Goal: Task Accomplishment & Management: Complete application form

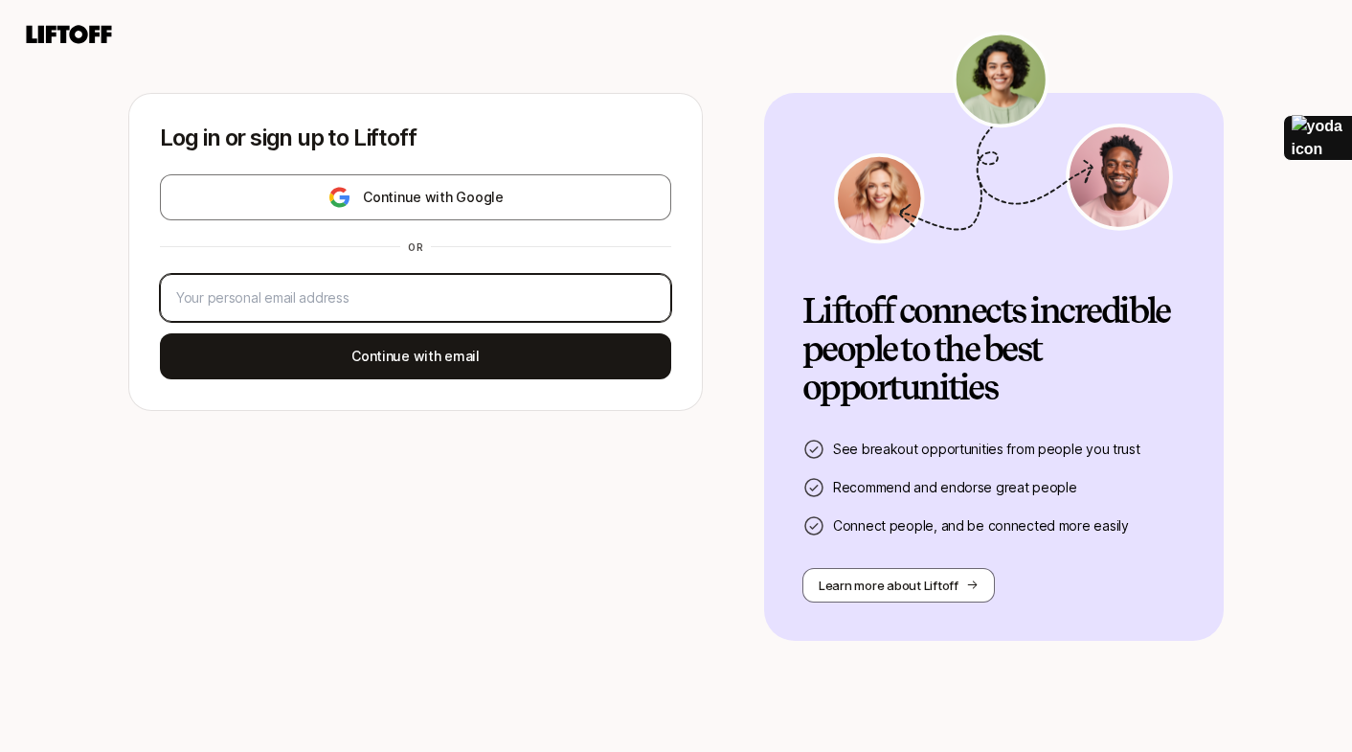
click at [388, 291] on input "email" at bounding box center [411, 297] width 471 height 23
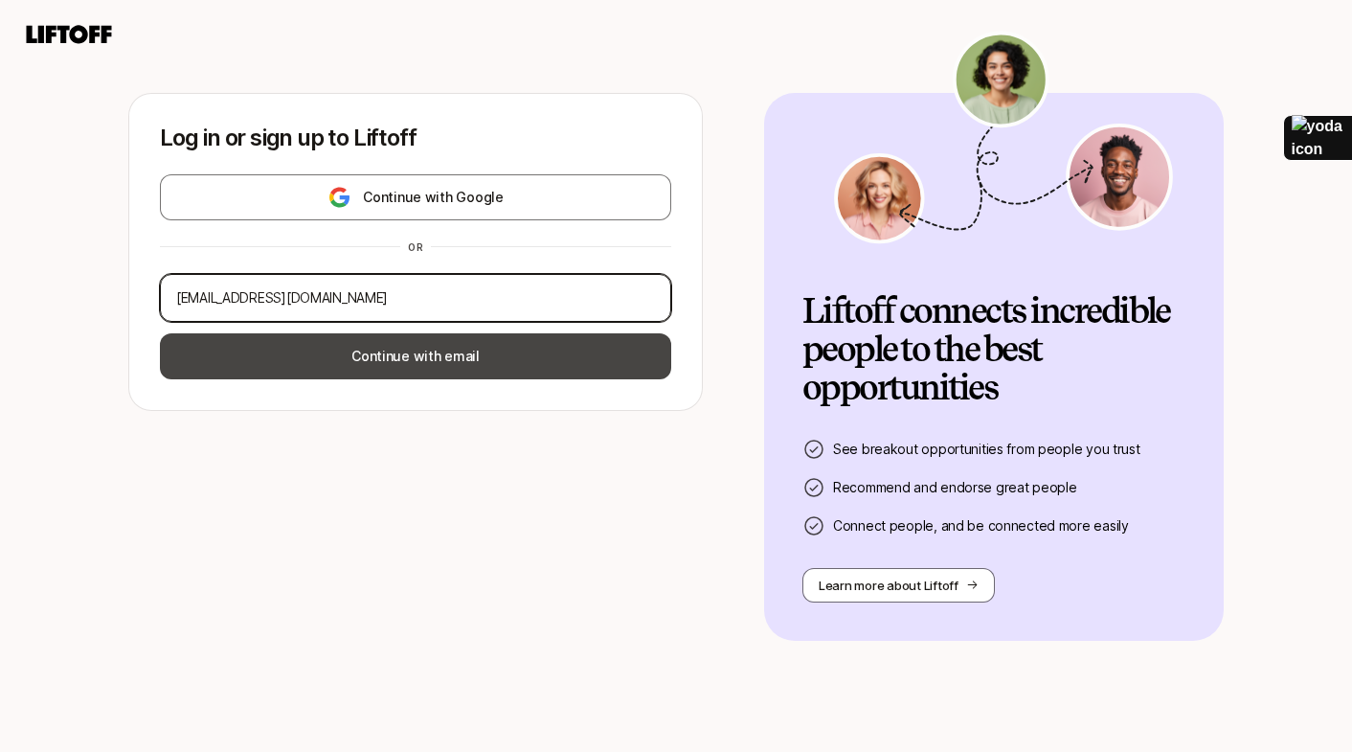
type input "sdoppelt@a16z.com"
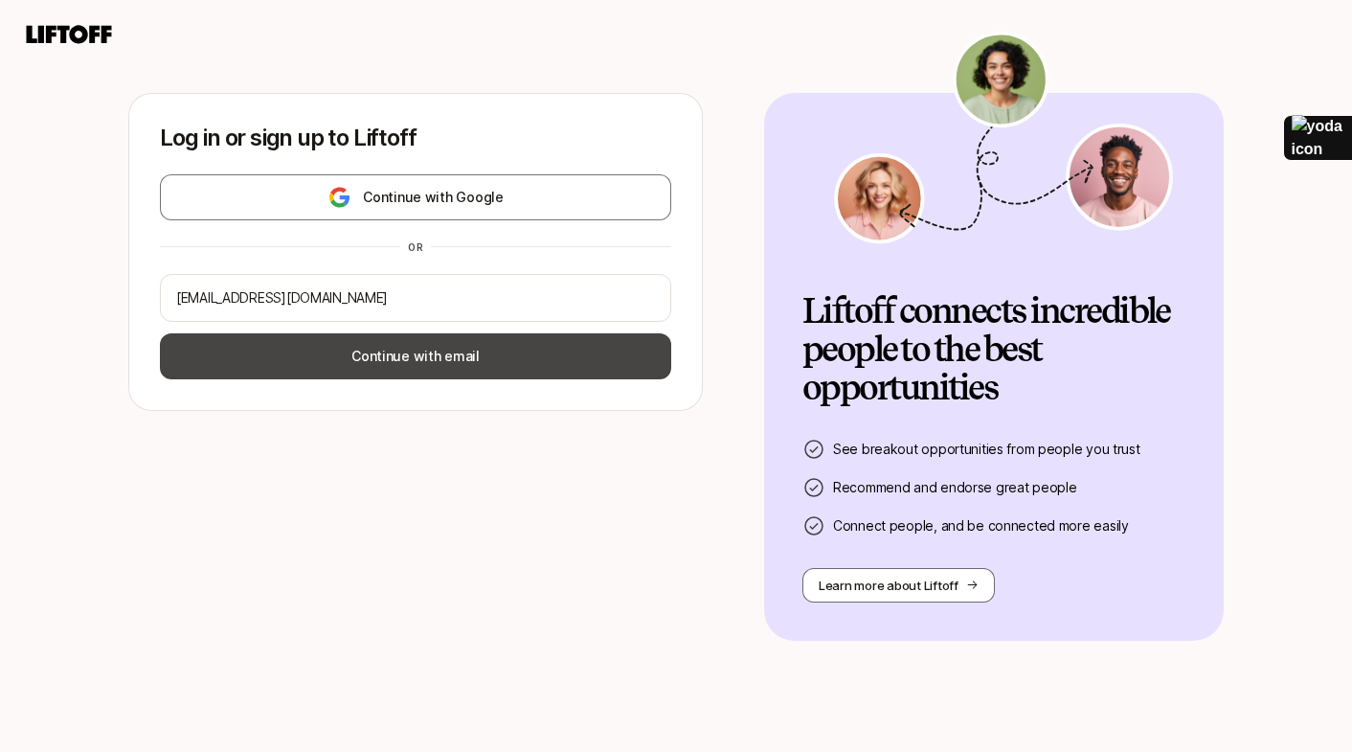
click at [456, 354] on button "Continue with email" at bounding box center [415, 356] width 511 height 46
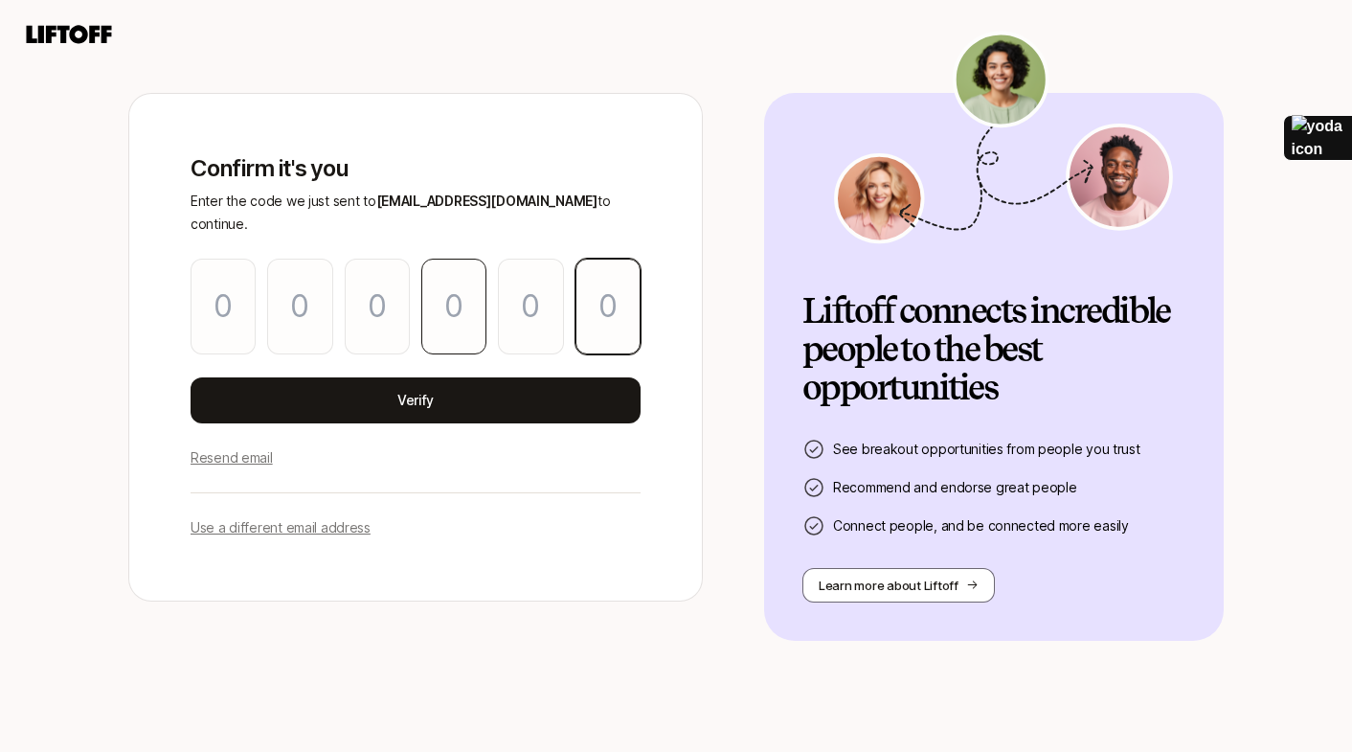
paste input "0"
type input "0"
type input "3"
type input "0"
type input "6"
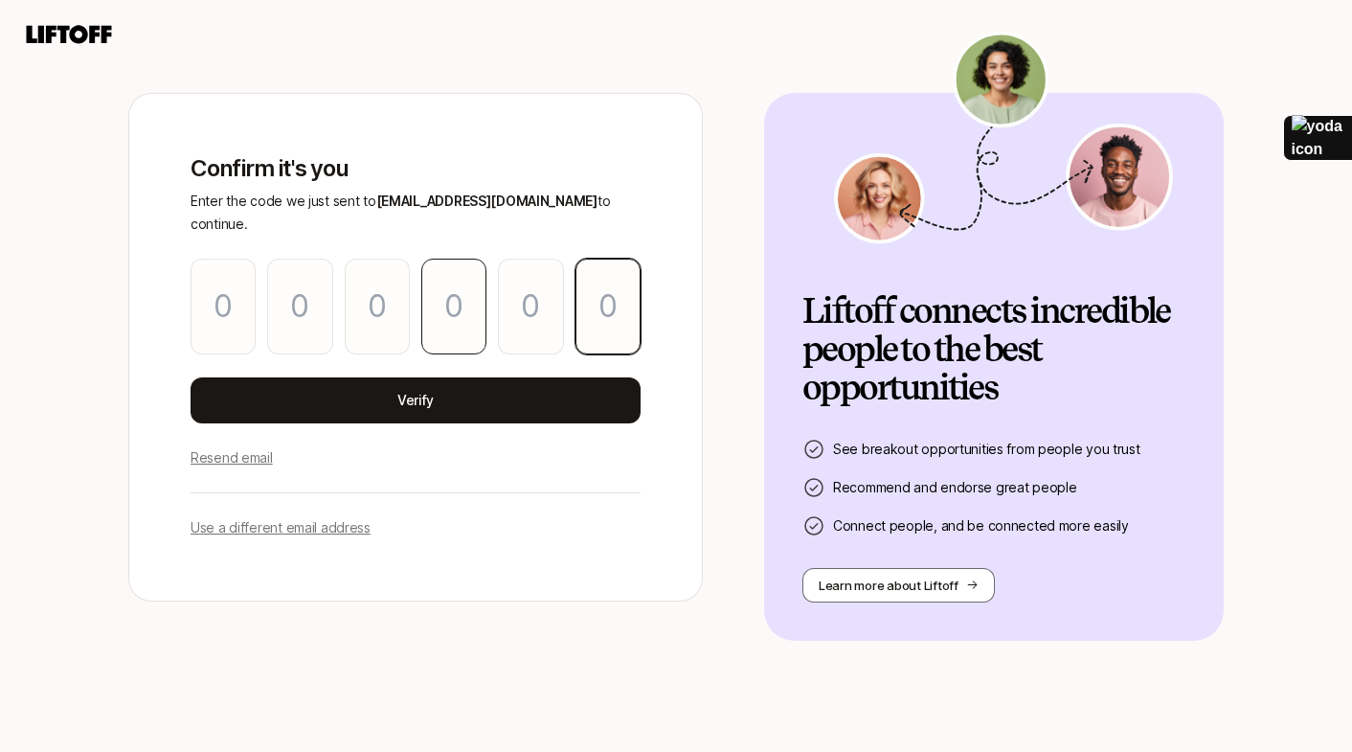
type input "8"
type input "0"
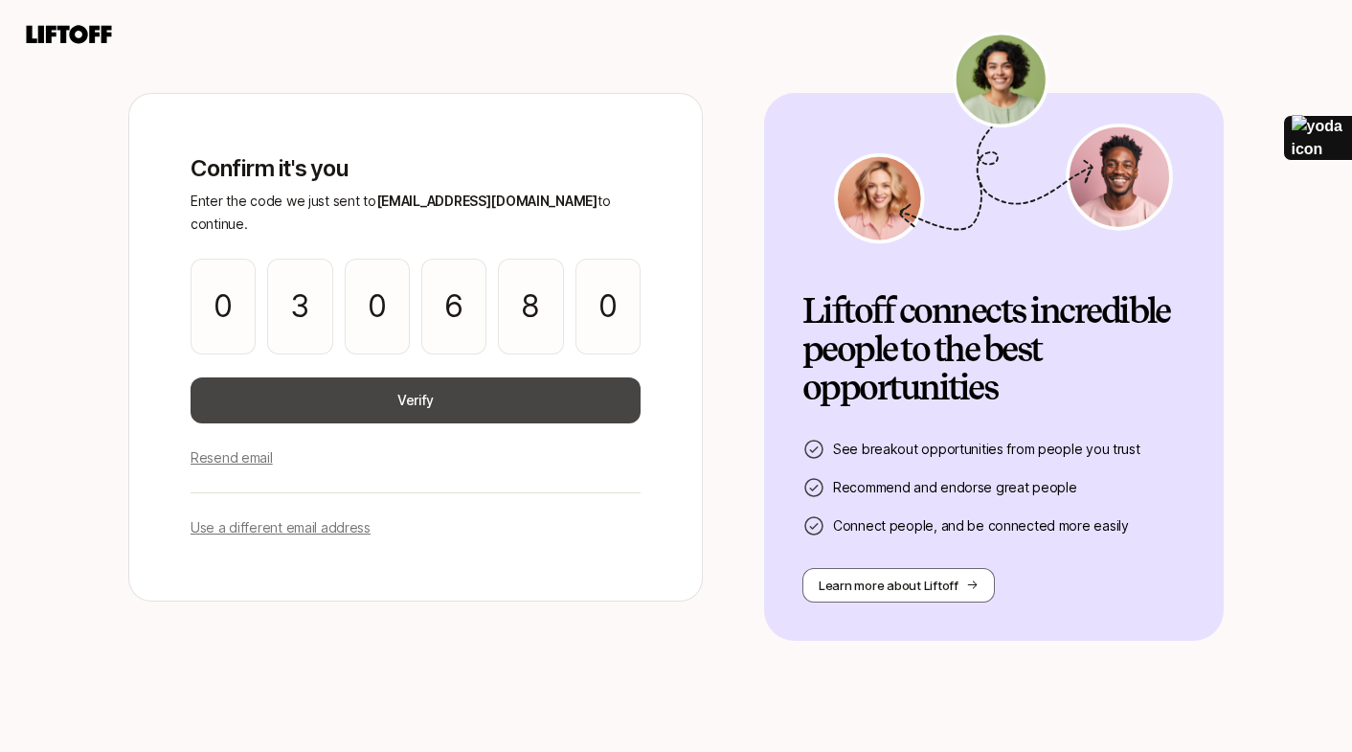
click at [413, 377] on button "Verify" at bounding box center [416, 400] width 450 height 46
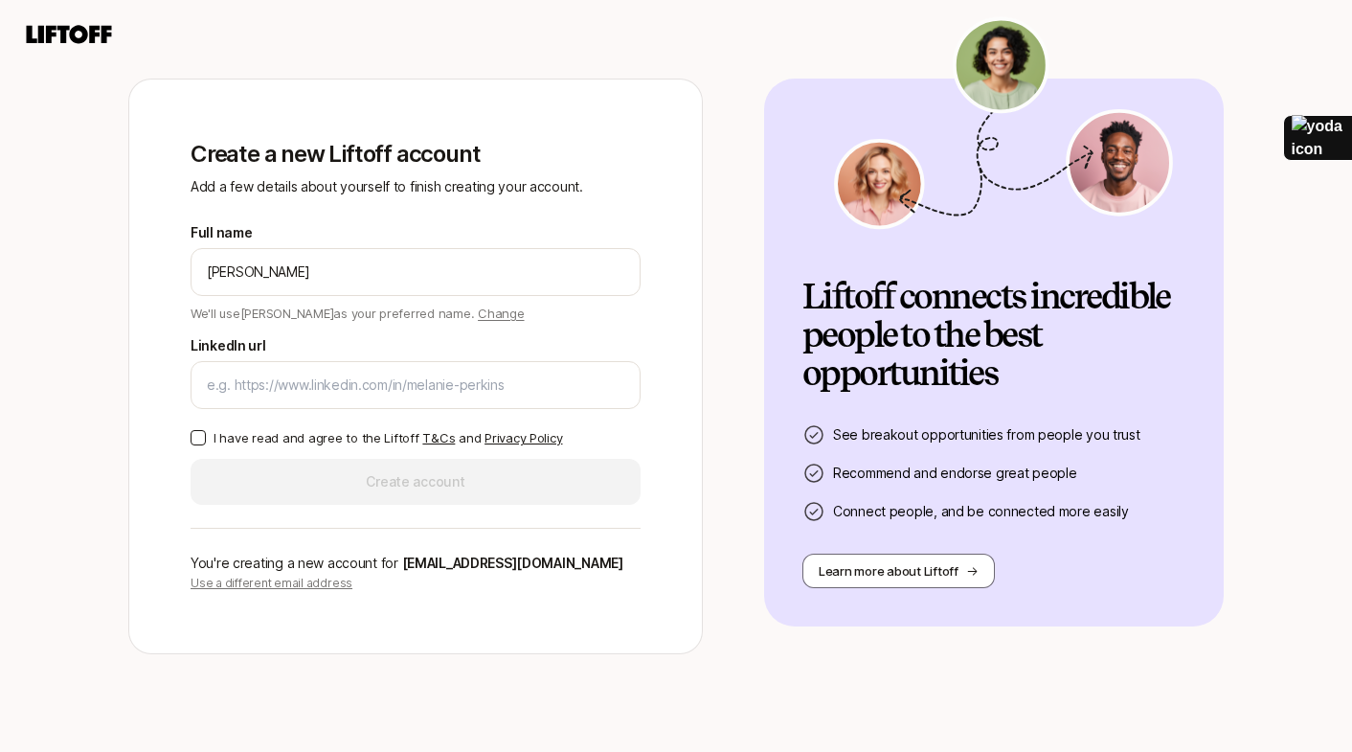
type input "Stephanie Doppelt"
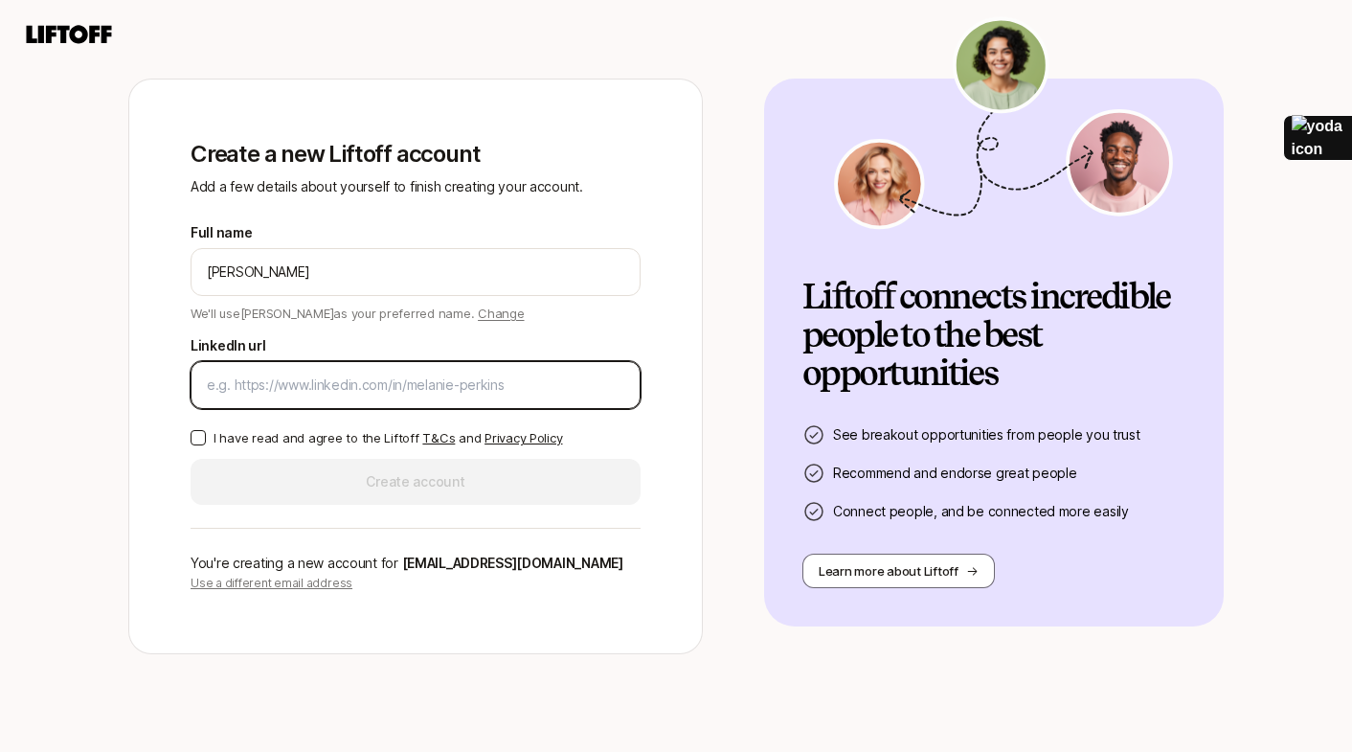
paste input "https://www.linkedin.com/in/stephanietam/"
type input "https://www.linkedin.com/in/stephanietam/"
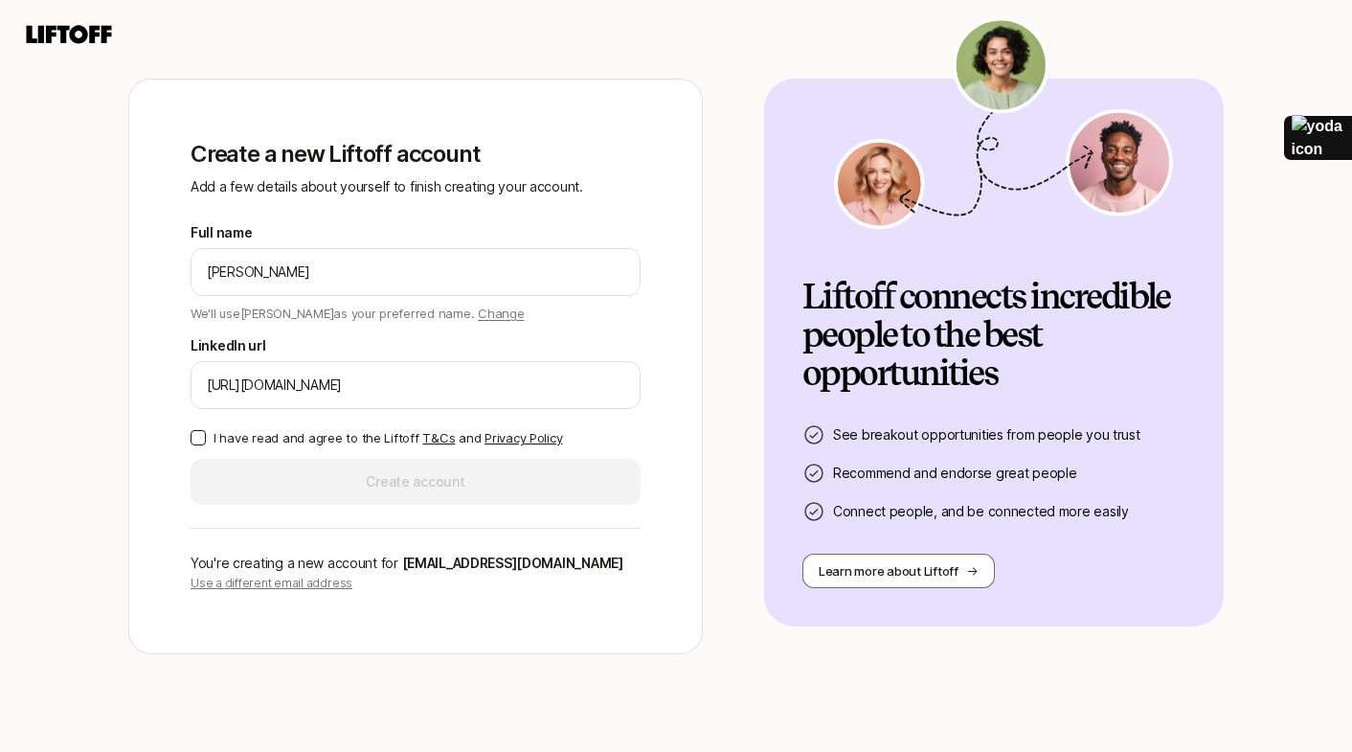
click at [204, 436] on button "I have read and agree to the Liftoff T&Cs and Privacy Policy" at bounding box center [198, 437] width 15 height 15
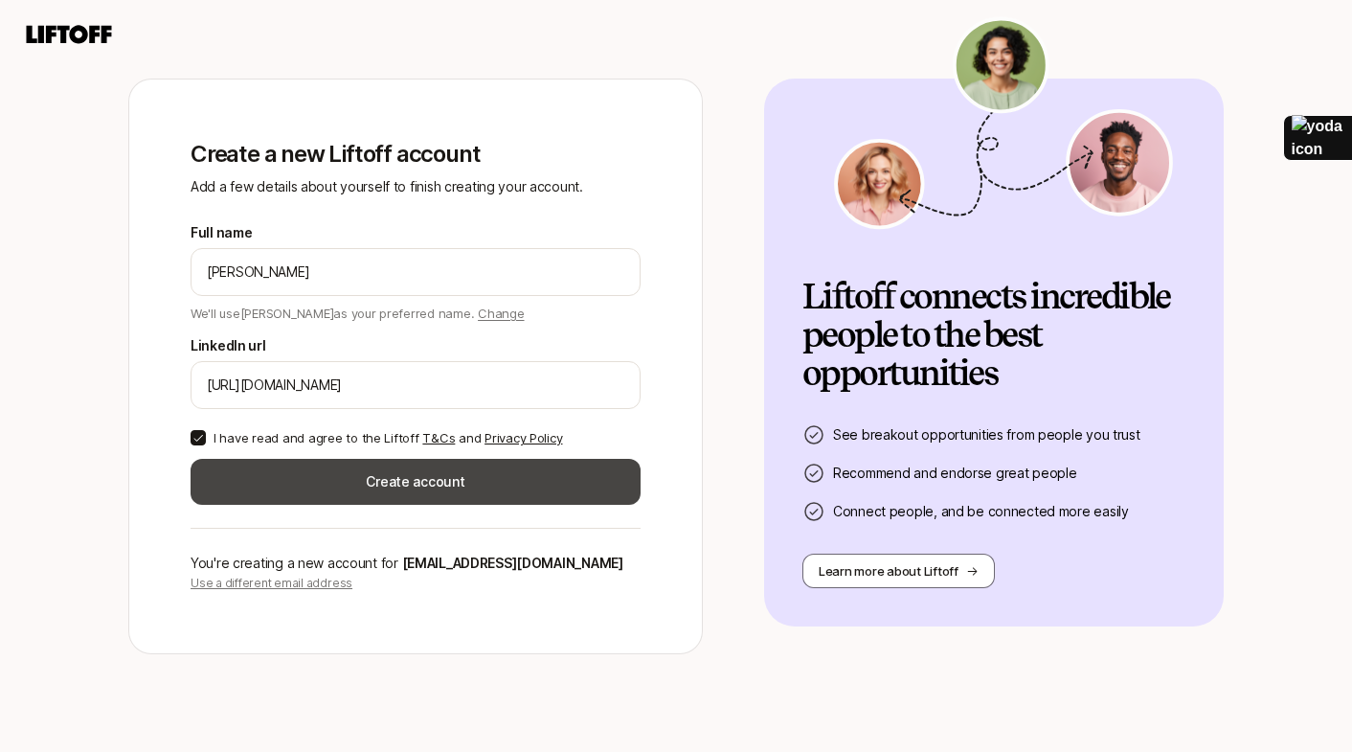
click at [361, 477] on button "Create account" at bounding box center [416, 482] width 450 height 46
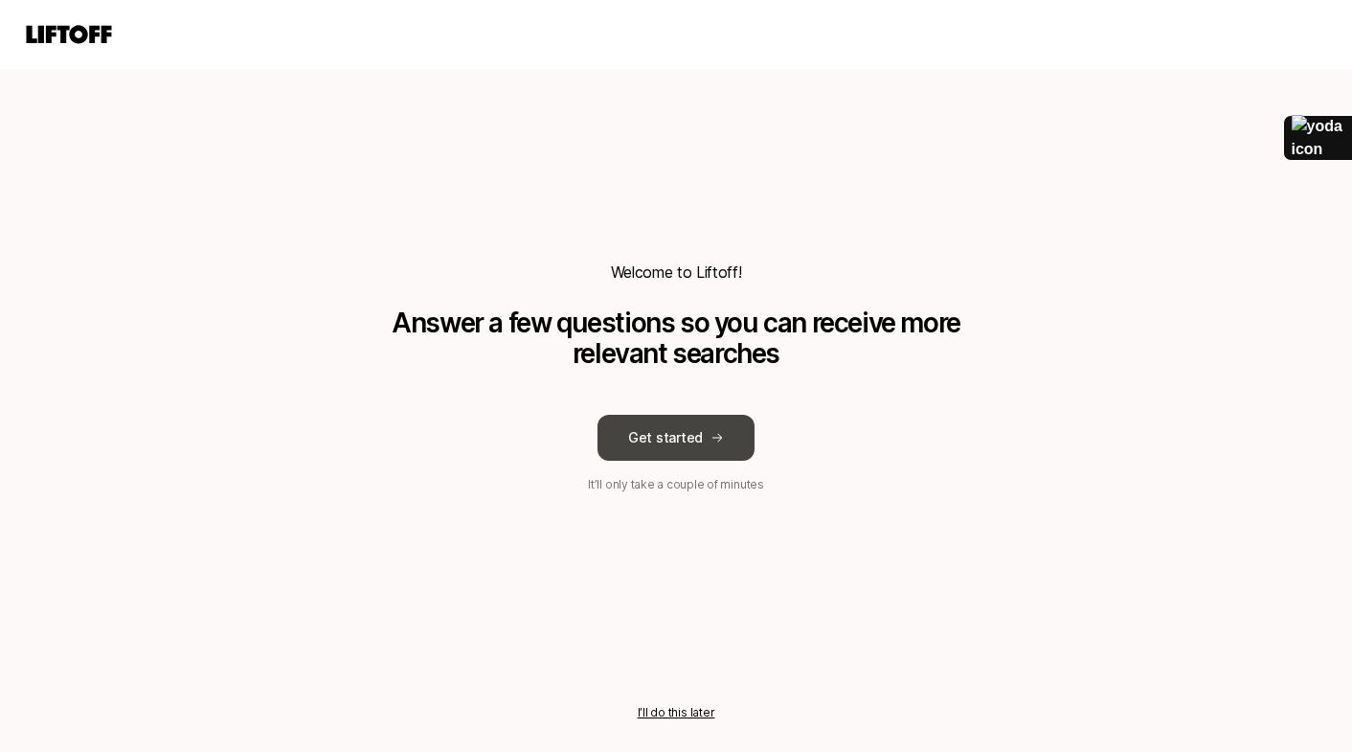
click at [658, 449] on button "Get started" at bounding box center [675, 438] width 157 height 46
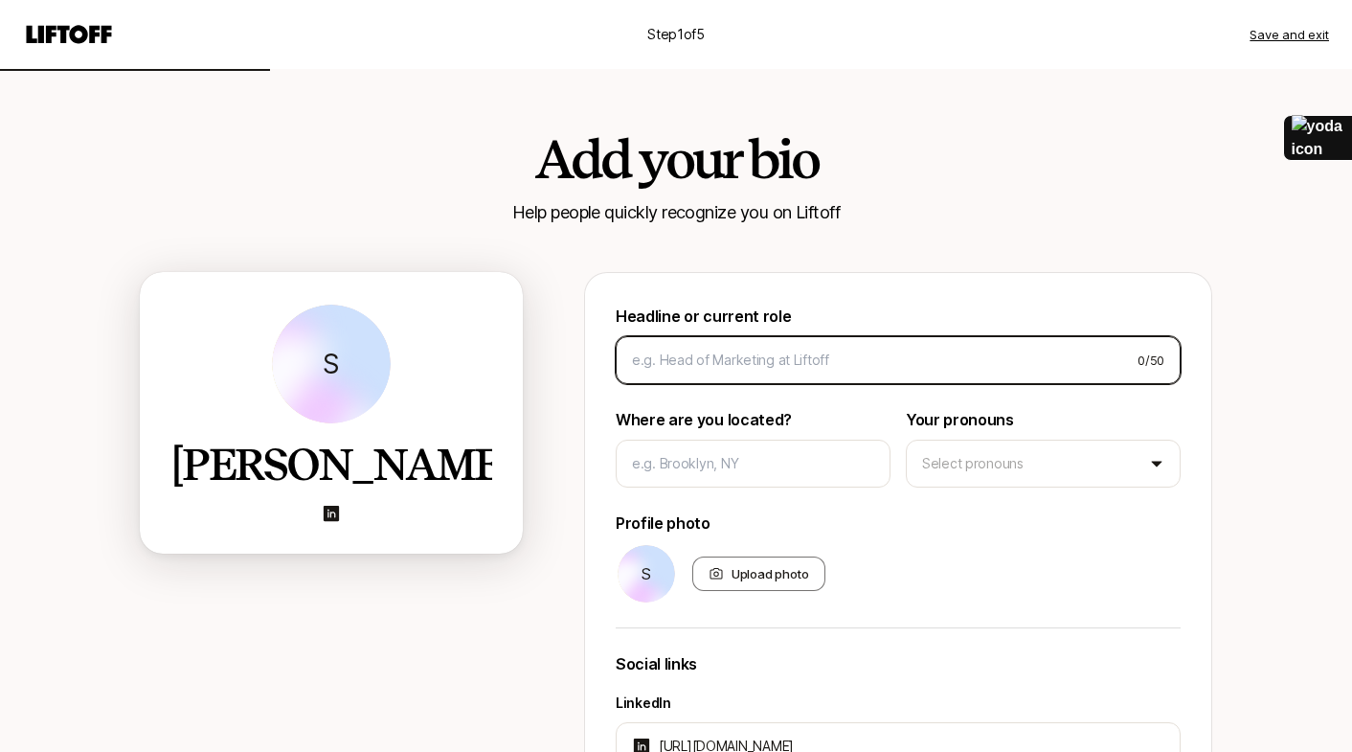
click at [697, 362] on input at bounding box center [877, 360] width 490 height 23
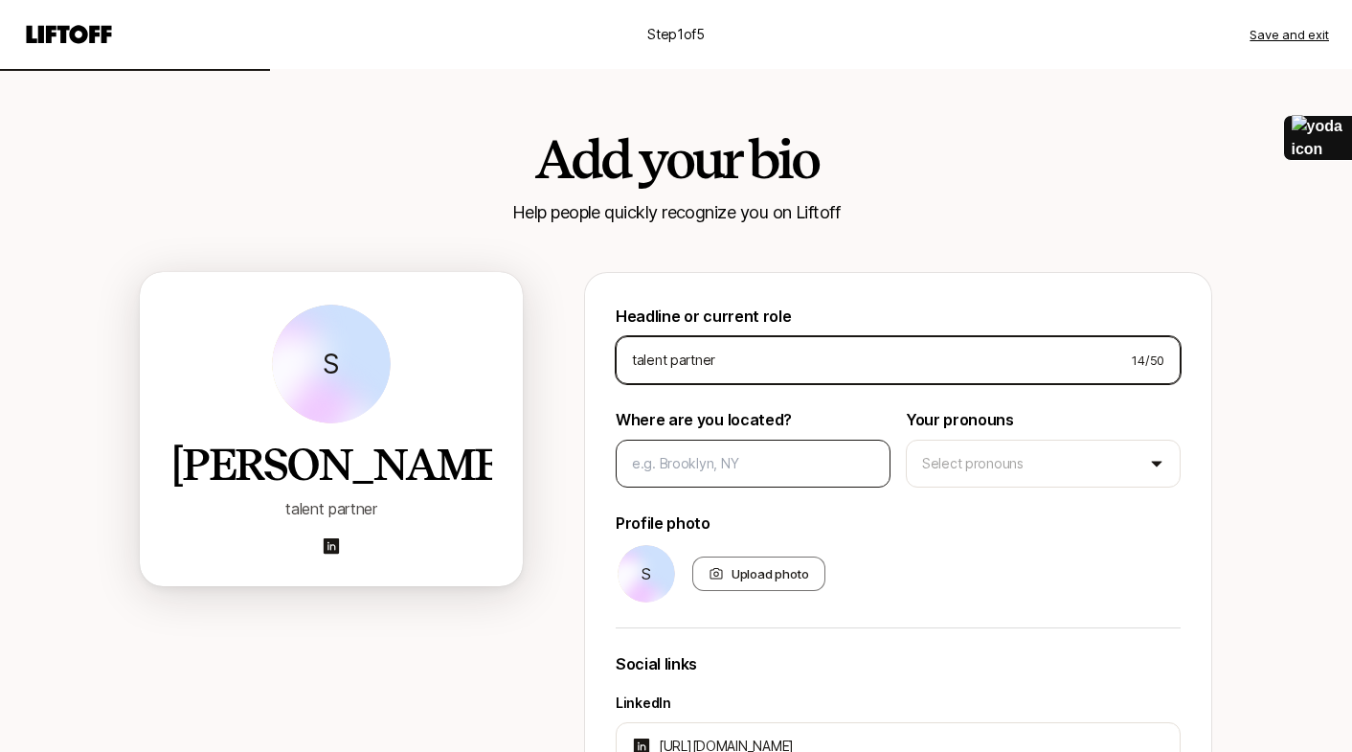
type input "talent partner"
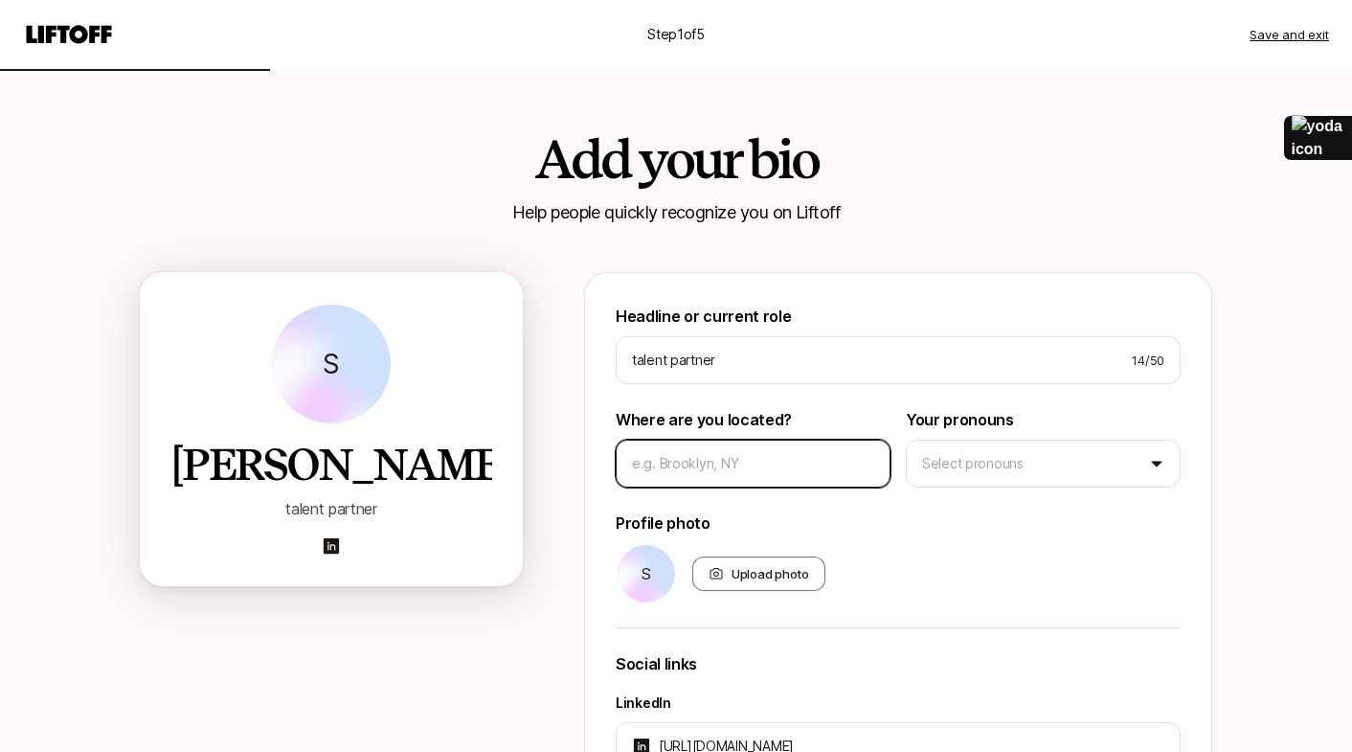
click at [715, 462] on input at bounding box center [753, 463] width 242 height 23
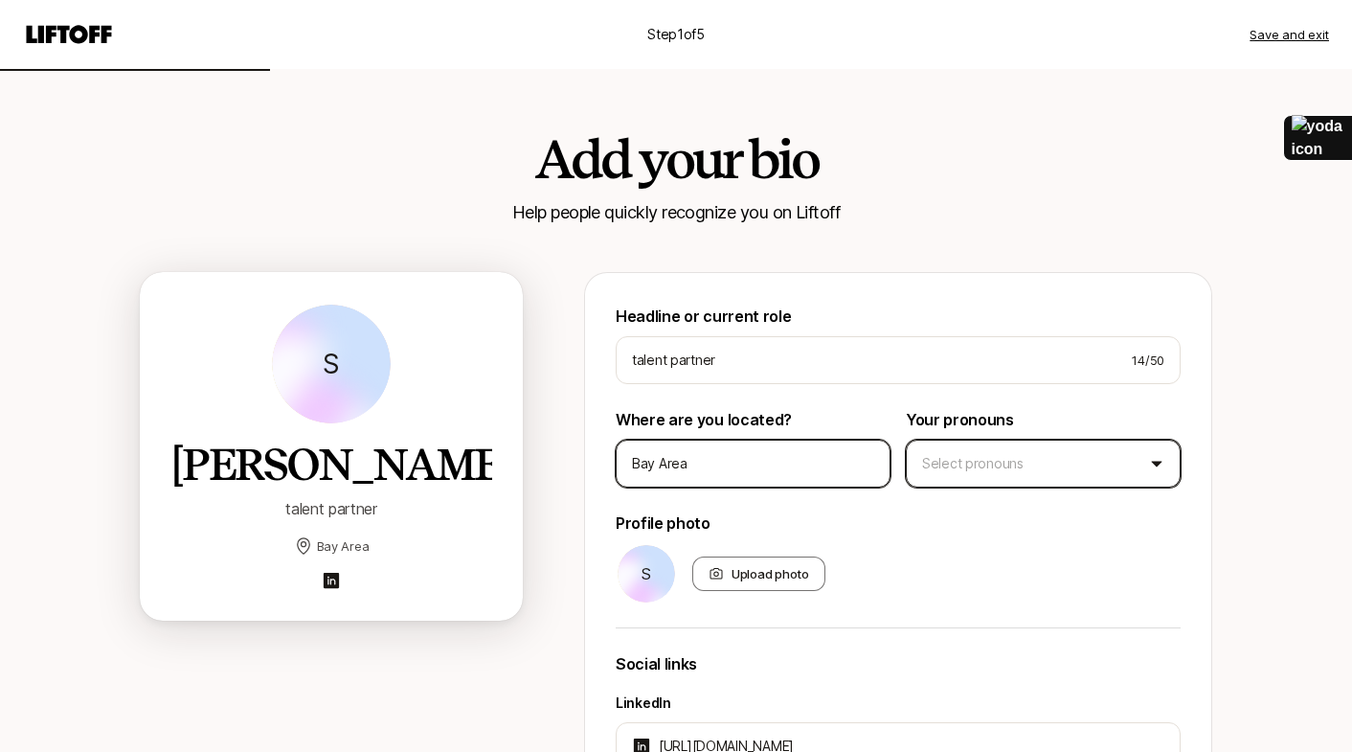
type input "Bay Area"
click at [978, 468] on html "Step 1 of 5 Save and exit Add your bio Help people quickly recognize you on Lif…" at bounding box center [676, 376] width 1352 height 752
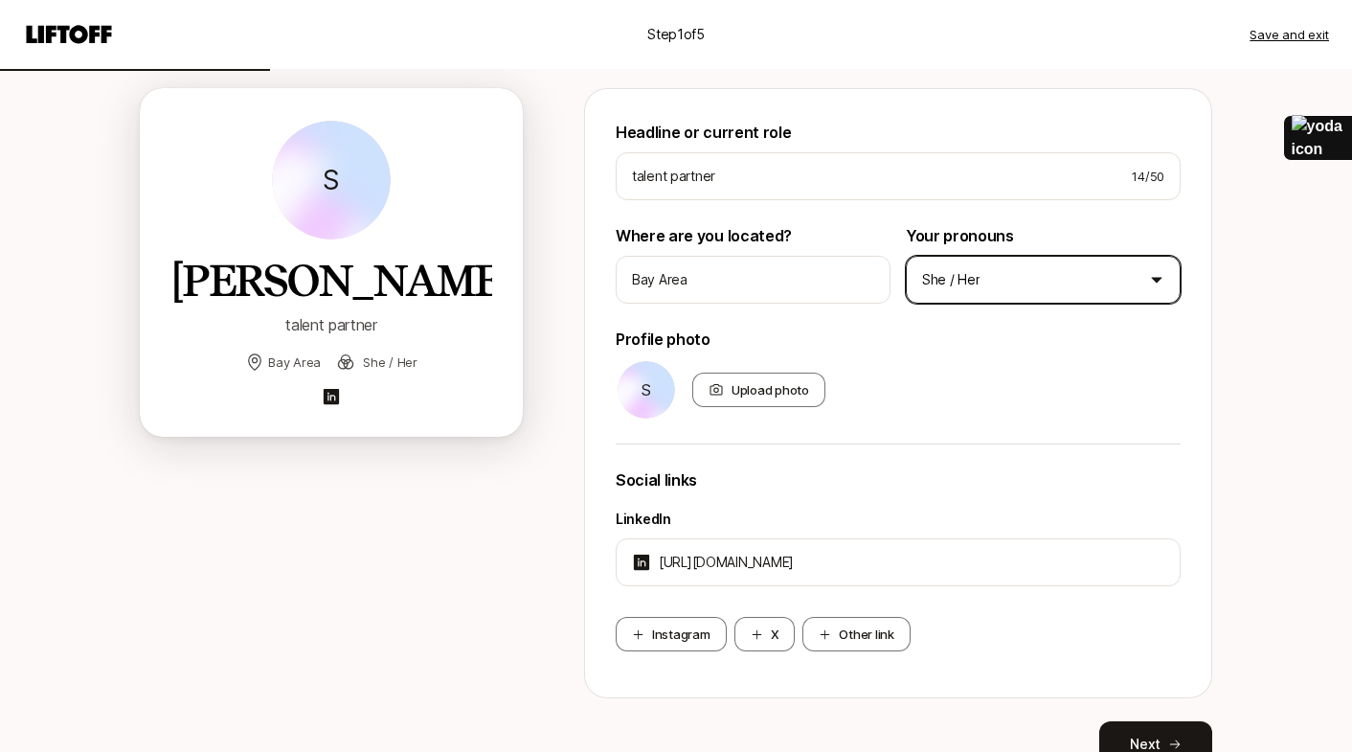
scroll to position [186, 0]
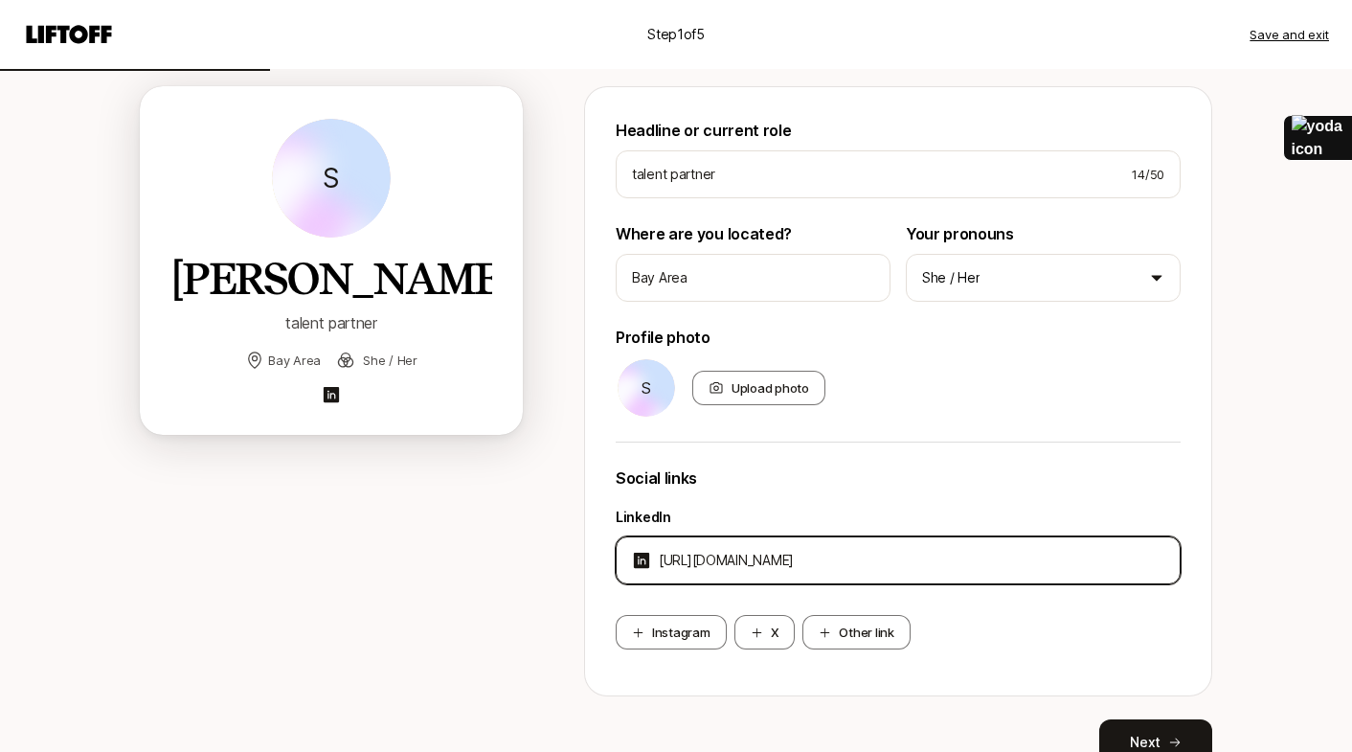
click at [954, 552] on input "https://www.linkedin.com/in/stephanietam/" at bounding box center [912, 560] width 506 height 23
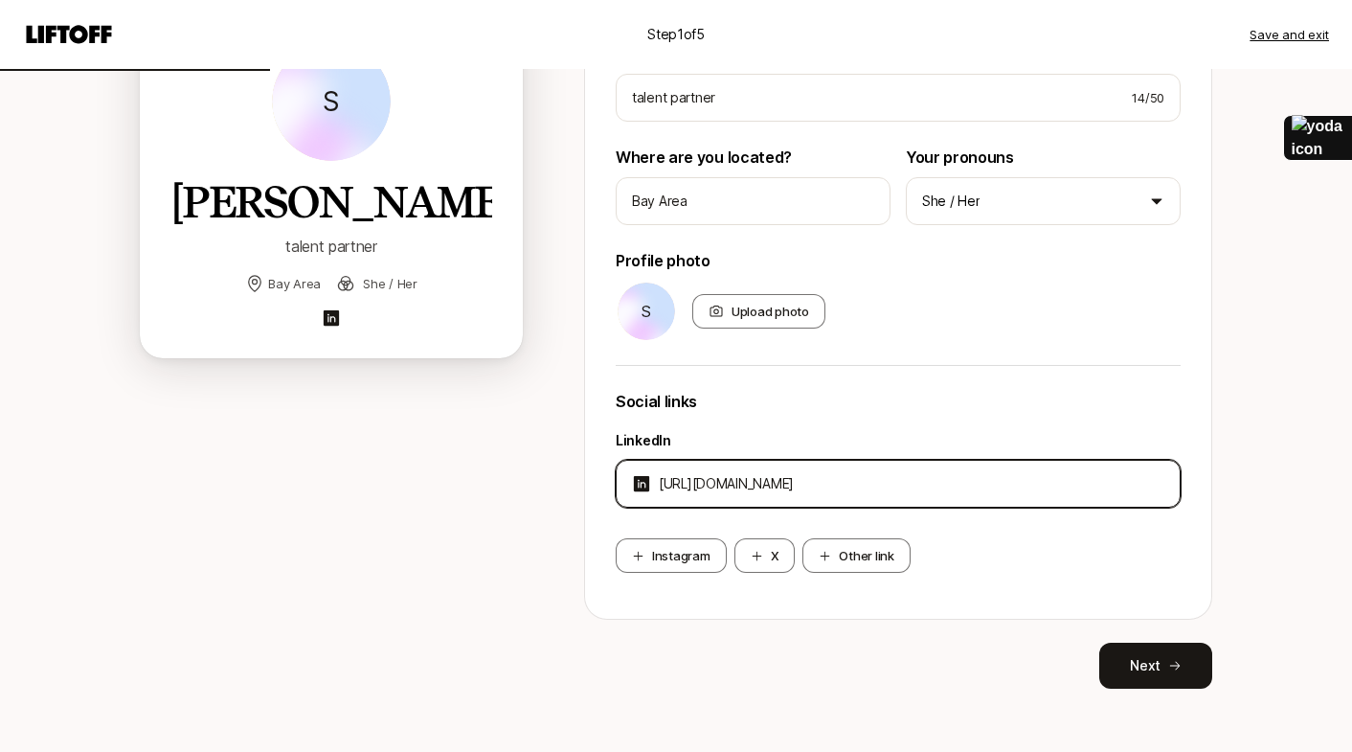
scroll to position [276, 0]
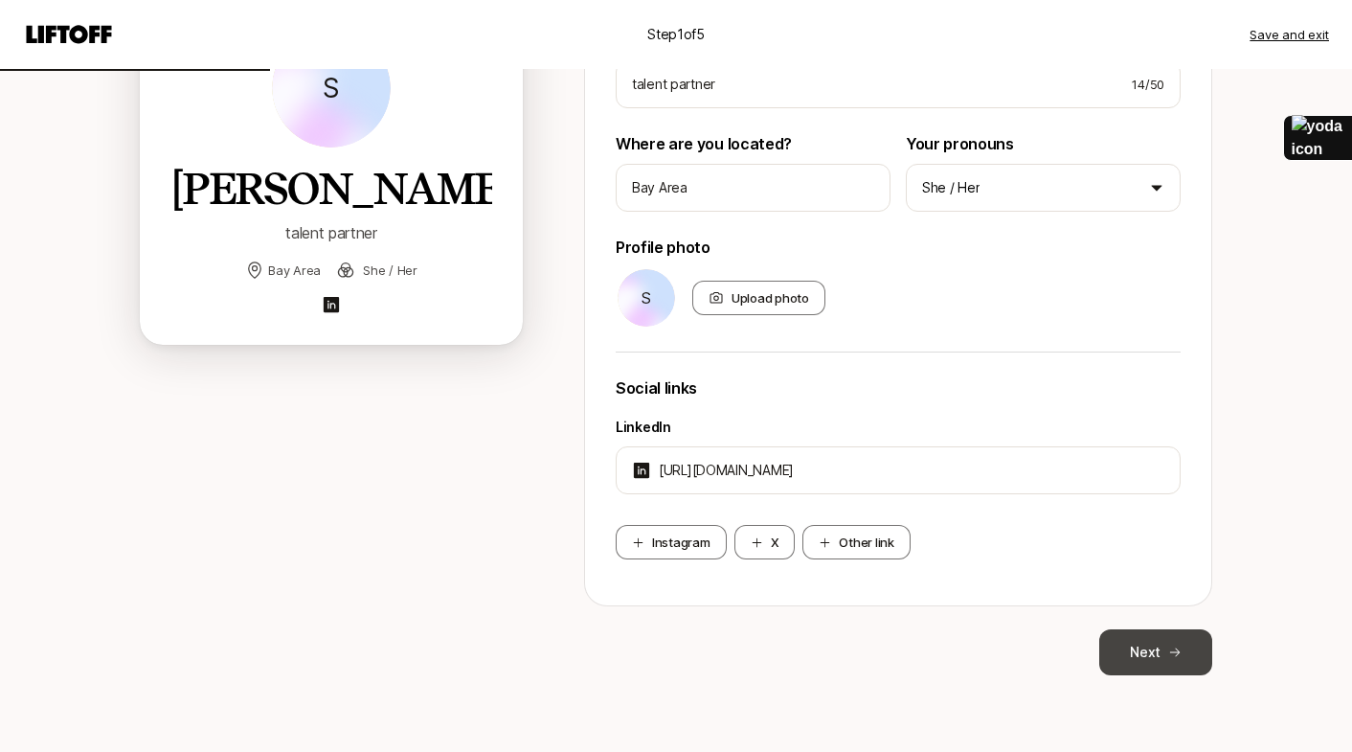
type input "https://linkedin.com/in/stephanietam"
click at [1160, 659] on button "Next" at bounding box center [1155, 652] width 113 height 46
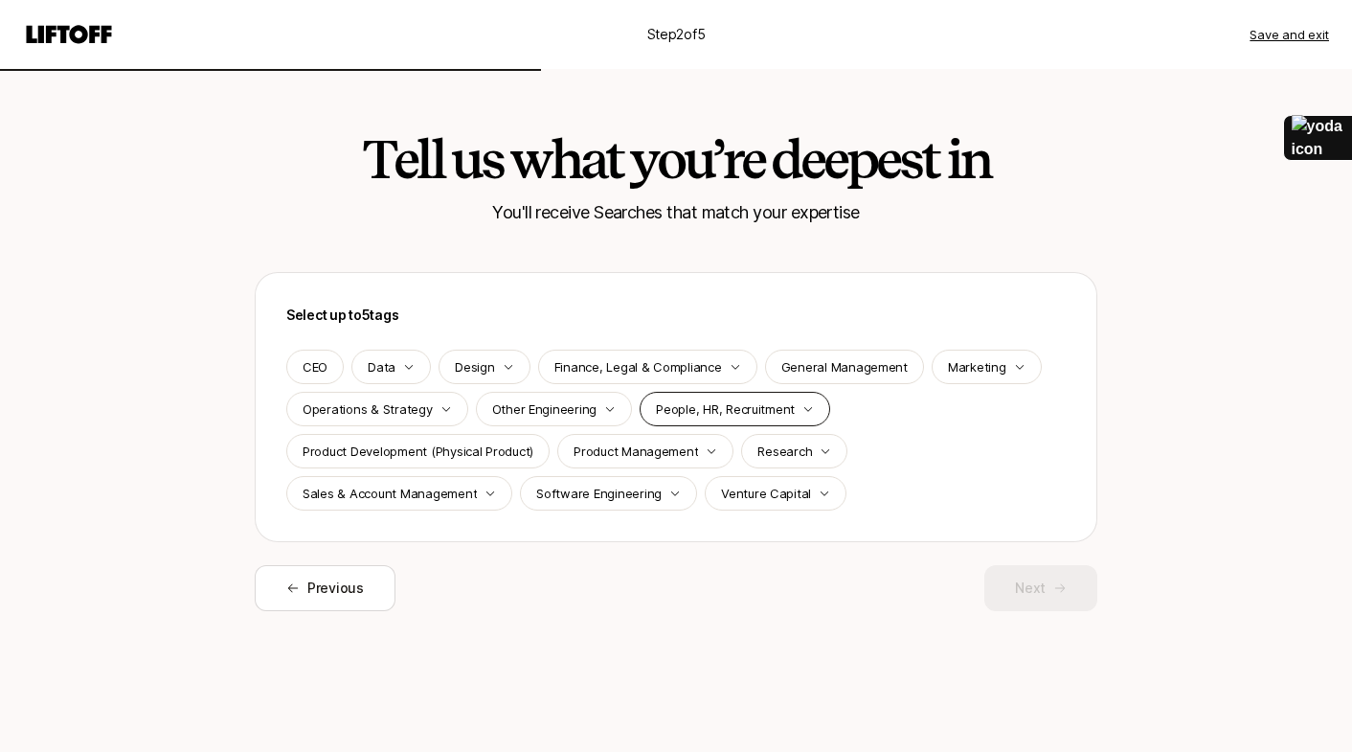
click at [802, 410] on icon "button" at bounding box center [807, 408] width 11 height 11
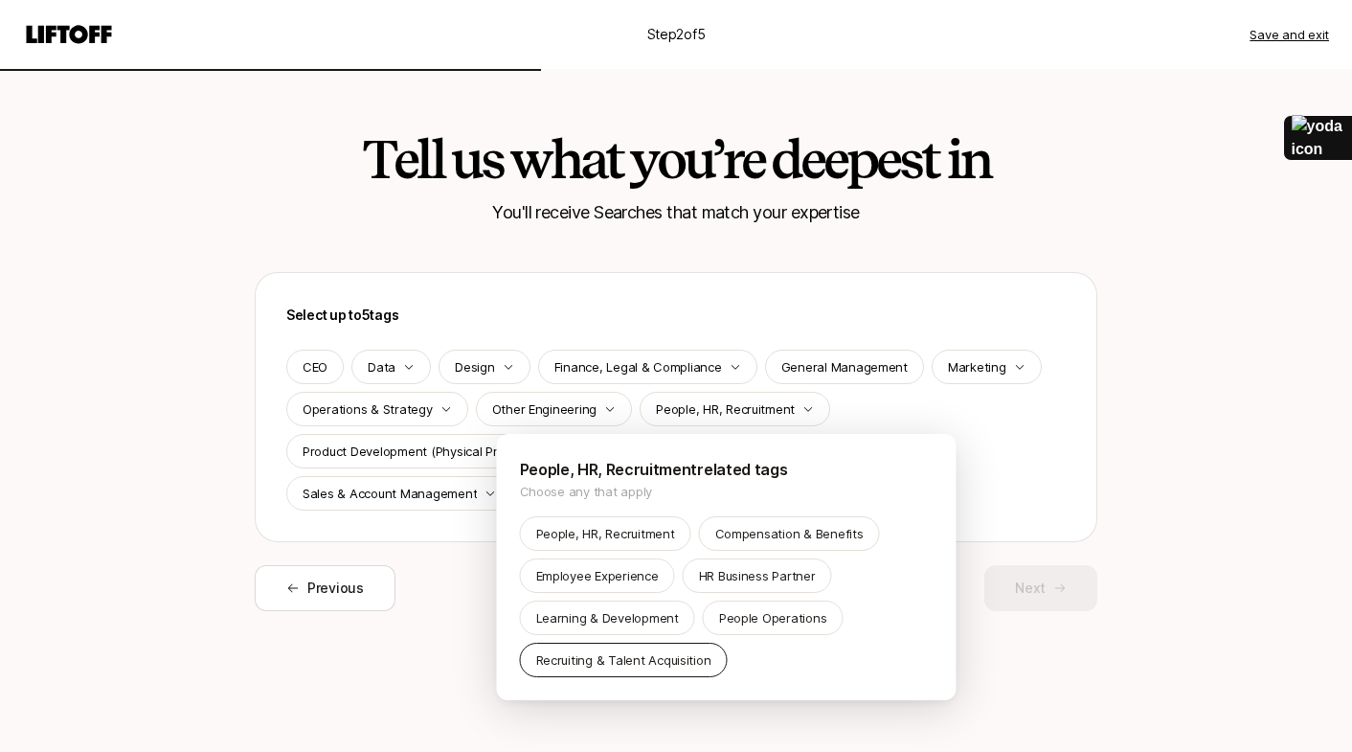
click at [652, 666] on p "Recruiting & Talent Acquisition" at bounding box center [623, 659] width 175 height 19
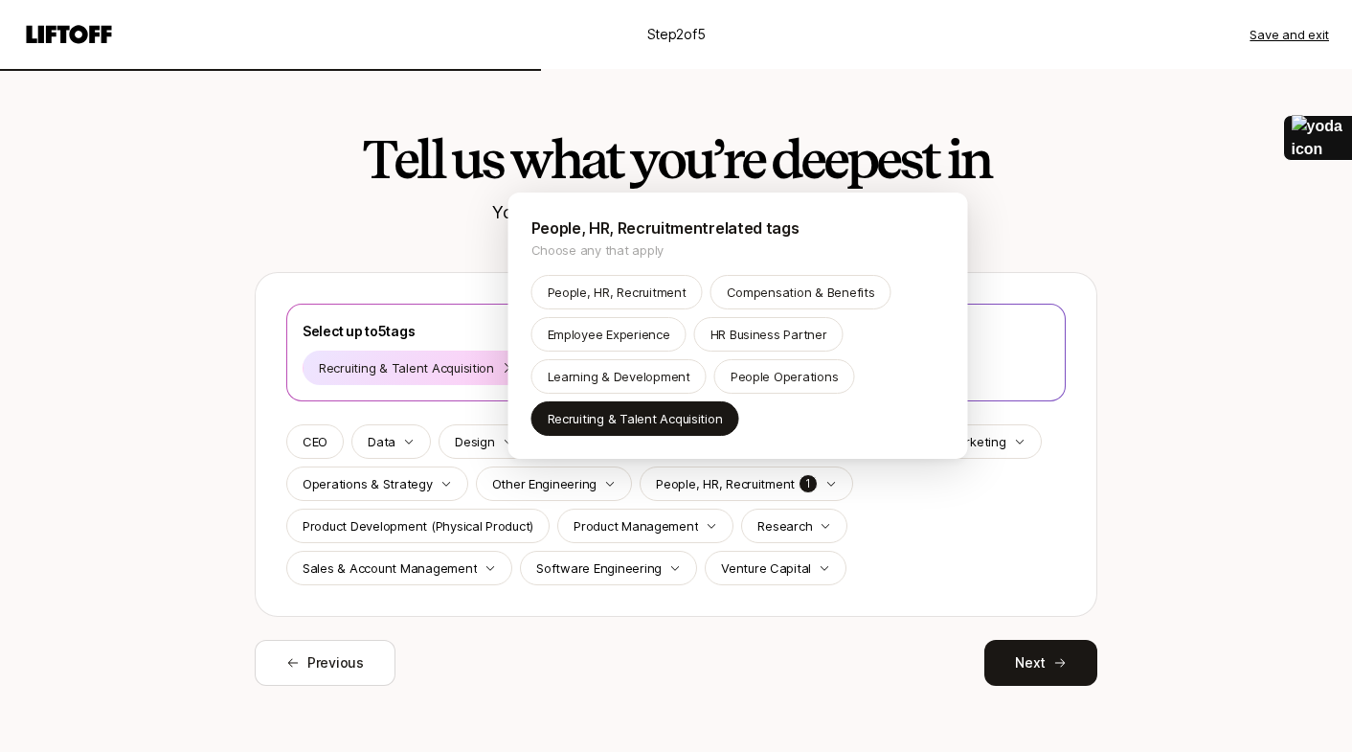
click at [1034, 666] on html "Step 2 of 5 Save and exit Tell us what you’re deepest in You'll receive Searche…" at bounding box center [676, 376] width 1352 height 752
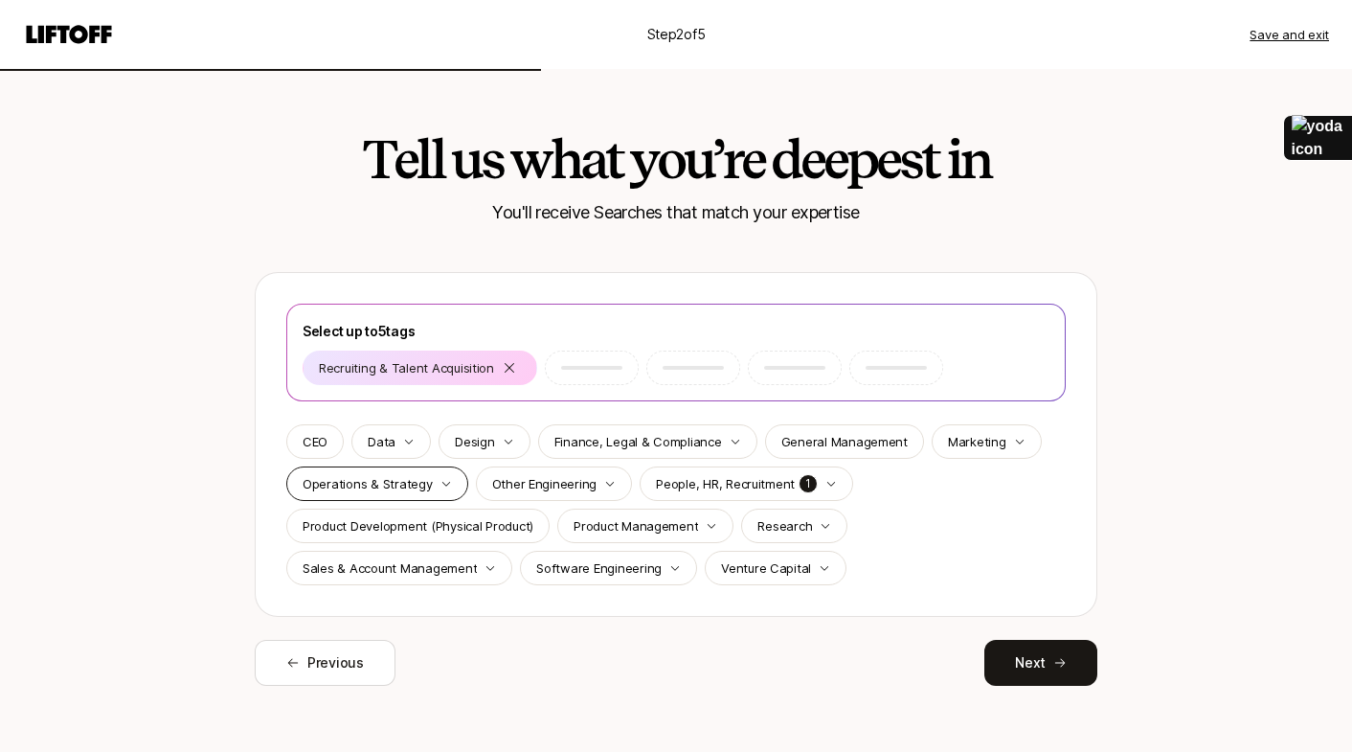
click at [447, 484] on div "Operations & Strategy" at bounding box center [377, 483] width 182 height 34
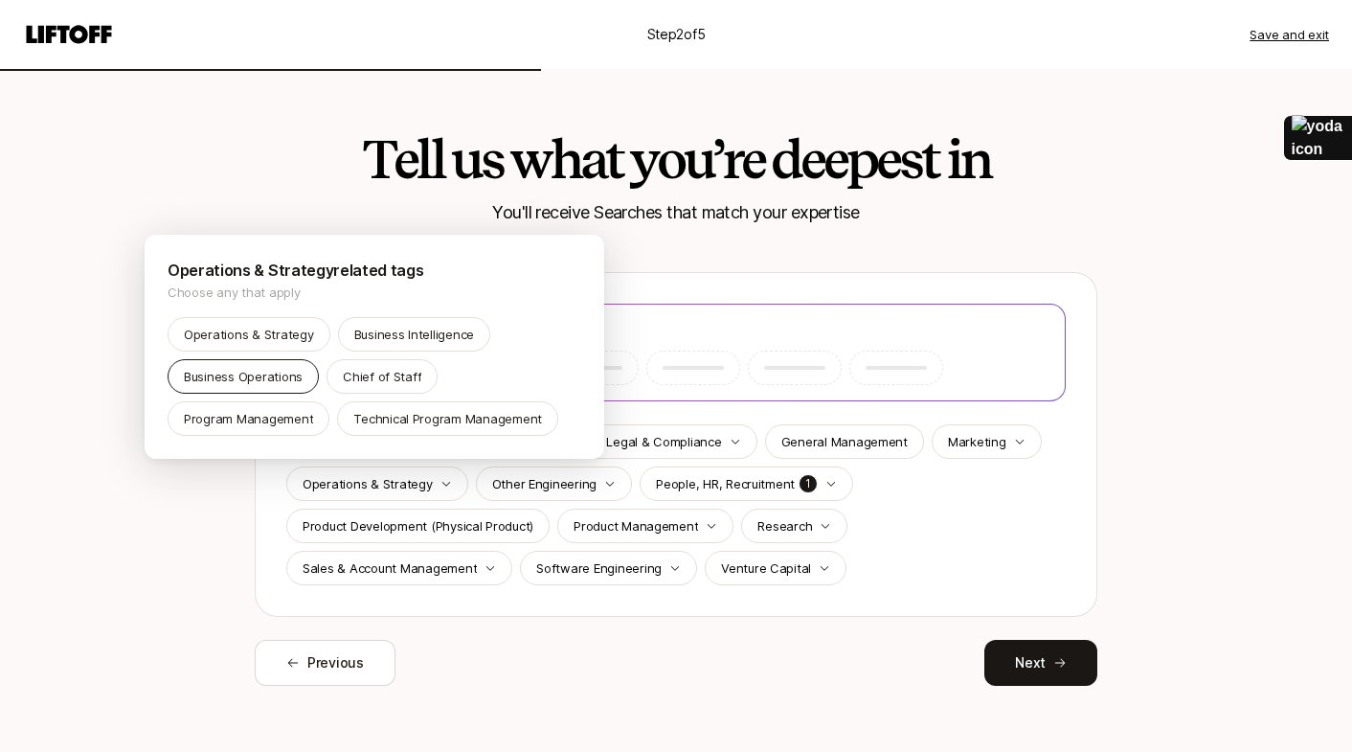
click at [259, 374] on p "Business Operations" at bounding box center [243, 376] width 119 height 19
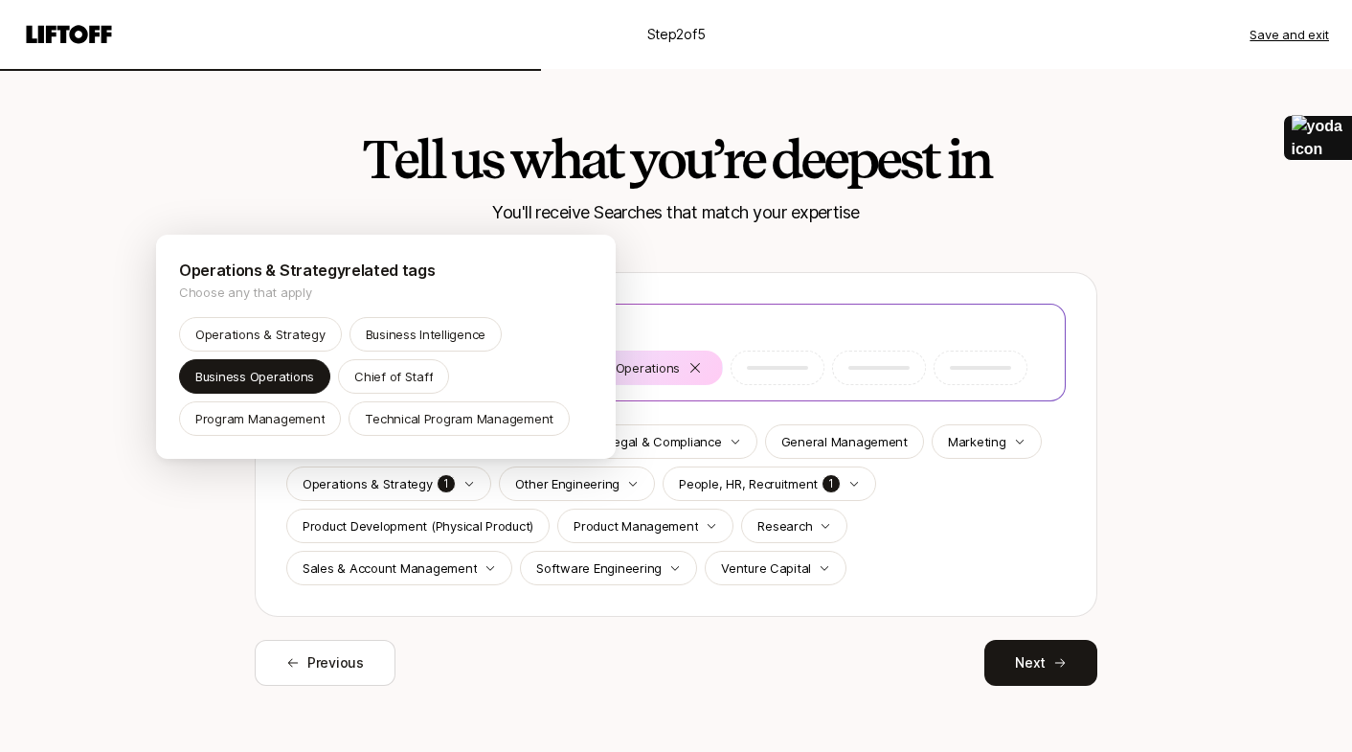
click at [763, 573] on html "Step 2 of 5 Save and exit Tell us what you’re deepest in You'll receive Searche…" at bounding box center [676, 376] width 1352 height 752
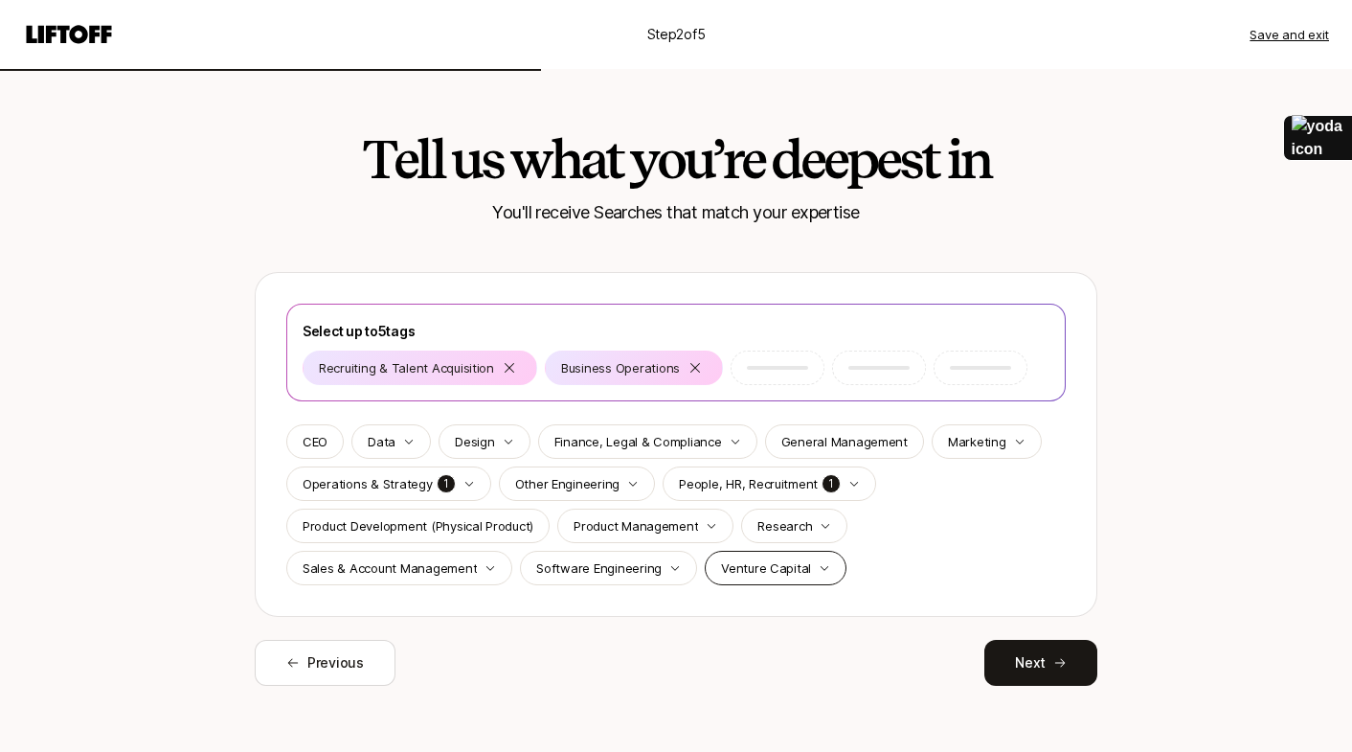
click at [819, 564] on icon "button" at bounding box center [824, 567] width 11 height 11
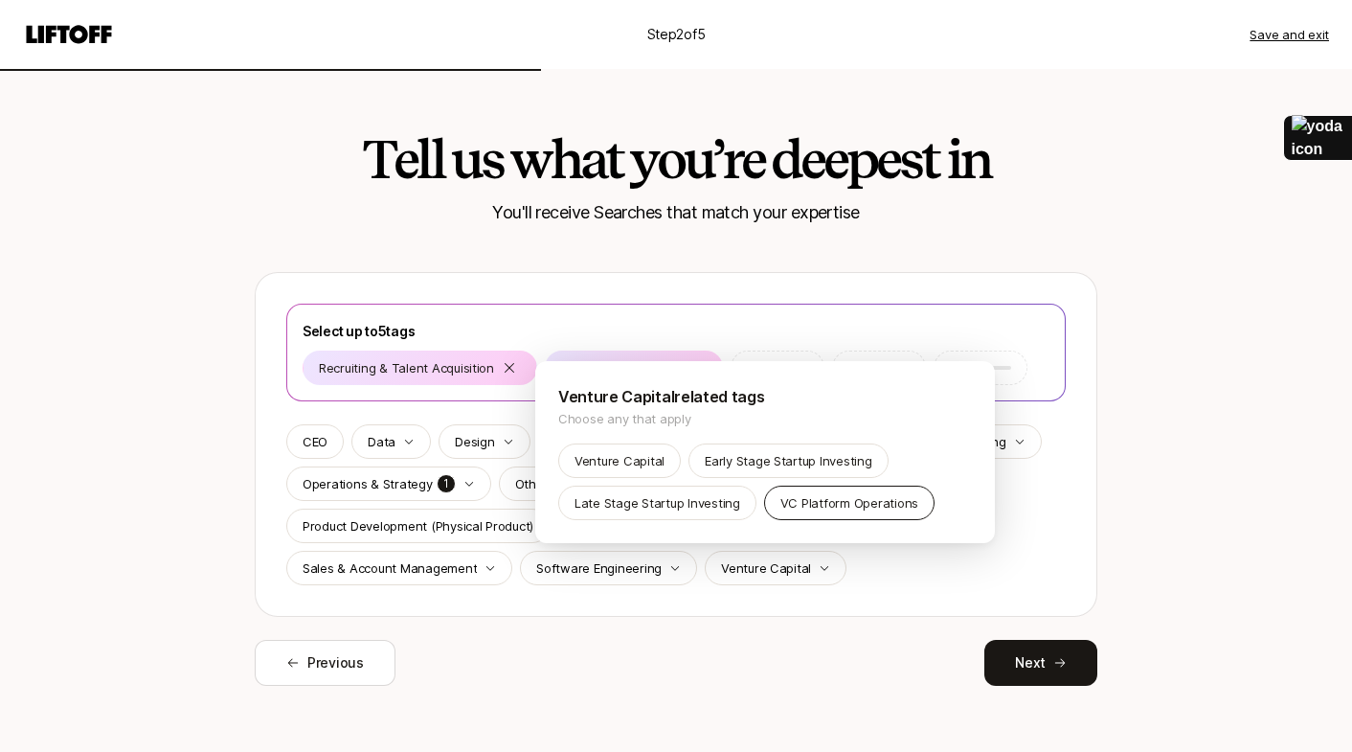
click at [805, 511] on p "VC Platform Operations" at bounding box center [849, 502] width 138 height 19
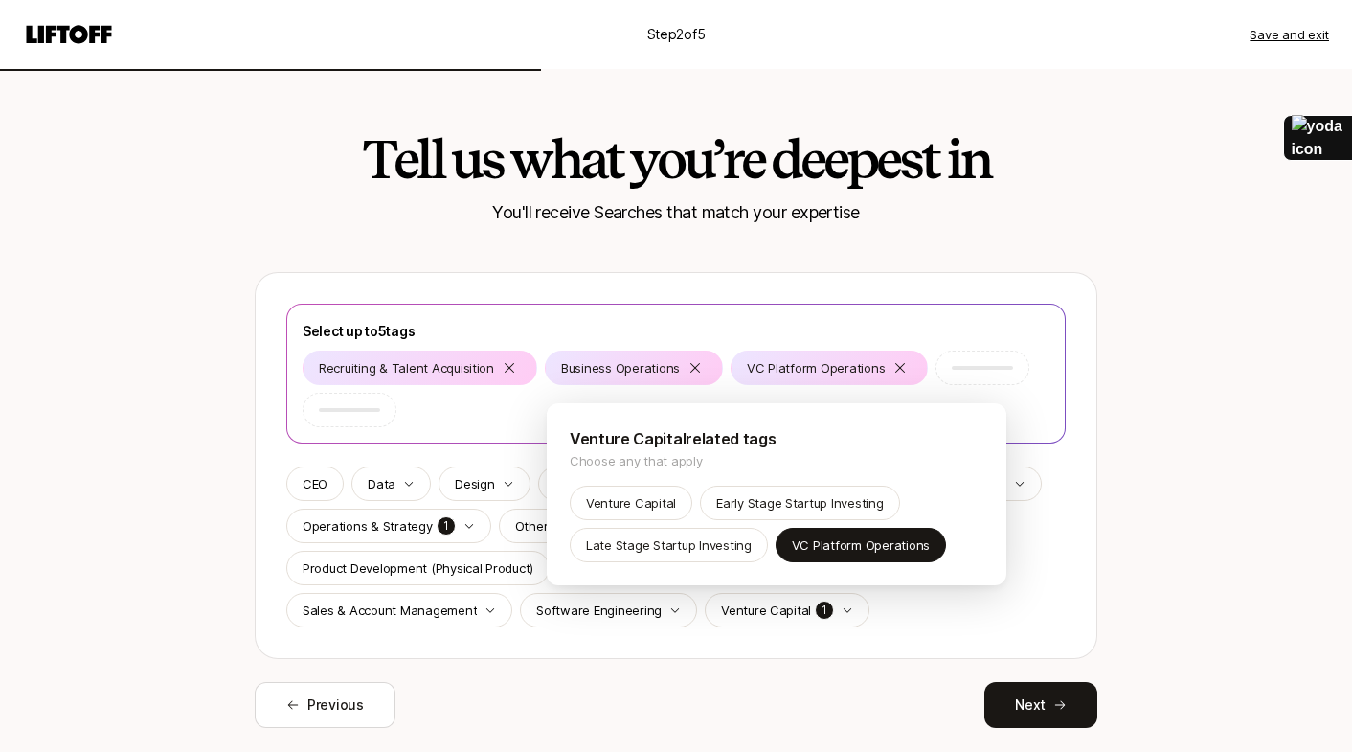
click at [484, 610] on html "Step 2 of 5 Save and exit Tell us what you’re deepest in You'll receive Searche…" at bounding box center [676, 376] width 1352 height 752
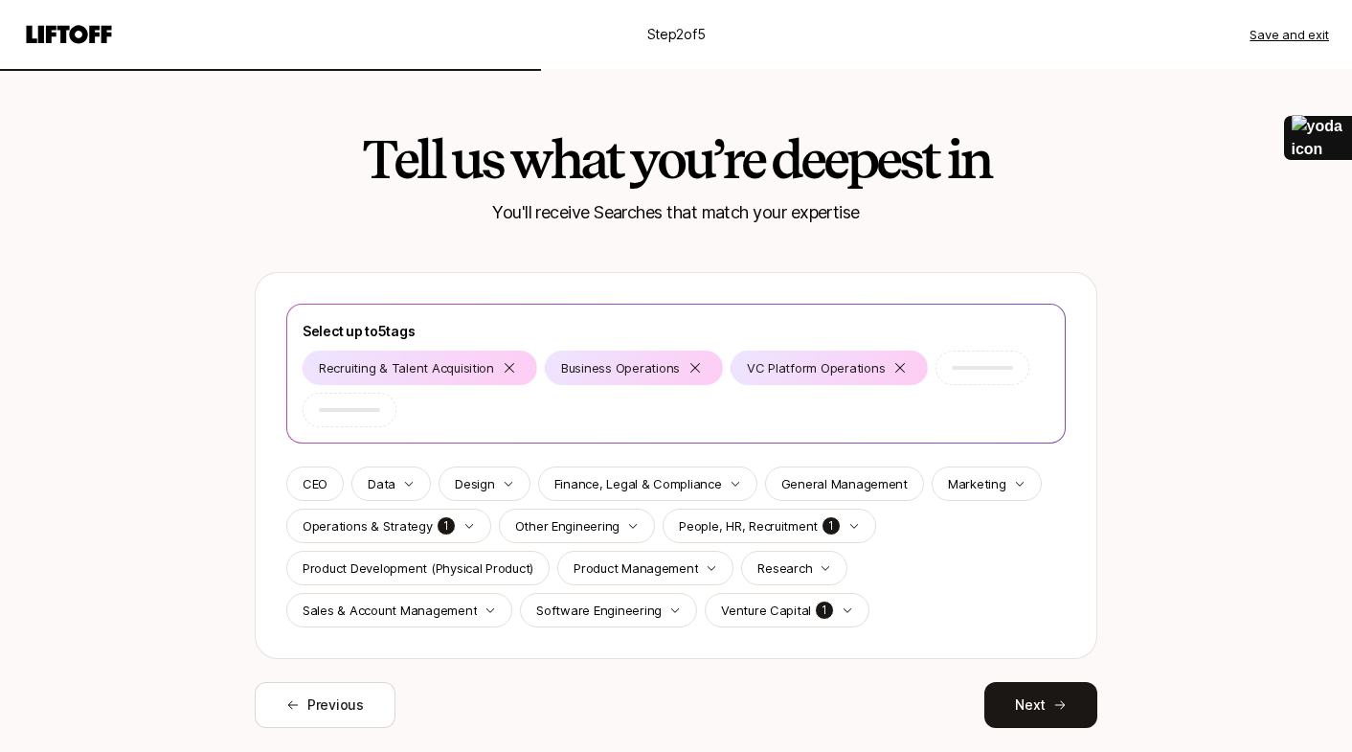
click at [484, 610] on icon "button" at bounding box center [489, 609] width 11 height 11
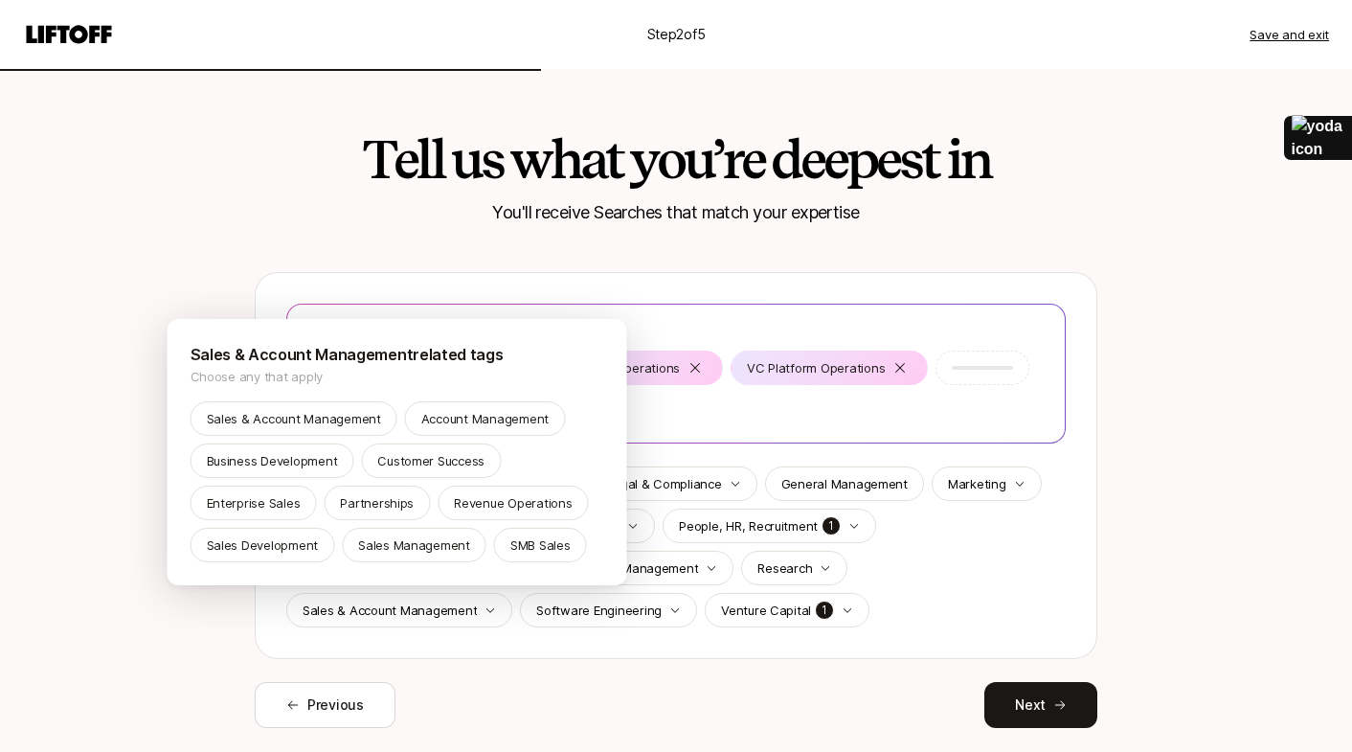
click at [651, 681] on html "Step 2 of 5 Save and exit Tell us what you’re deepest in You'll receive Searche…" at bounding box center [676, 376] width 1352 height 752
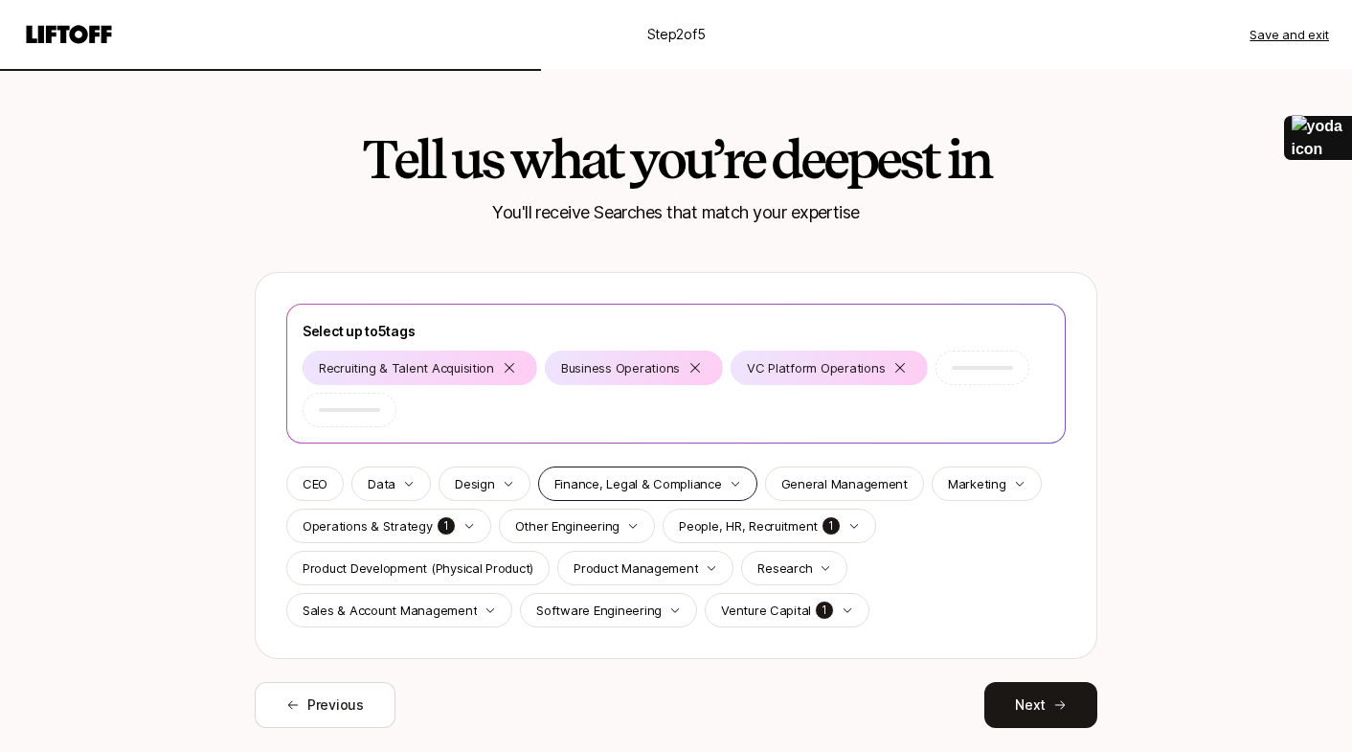
click at [730, 484] on icon "button" at bounding box center [735, 483] width 11 height 11
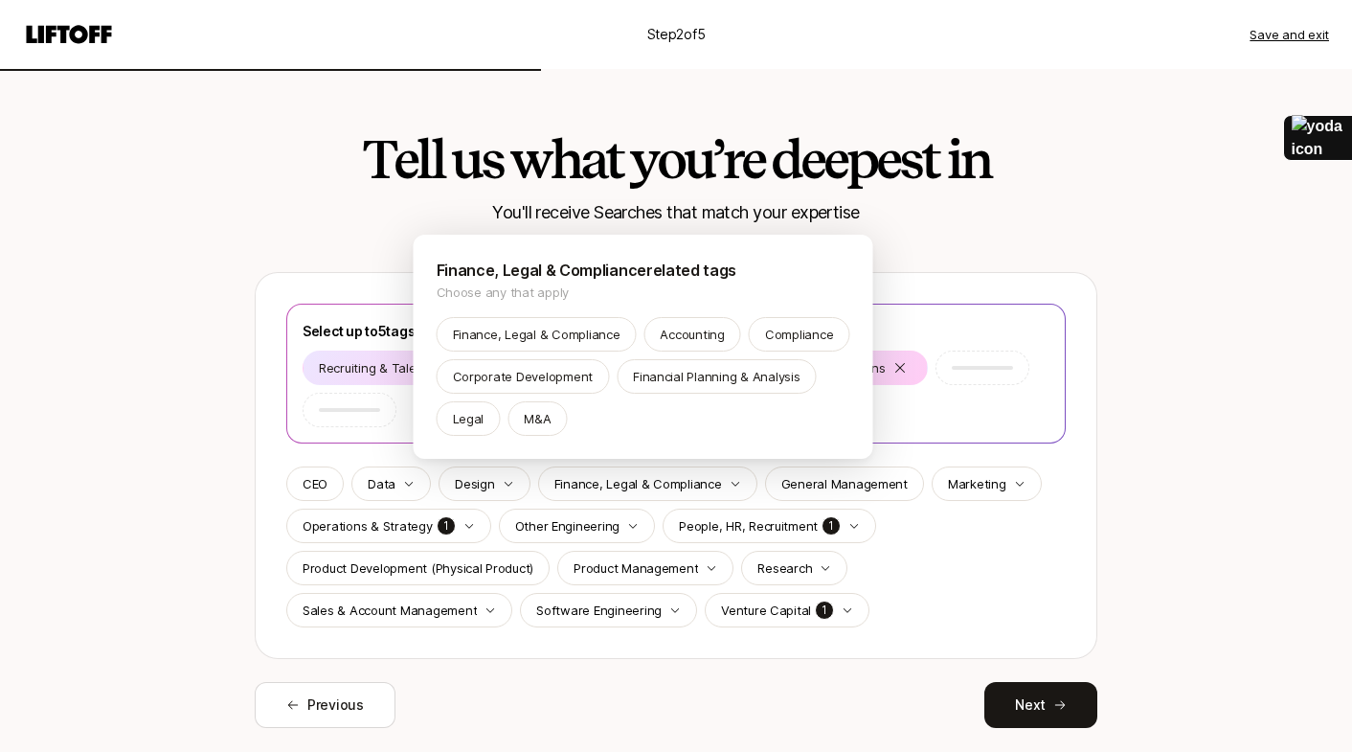
click at [1009, 483] on html "Step 2 of 5 Save and exit Tell us what you’re deepest in You'll receive Searche…" at bounding box center [676, 376] width 1352 height 752
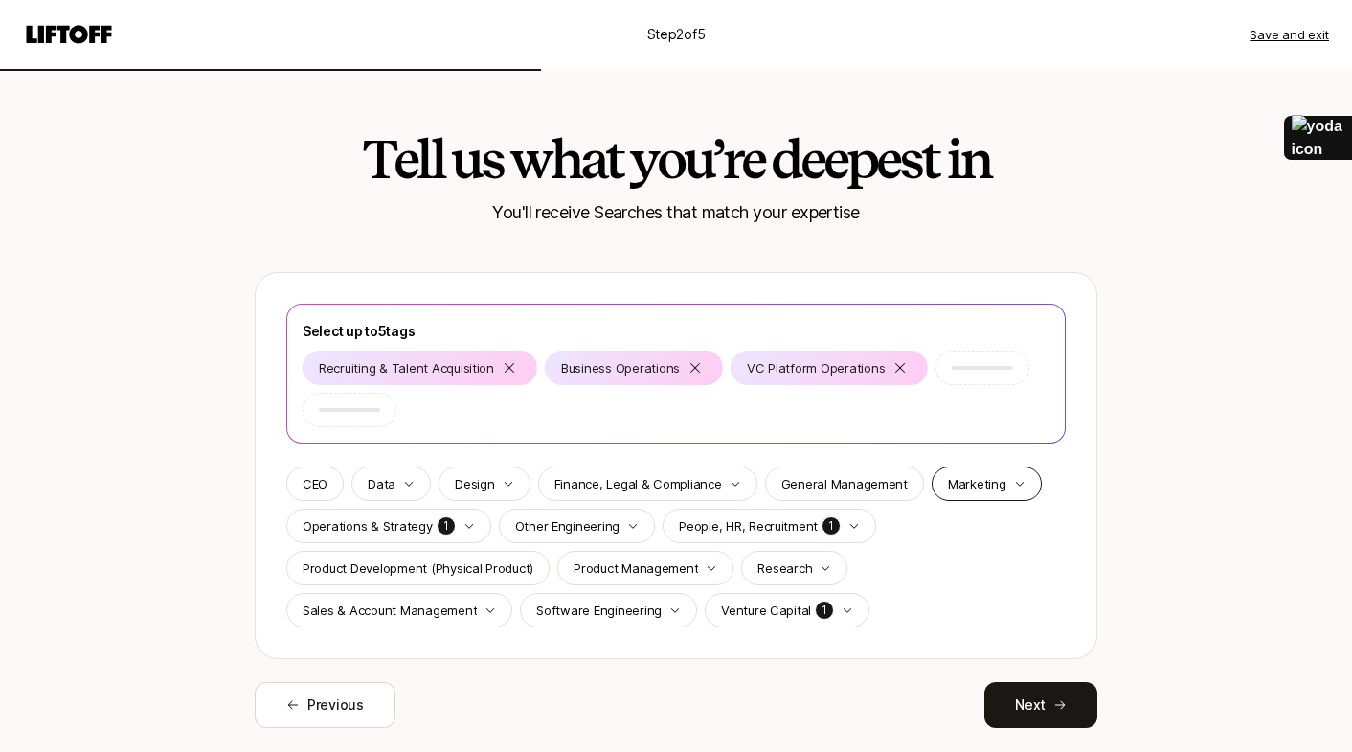
click at [1014, 484] on icon "button" at bounding box center [1019, 483] width 11 height 11
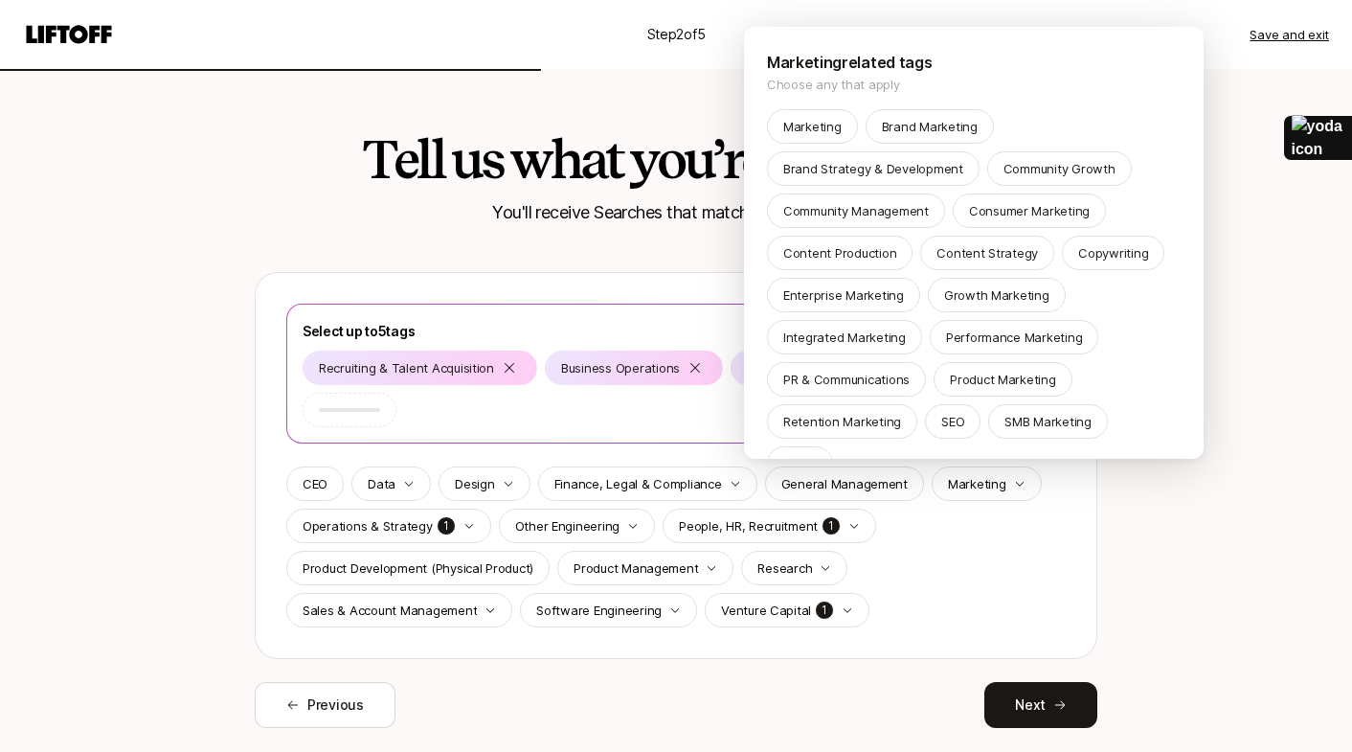
click at [935, 551] on html "Step 2 of 5 Save and exit Tell us what you’re deepest in You'll receive Searche…" at bounding box center [676, 376] width 1352 height 752
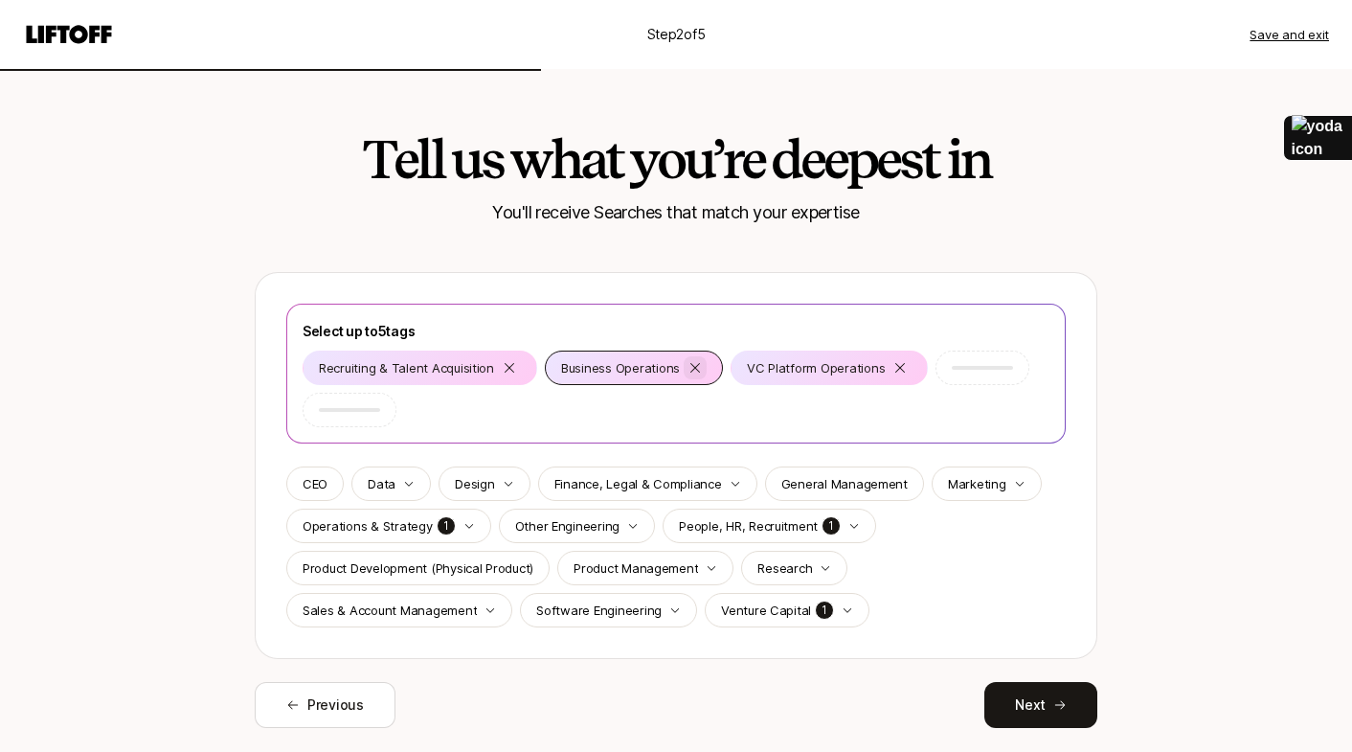
click at [693, 368] on icon at bounding box center [694, 367] width 15 height 15
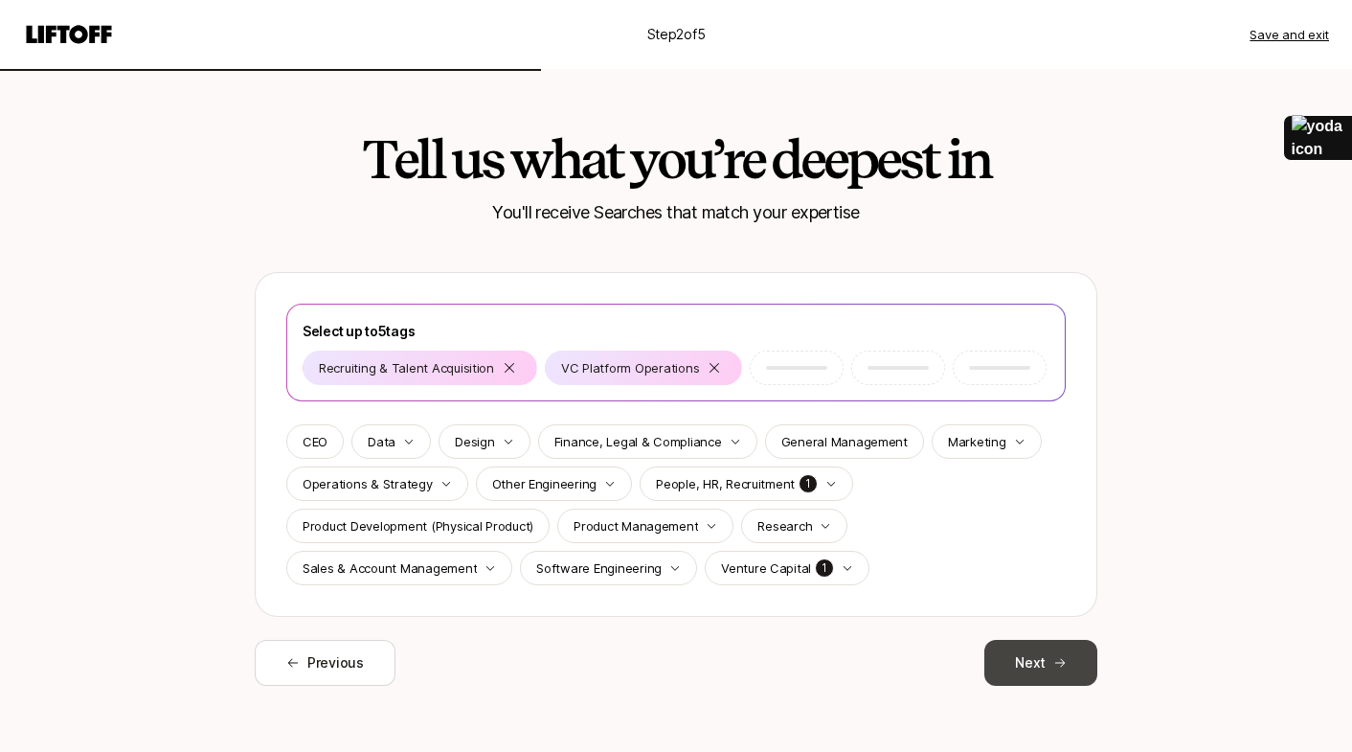
click at [1047, 662] on button "Next" at bounding box center [1040, 663] width 113 height 46
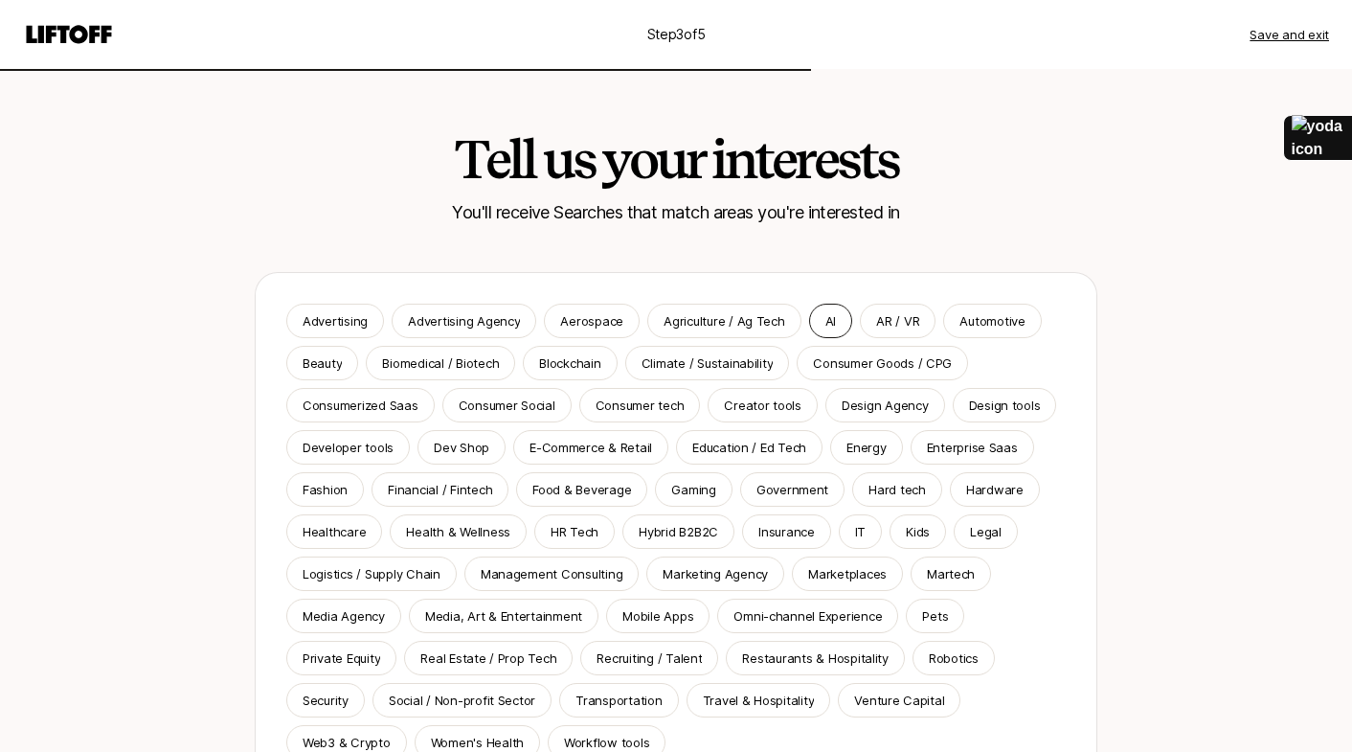
click at [829, 314] on div "AI" at bounding box center [830, 321] width 43 height 34
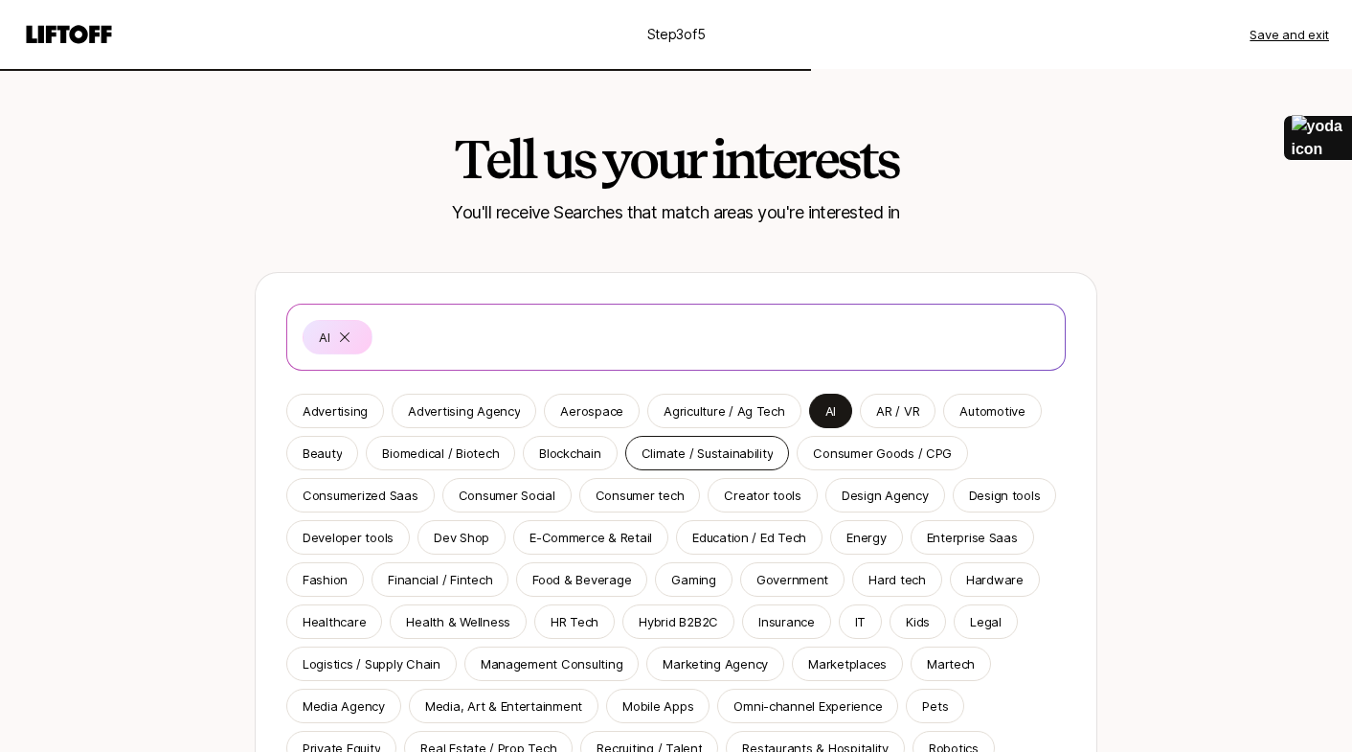
click at [715, 445] on p "Climate / Sustainability" at bounding box center [708, 452] width 132 height 19
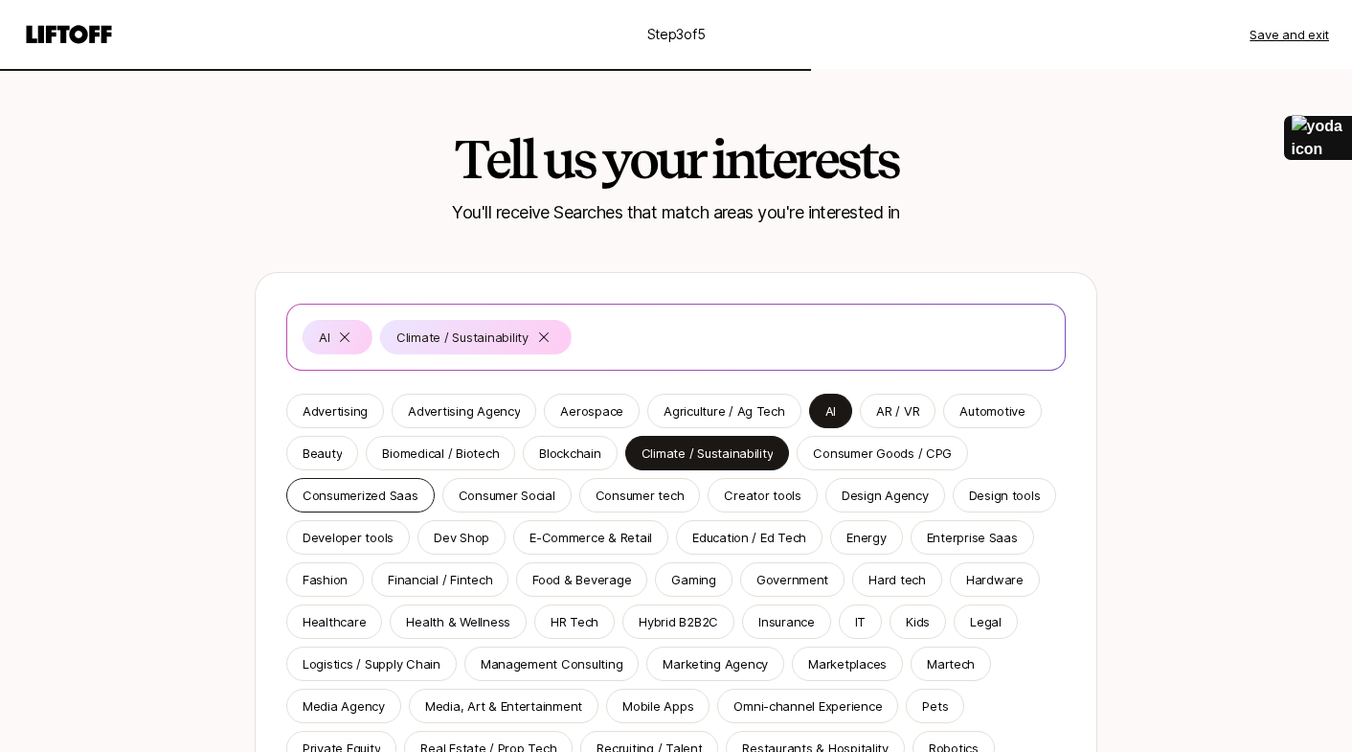
click at [374, 494] on p "Consumerized Saas" at bounding box center [361, 494] width 116 height 19
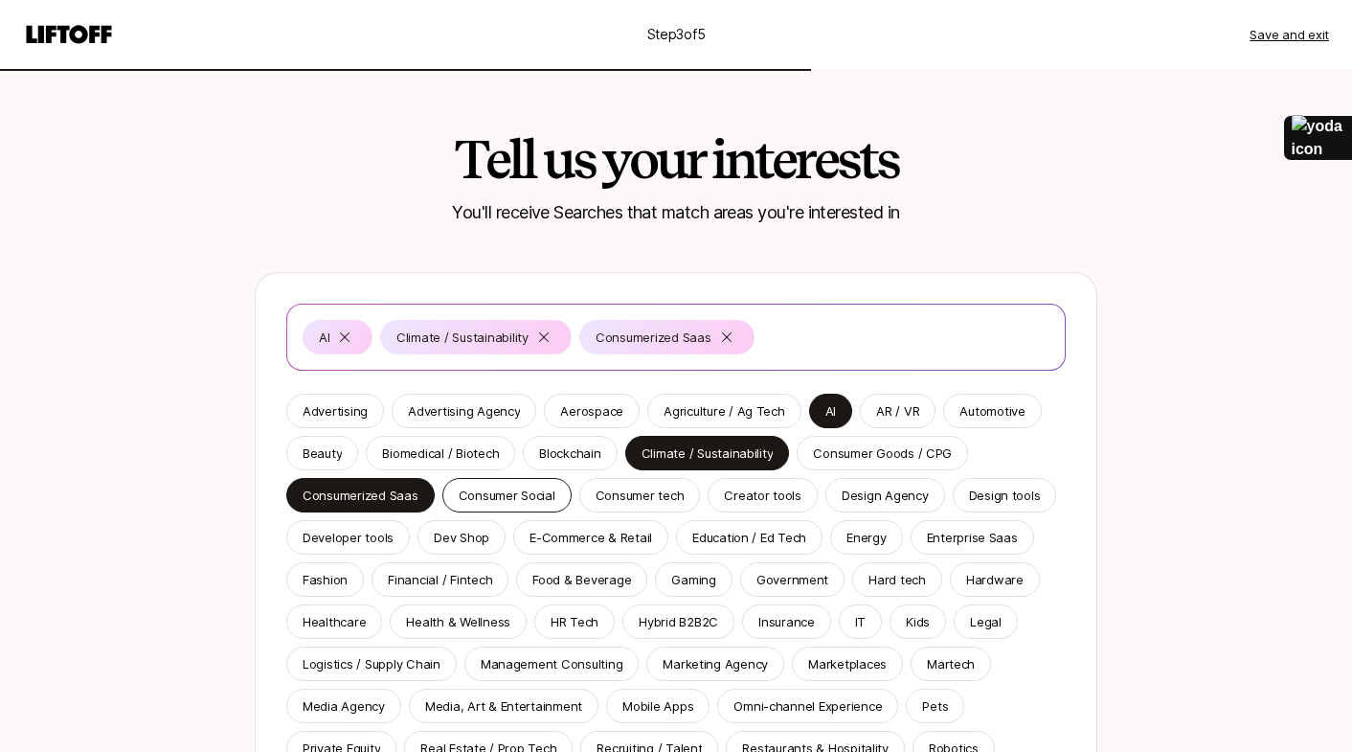
click at [511, 505] on div "Consumer Social" at bounding box center [506, 495] width 129 height 34
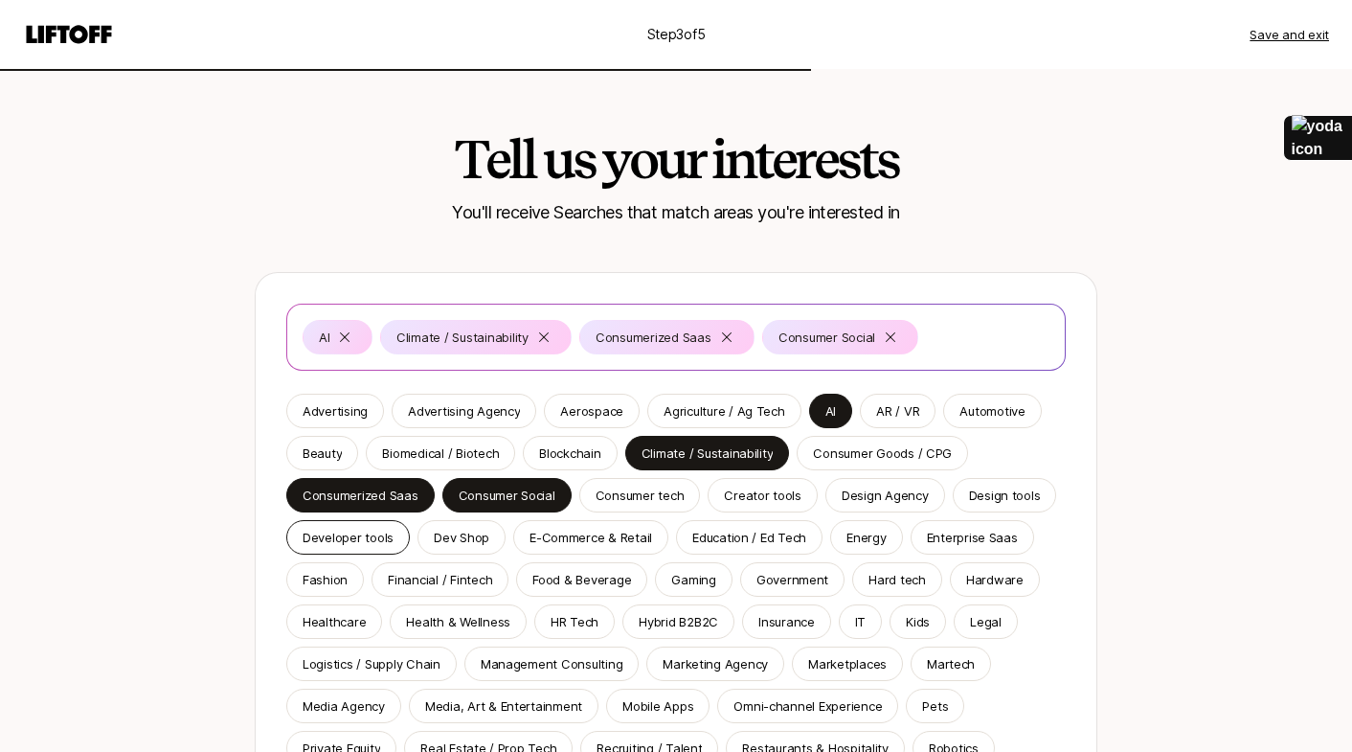
click at [377, 536] on p "Developer tools" at bounding box center [348, 537] width 91 height 19
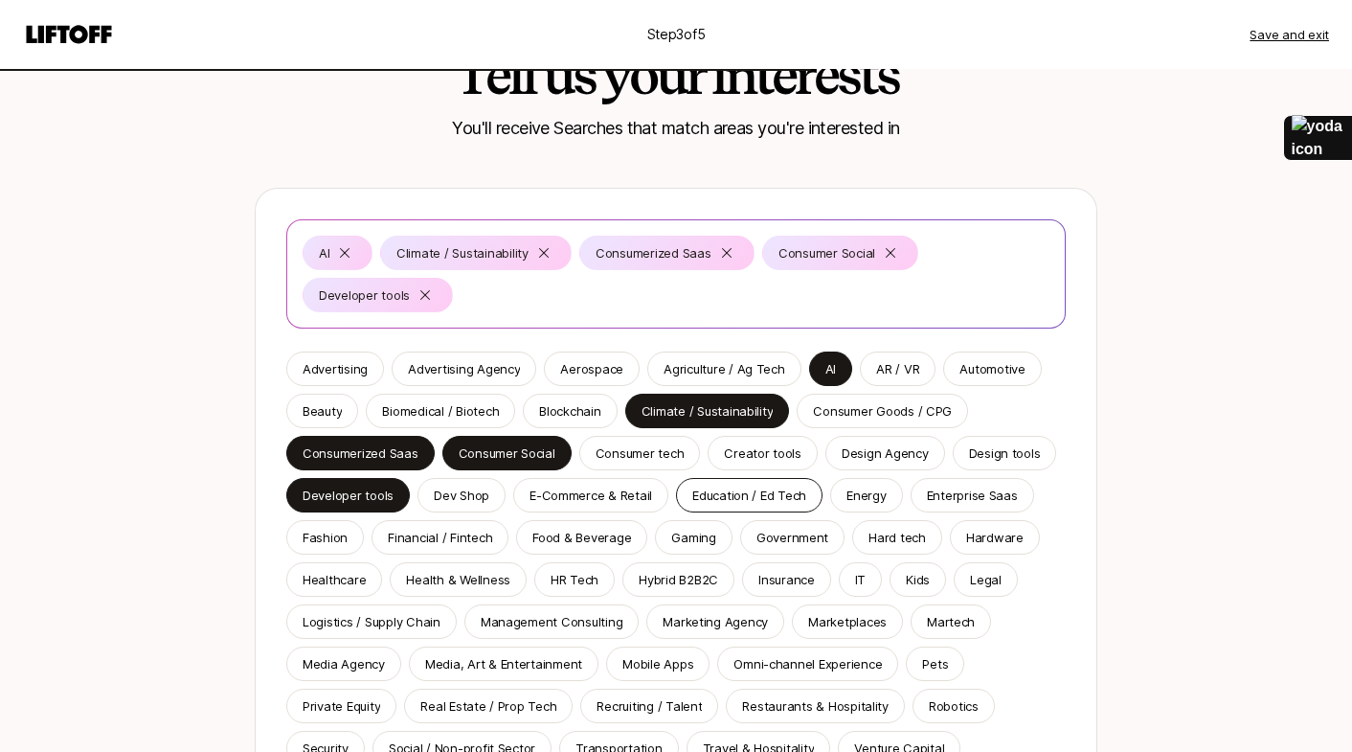
scroll to position [102, 0]
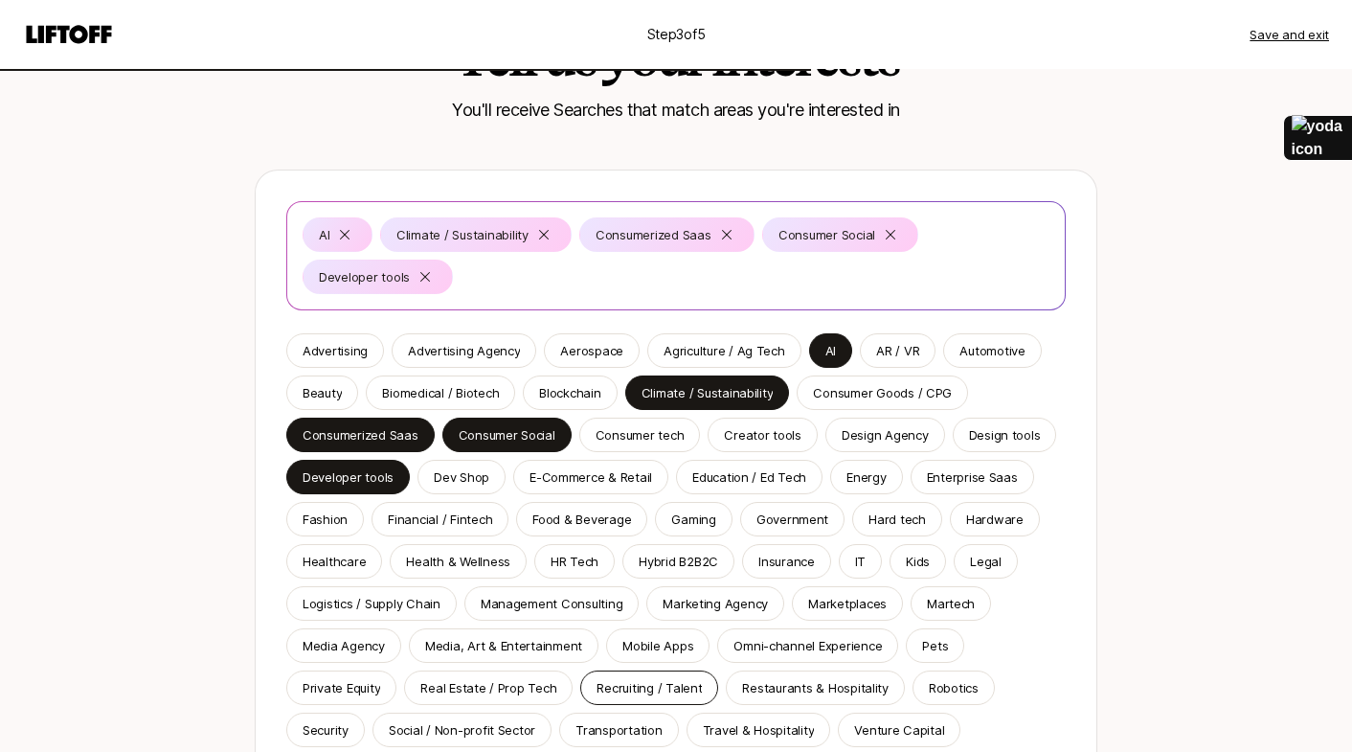
click at [665, 686] on p "Recruiting / Talent" at bounding box center [649, 687] width 105 height 19
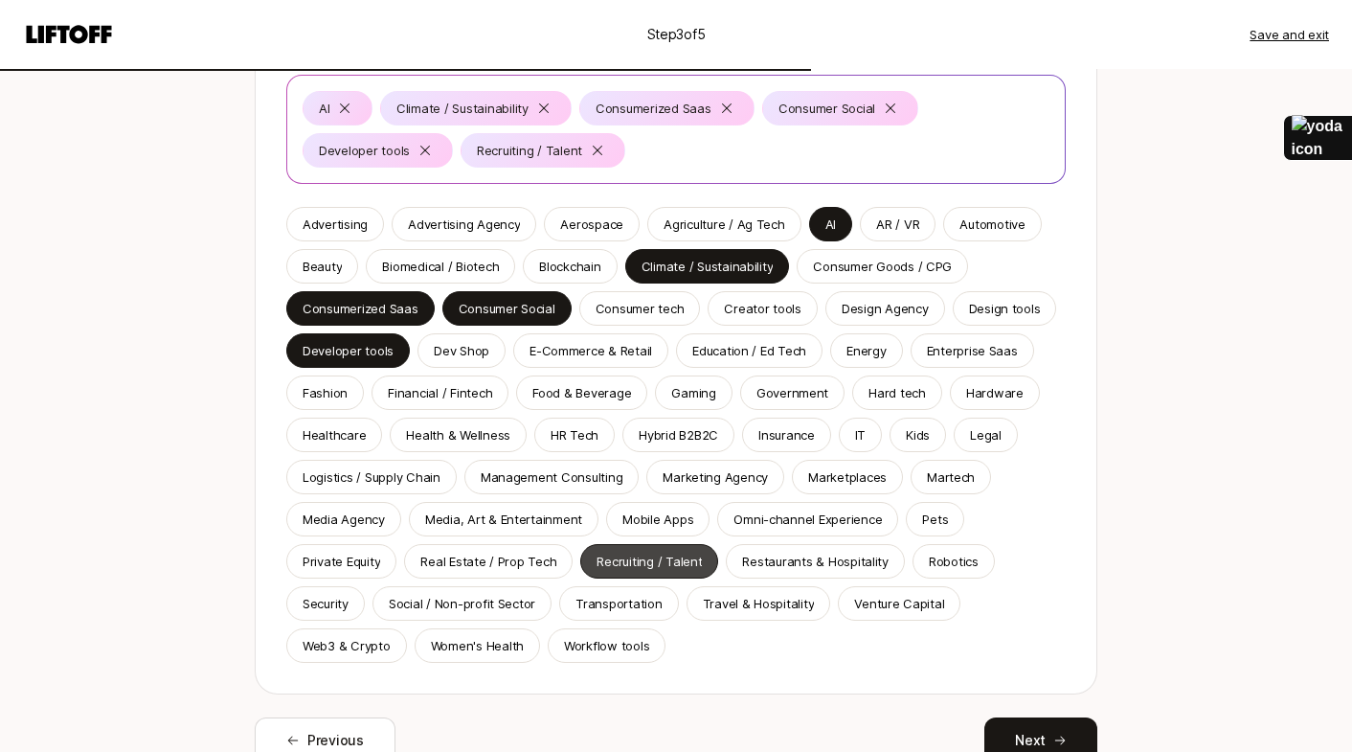
scroll to position [230, 0]
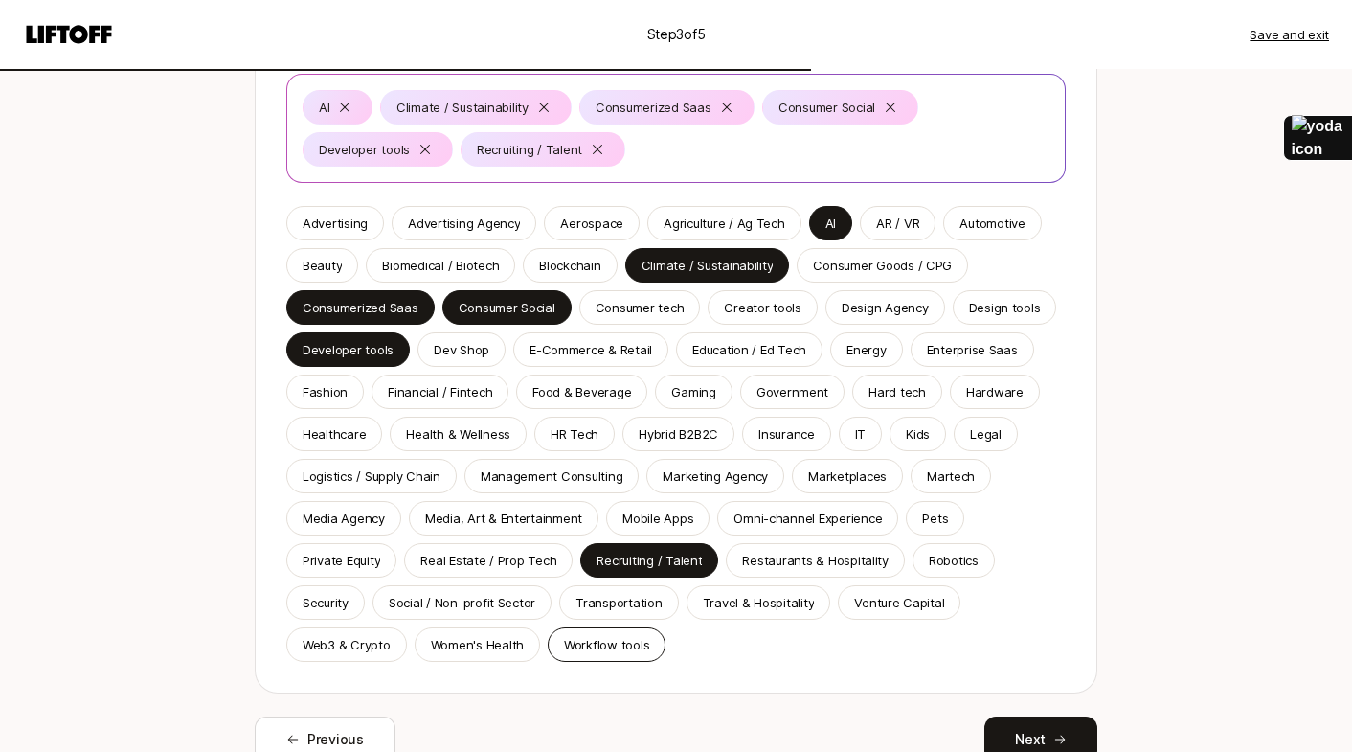
click at [632, 645] on p "Workflow tools" at bounding box center [606, 644] width 85 height 19
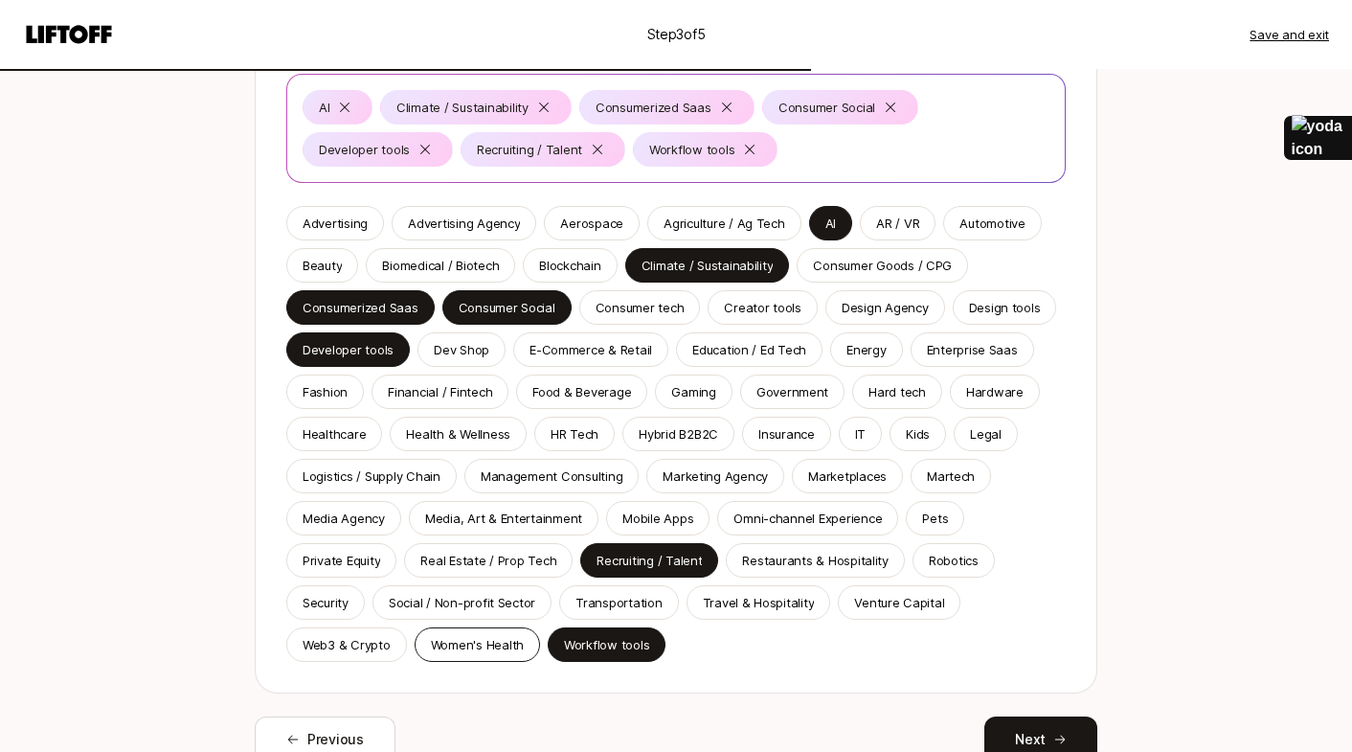
click at [505, 638] on p "Women's Health" at bounding box center [477, 644] width 93 height 19
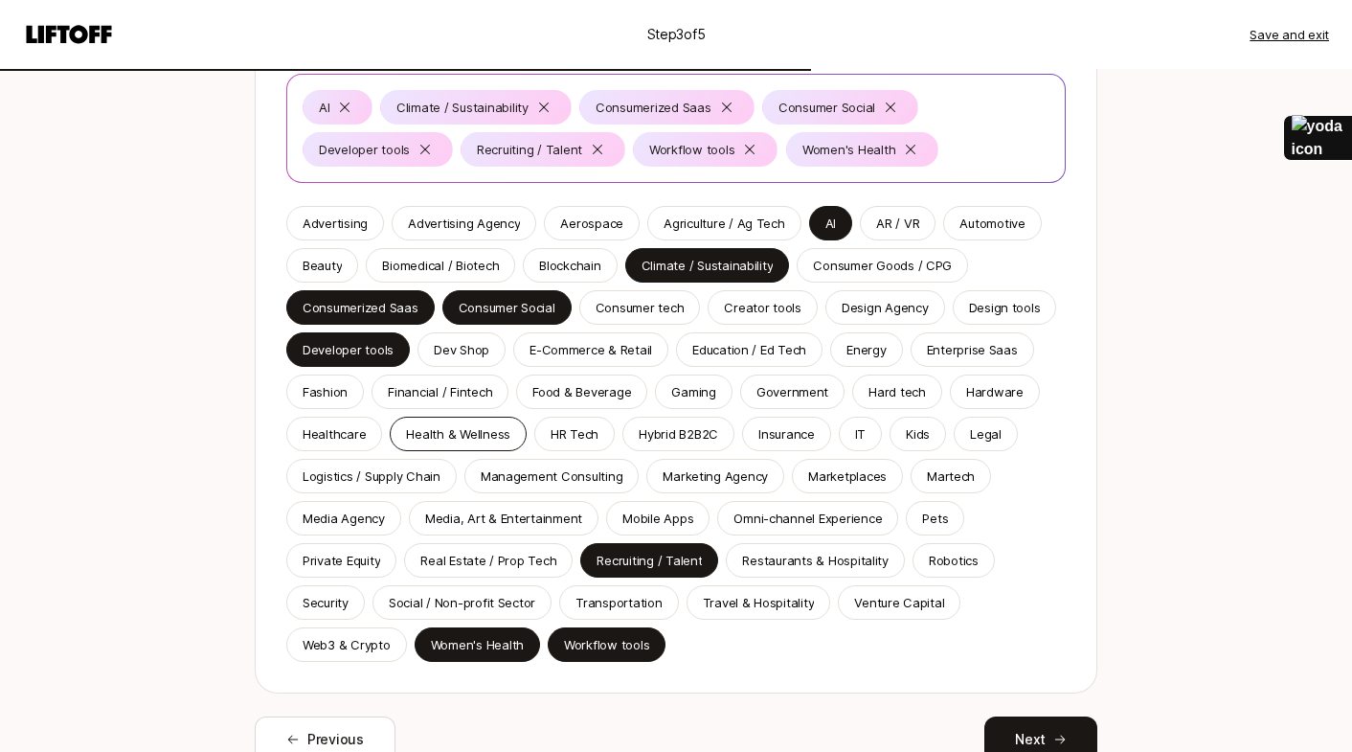
click at [505, 439] on p "Health & Wellness" at bounding box center [458, 433] width 104 height 19
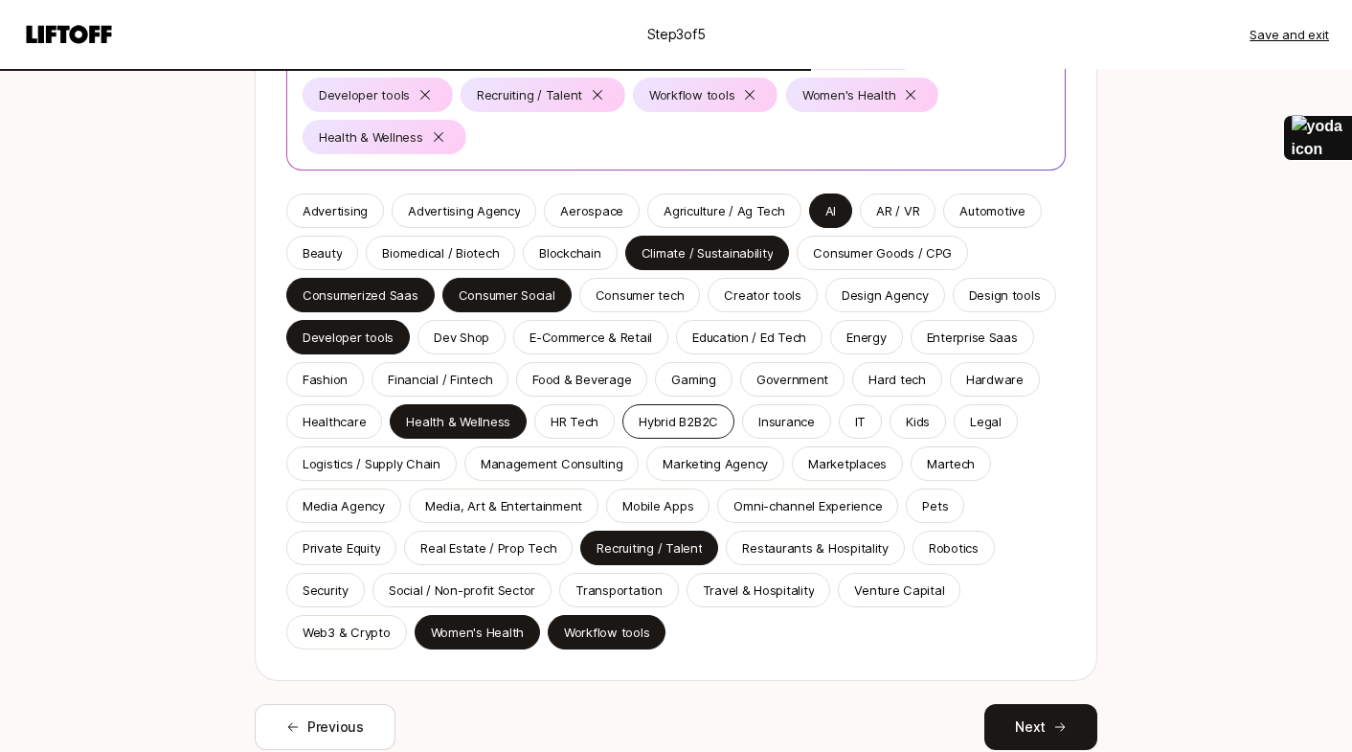
scroll to position [359, 0]
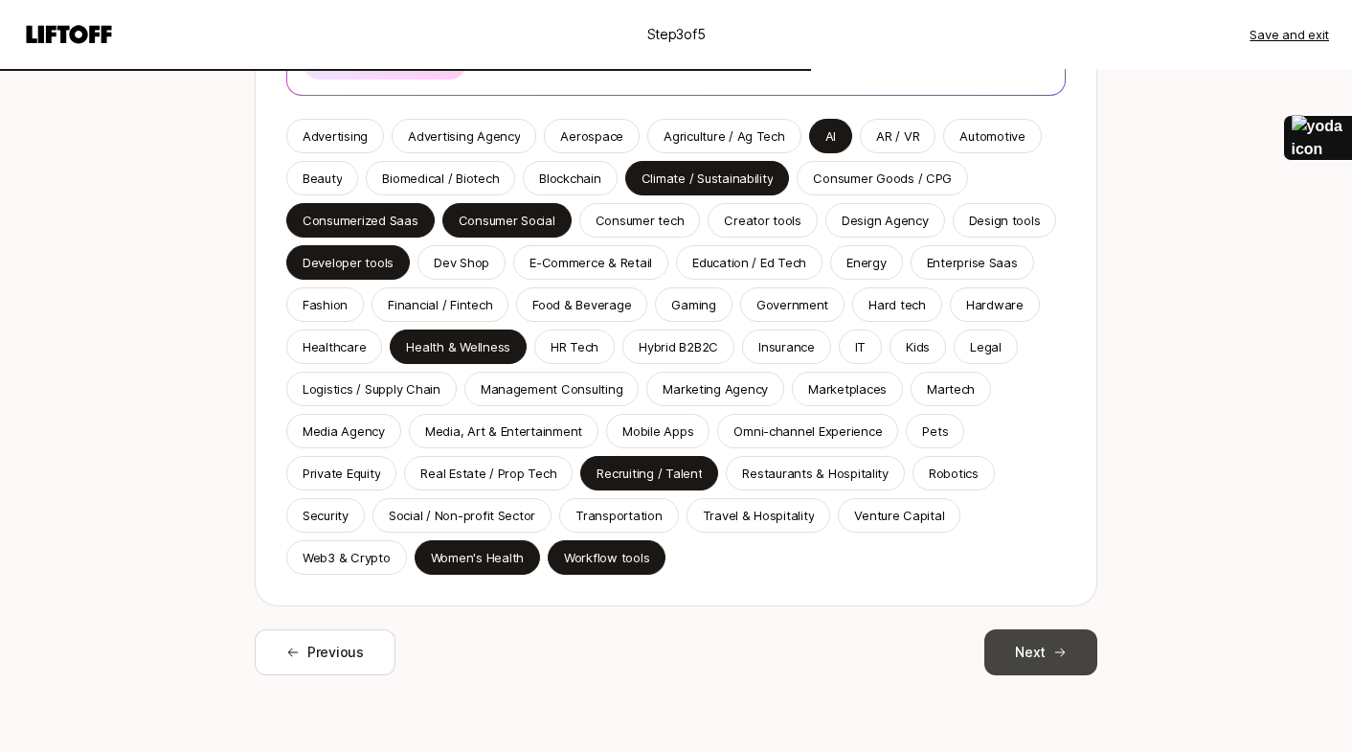
click at [1040, 661] on button "Next" at bounding box center [1040, 652] width 113 height 46
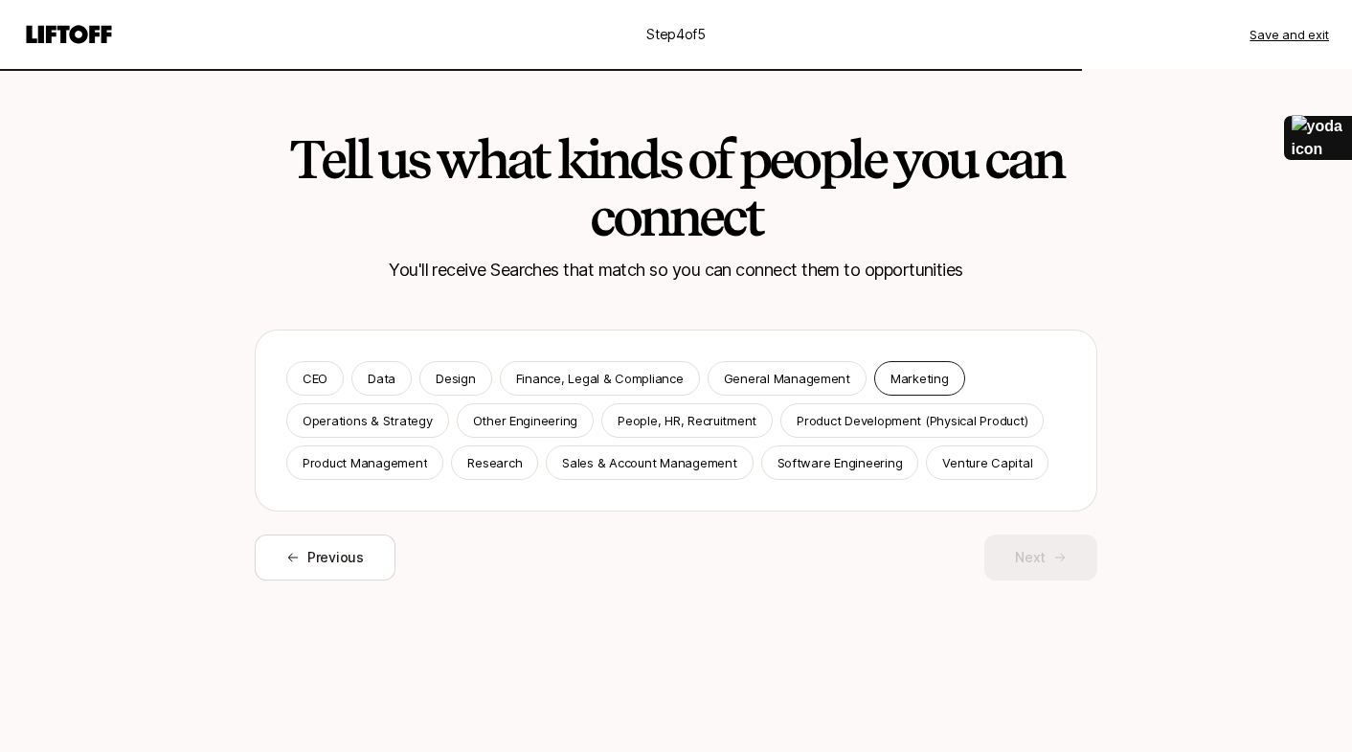
click at [896, 372] on p "Marketing" at bounding box center [919, 378] width 58 height 19
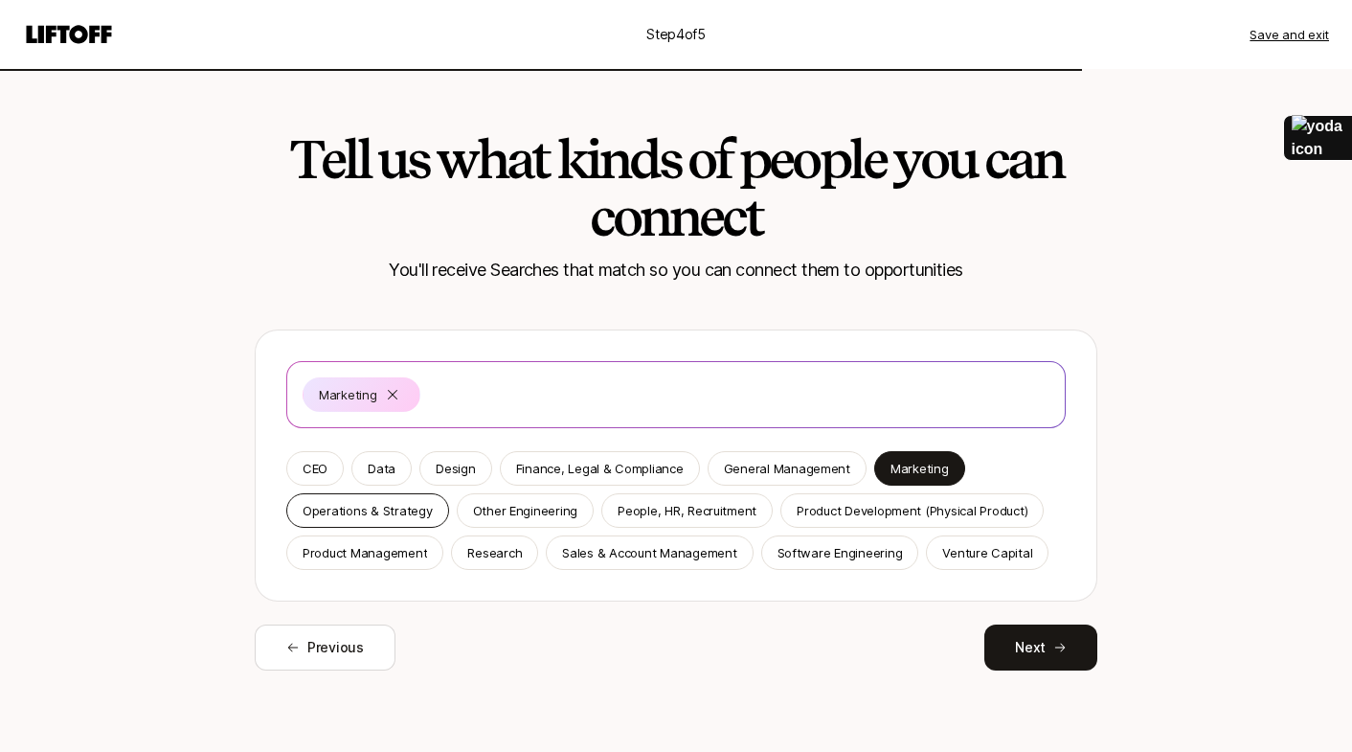
click at [419, 510] on p "Operations & Strategy" at bounding box center [368, 510] width 130 height 19
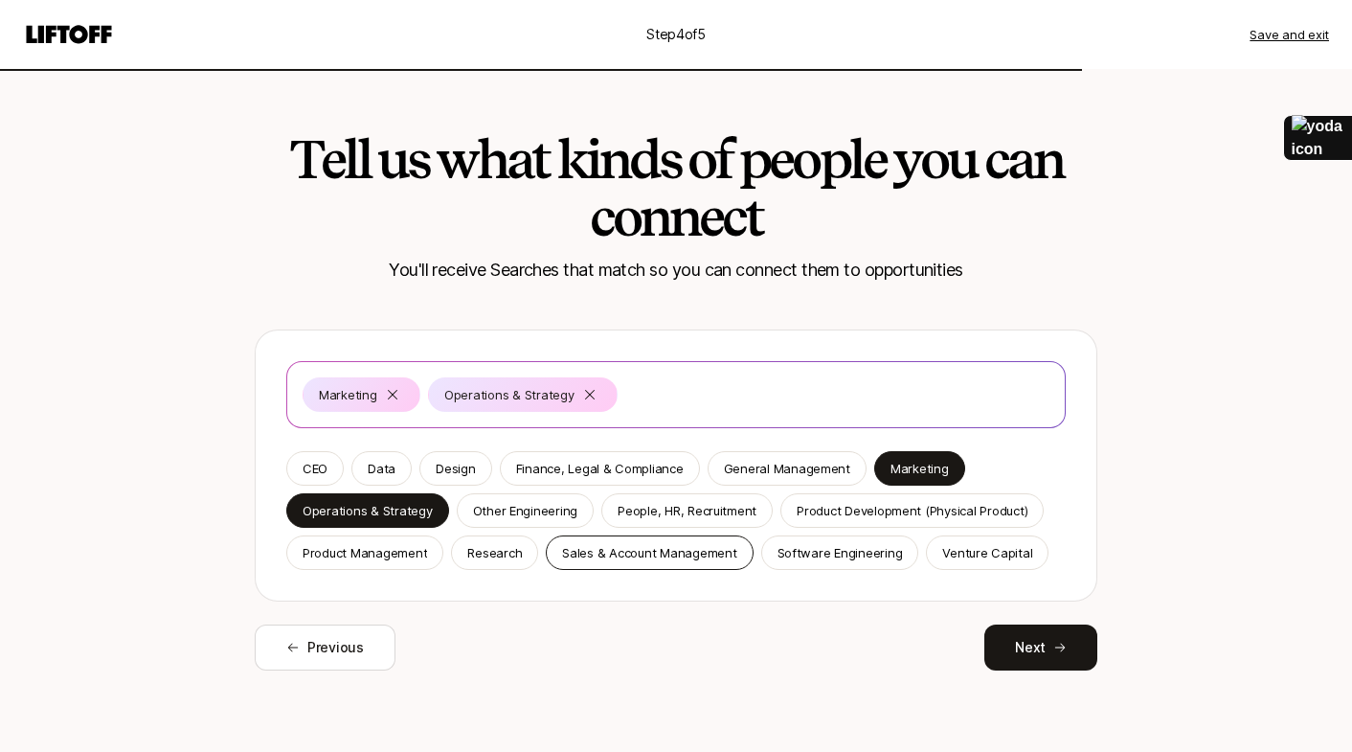
click at [591, 553] on p "Sales & Account Management" at bounding box center [649, 552] width 174 height 19
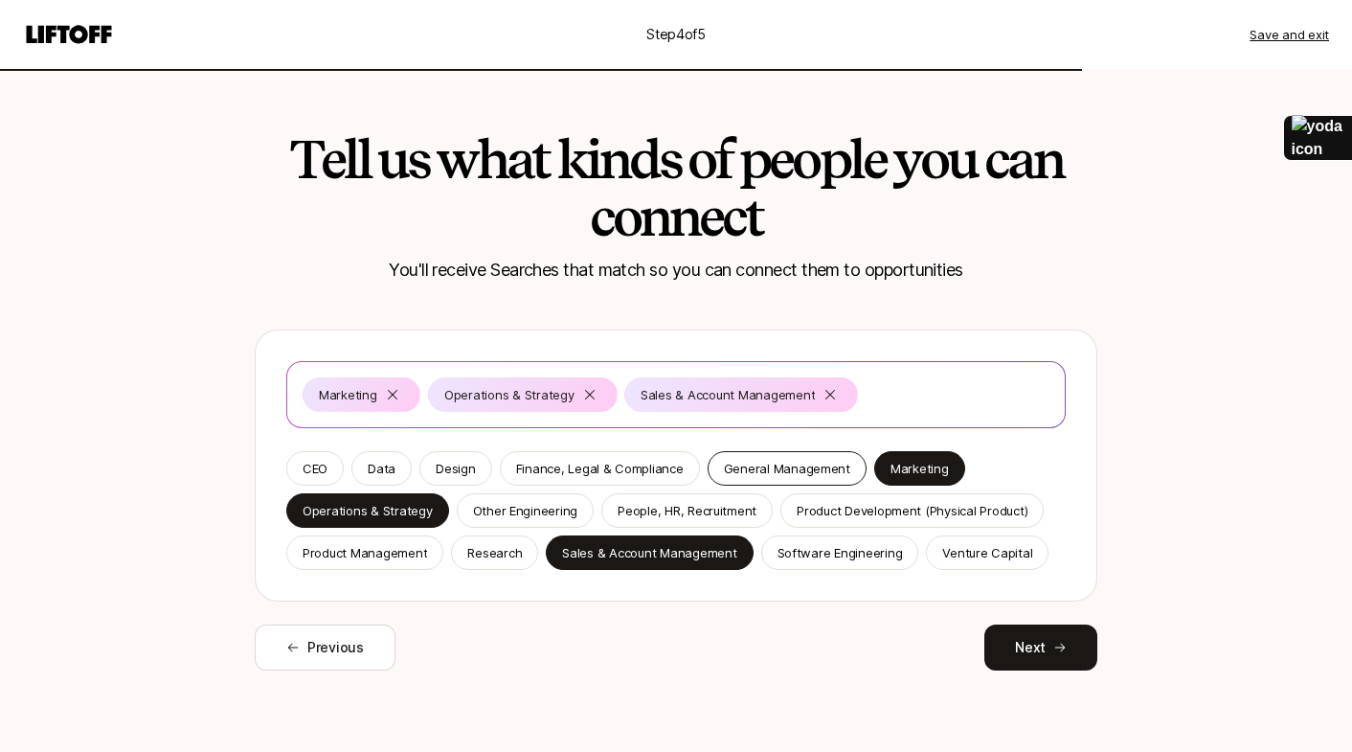
click at [724, 477] on p "General Management" at bounding box center [787, 468] width 126 height 19
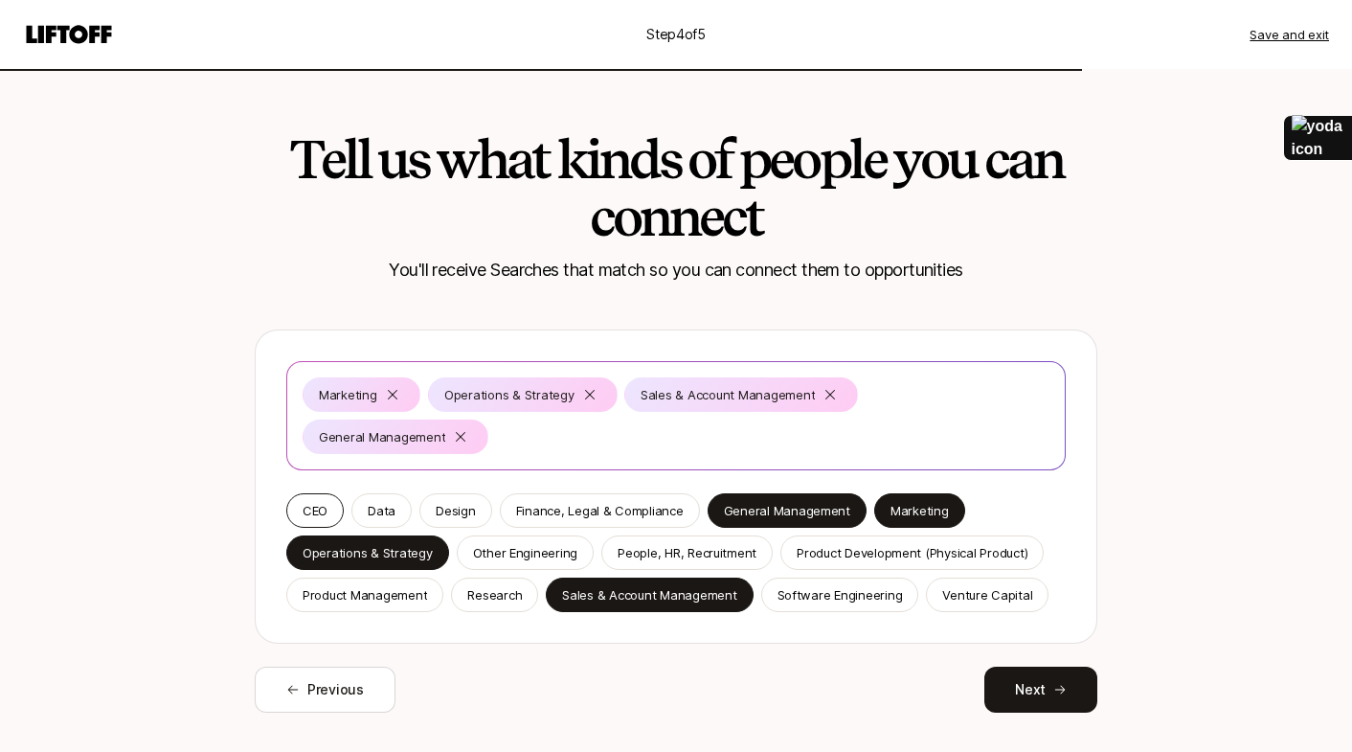
click at [313, 501] on p "CEO" at bounding box center [315, 510] width 25 height 19
click at [1042, 685] on button "Next" at bounding box center [1040, 689] width 113 height 46
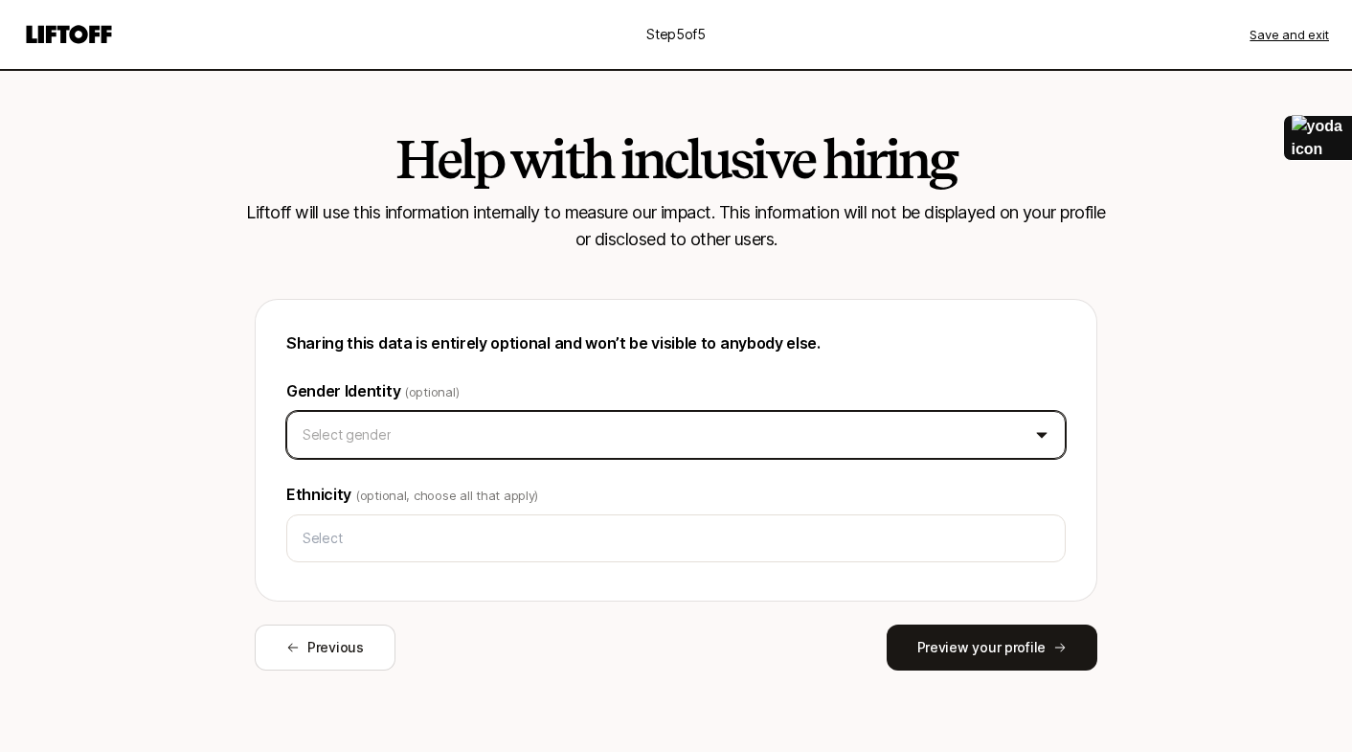
click at [893, 441] on html "Step 5 of 5 Save and exit Help with inclusive hiring Liftoff will use this info…" at bounding box center [676, 376] width 1352 height 752
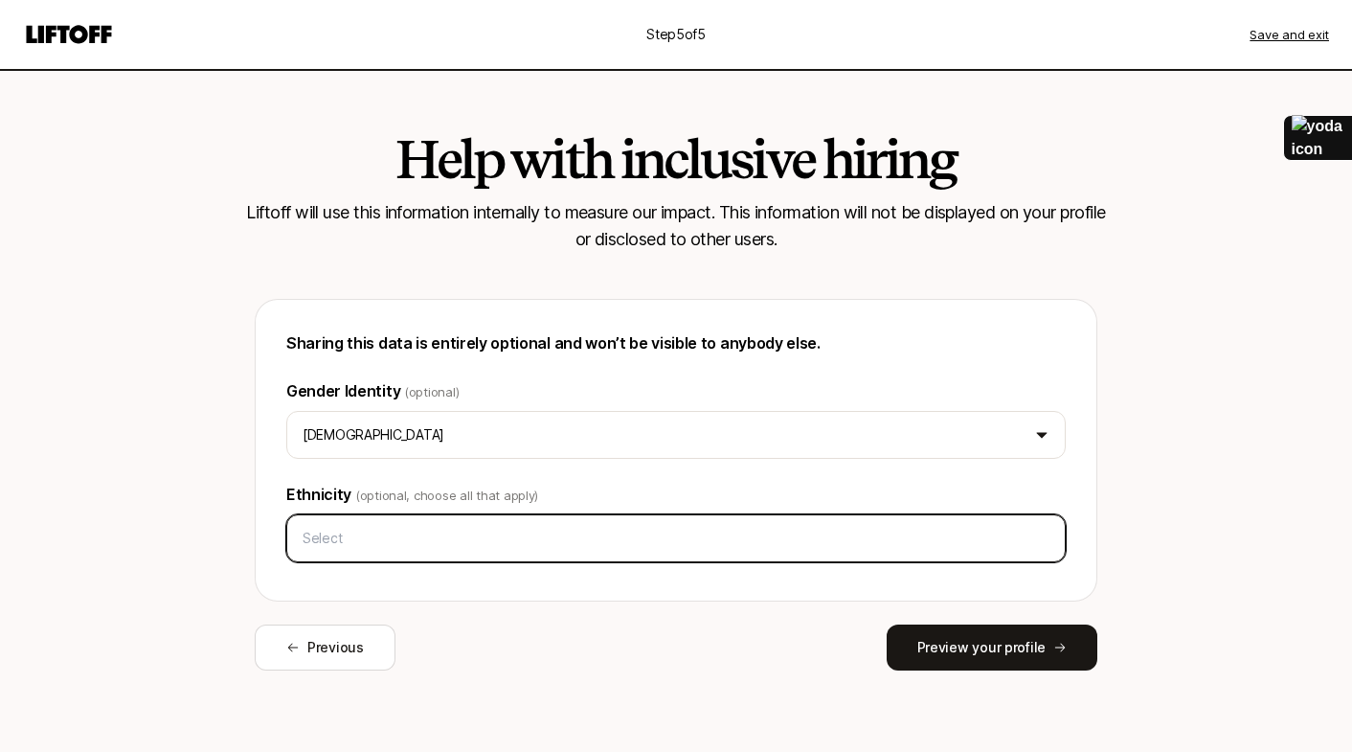
click at [645, 541] on input "text" at bounding box center [676, 538] width 762 height 34
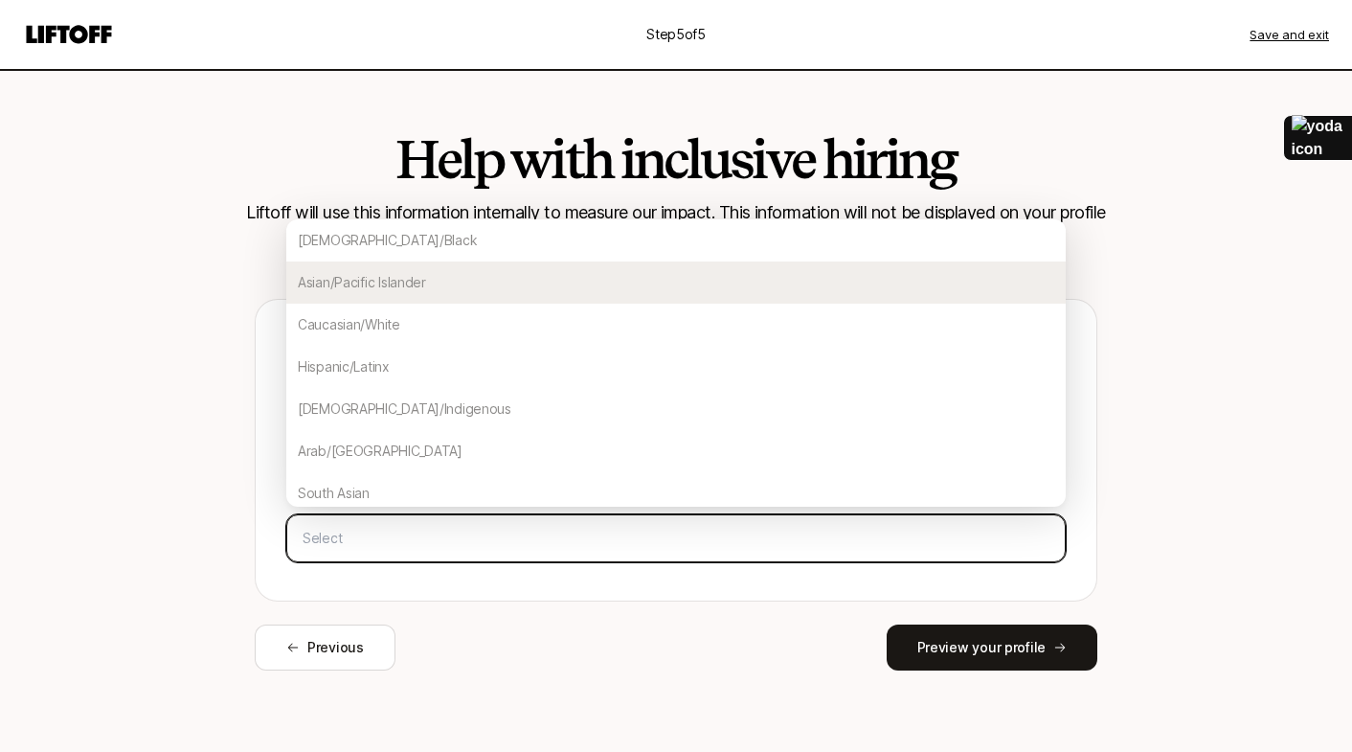
click at [500, 294] on div "Asian/Pacific Islander" at bounding box center [675, 282] width 779 height 42
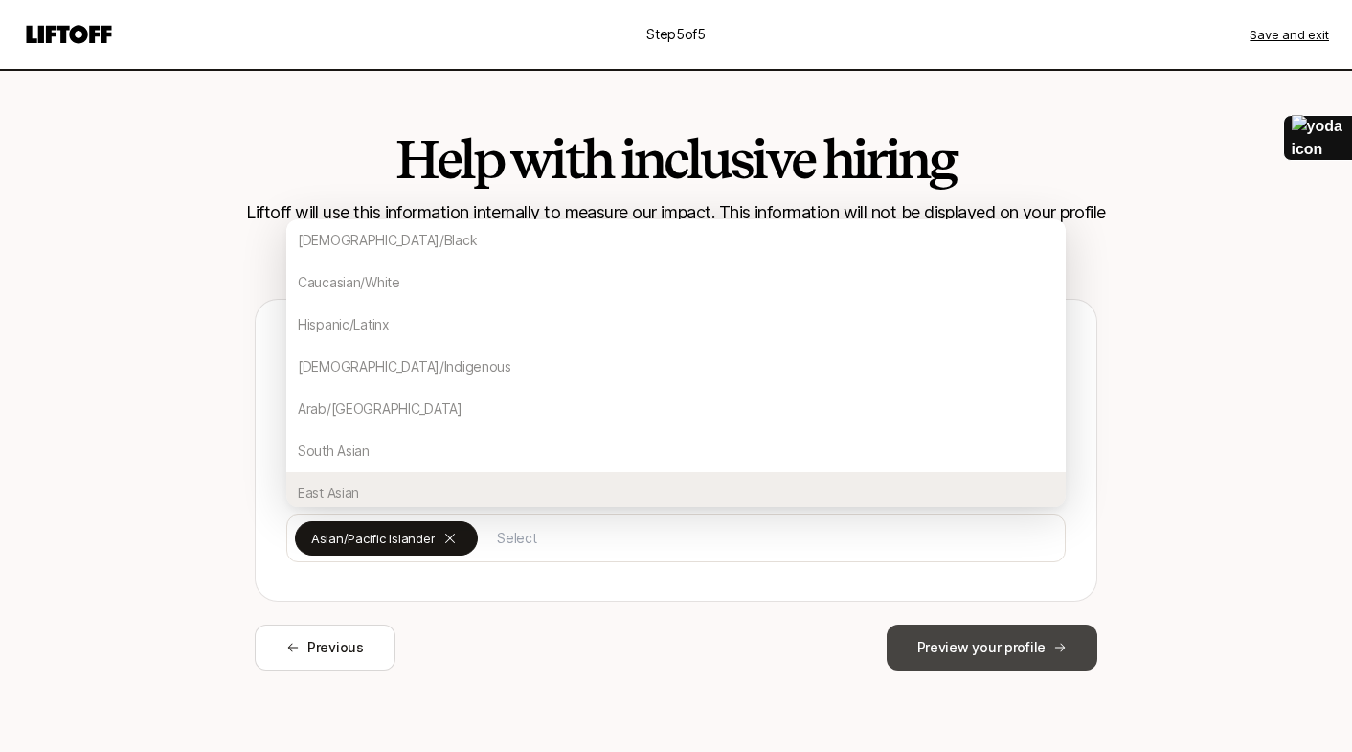
click at [960, 642] on button "Preview your profile" at bounding box center [992, 647] width 211 height 46
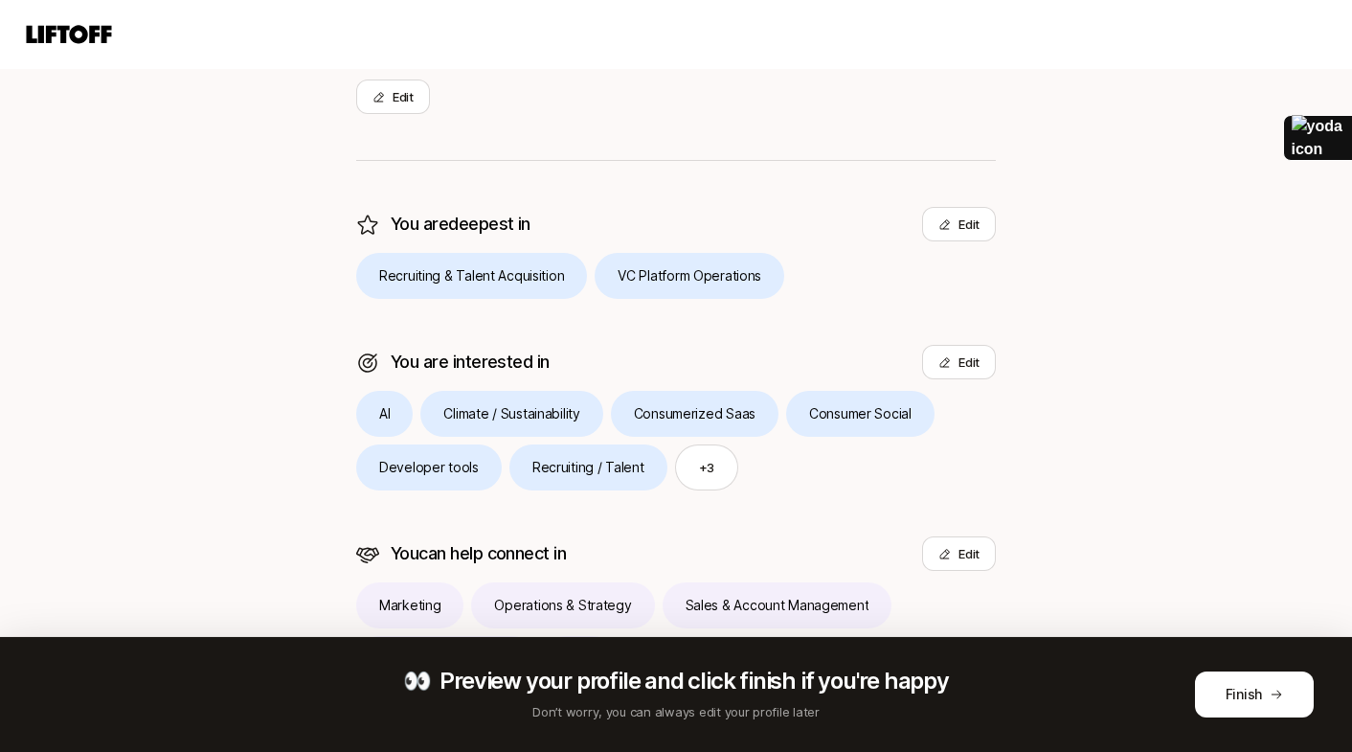
scroll to position [435, 0]
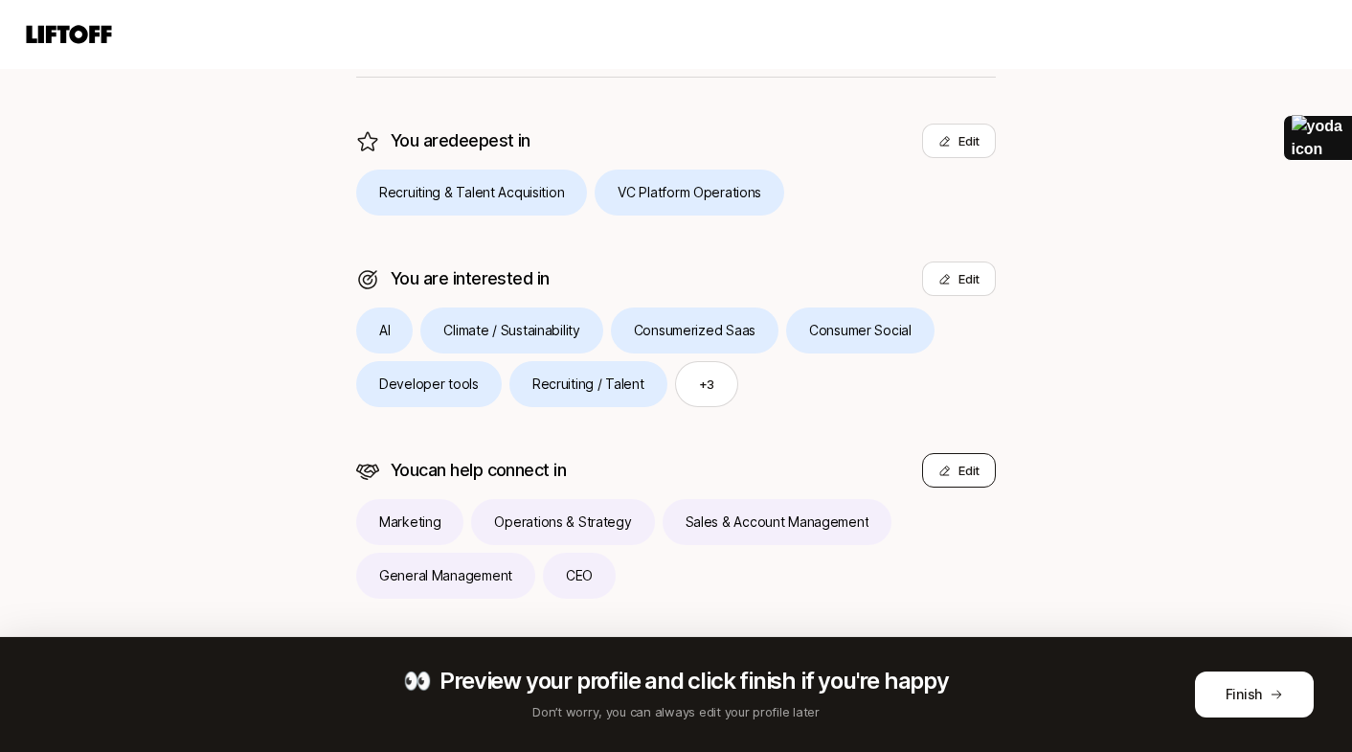
click at [966, 467] on button "Edit" at bounding box center [959, 470] width 74 height 34
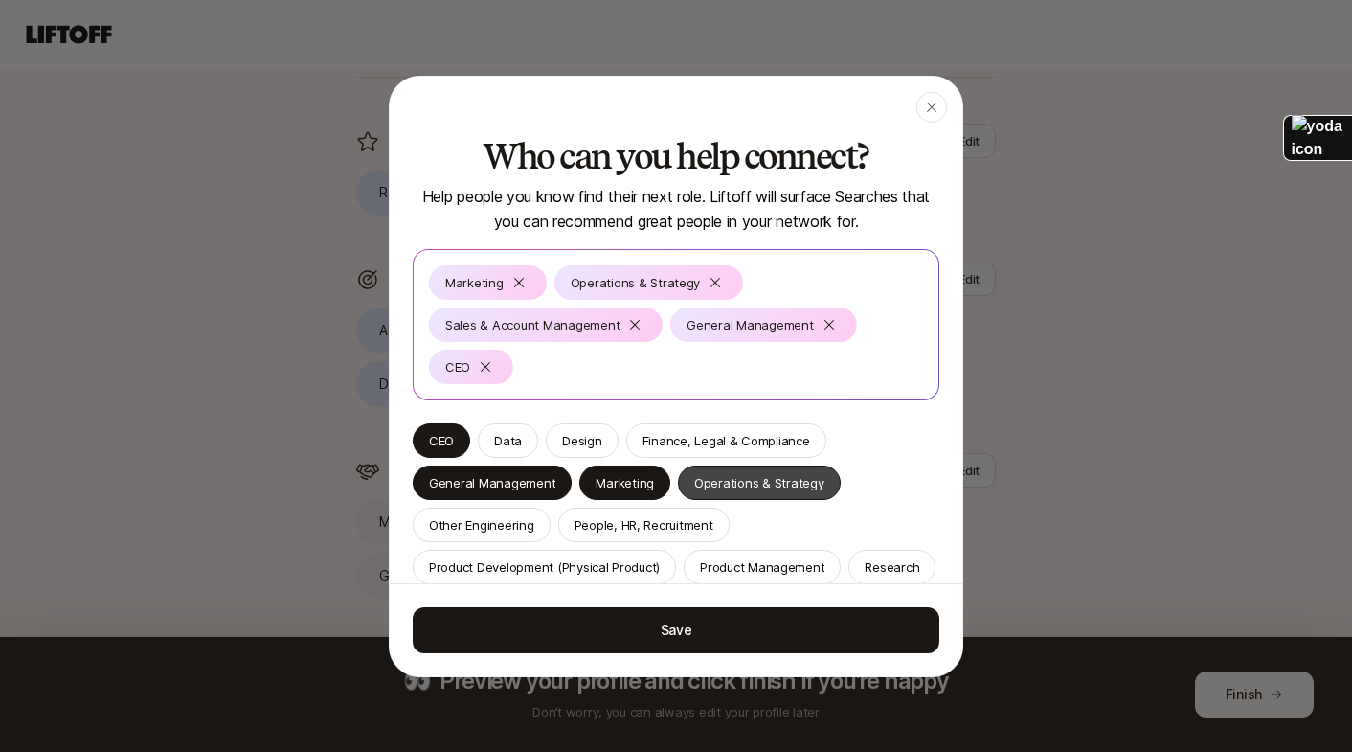
scroll to position [66, 0]
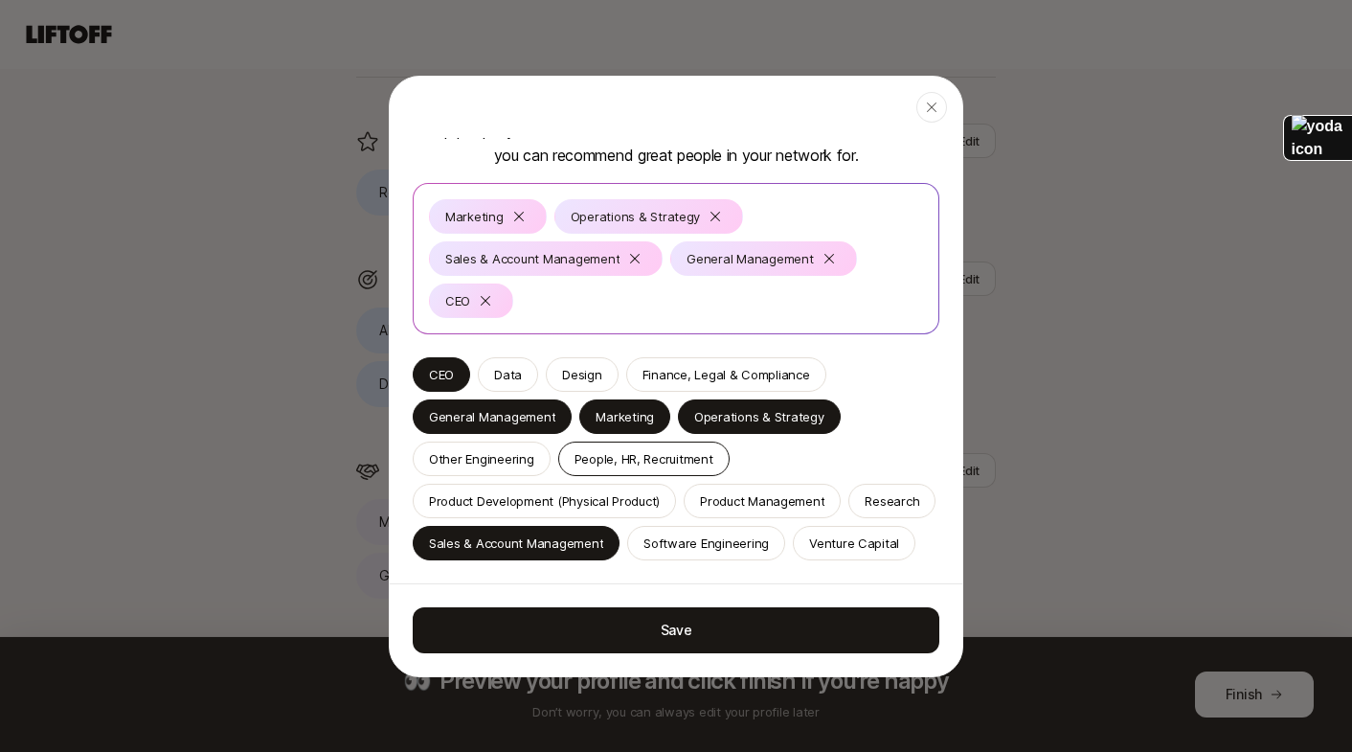
click at [652, 454] on p "People, HR, Recruitment" at bounding box center [643, 458] width 139 height 19
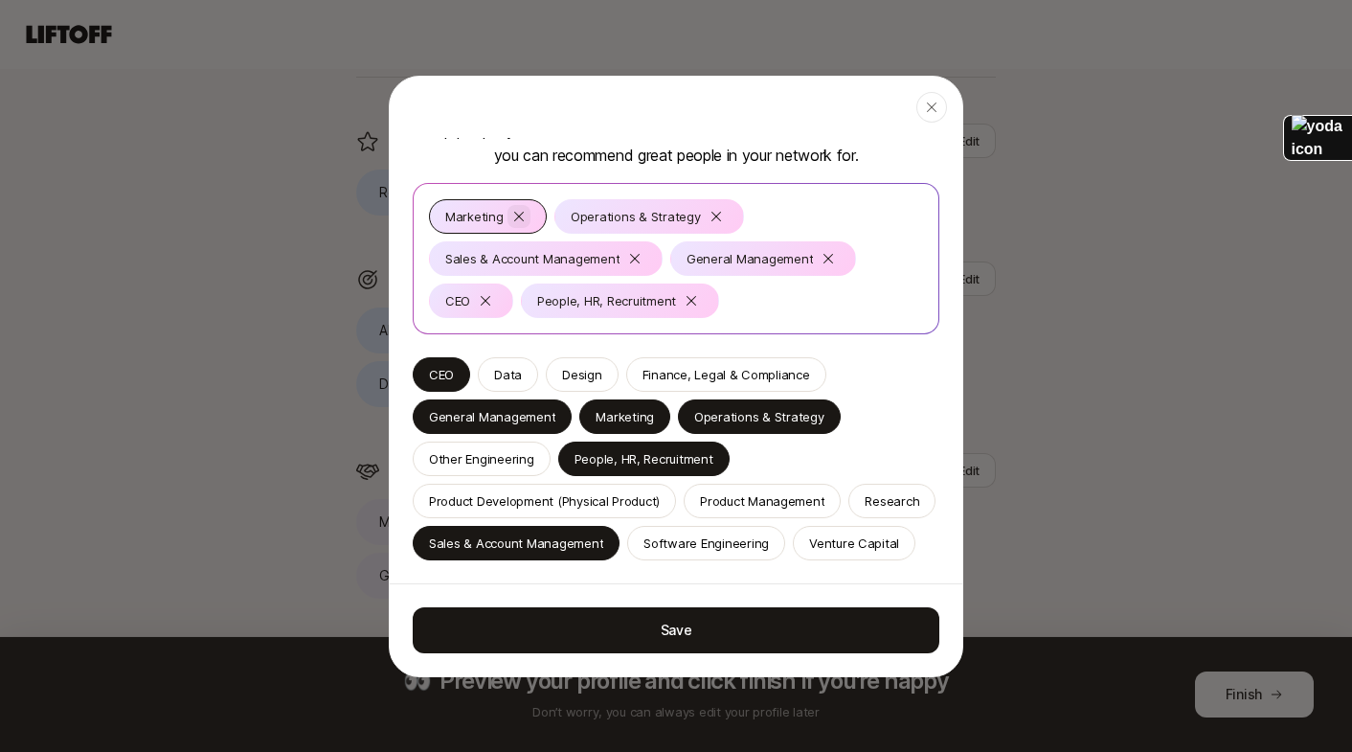
click at [521, 219] on icon at bounding box center [519, 216] width 10 height 10
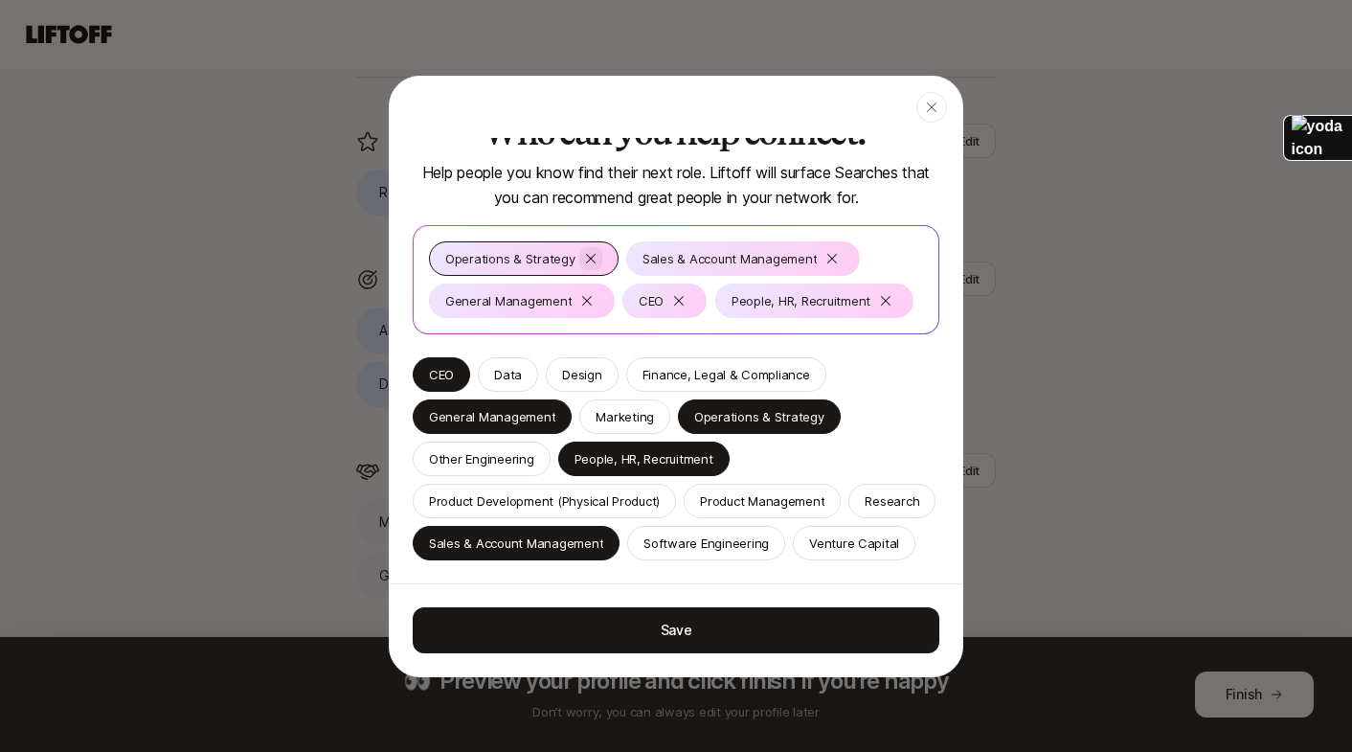
click at [583, 257] on icon at bounding box center [590, 258] width 15 height 15
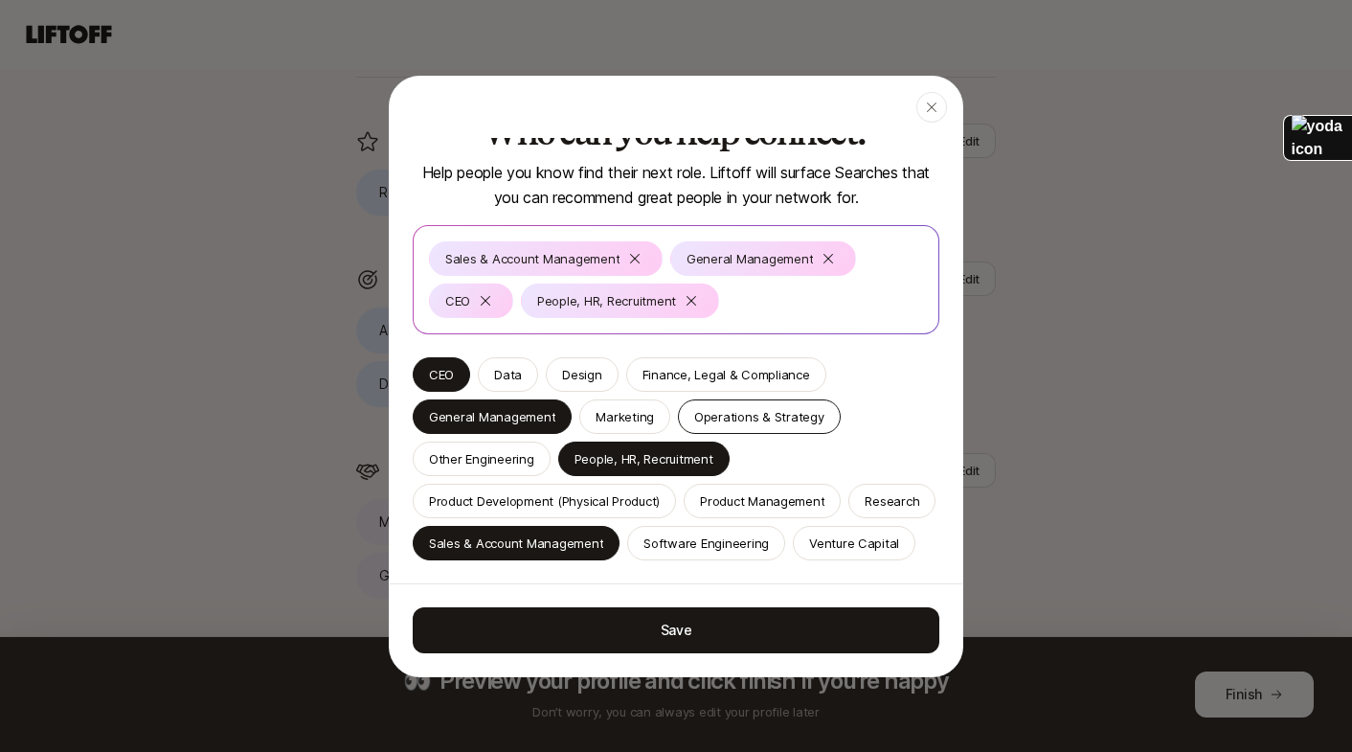
click at [720, 407] on p "Operations & Strategy" at bounding box center [759, 416] width 130 height 19
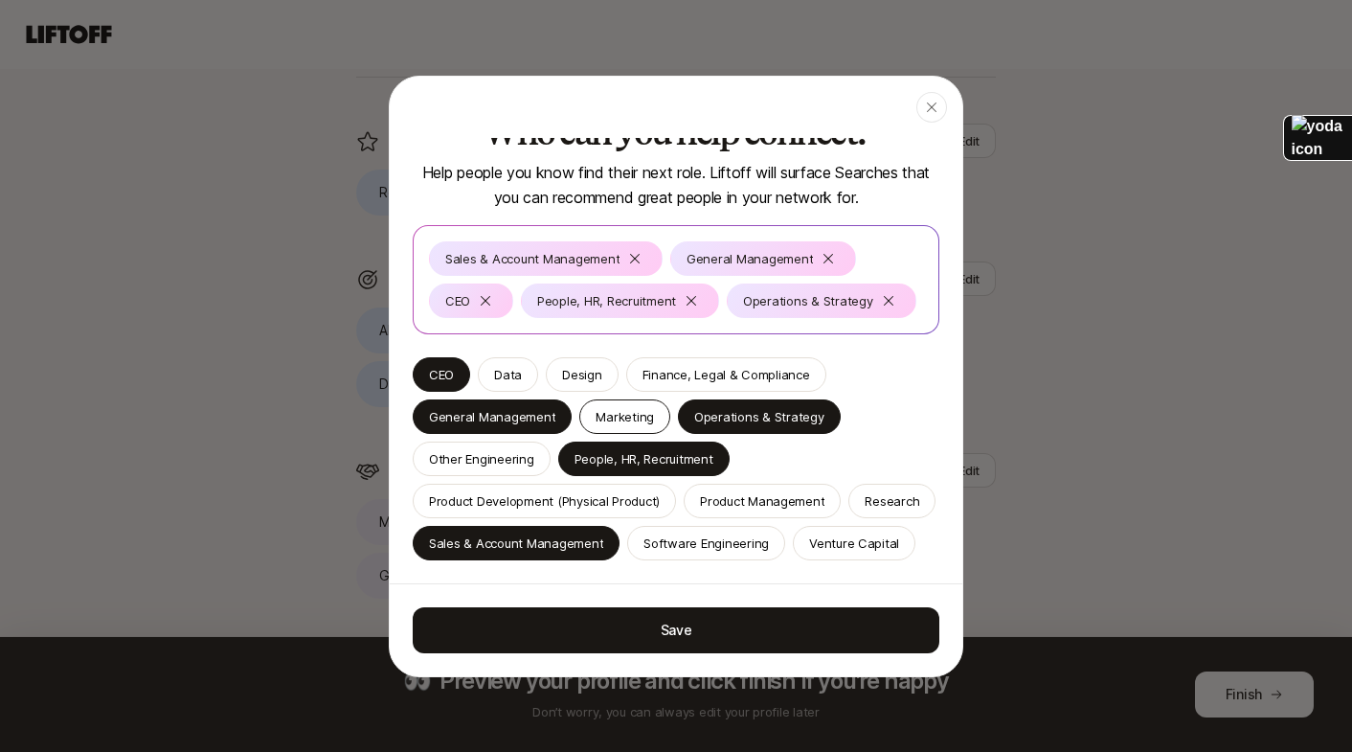
click at [637, 415] on p "Marketing" at bounding box center [625, 416] width 58 height 19
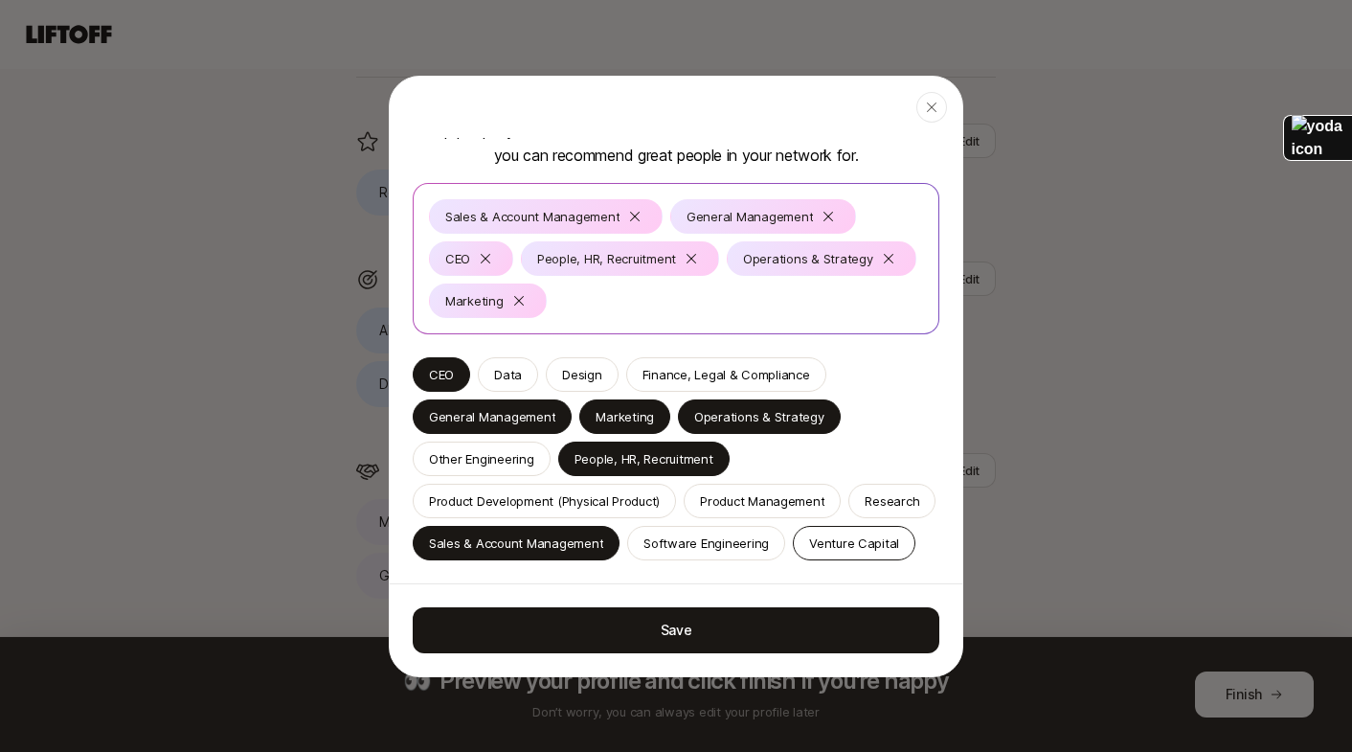
click at [844, 550] on p "Venture Capital" at bounding box center [854, 542] width 90 height 19
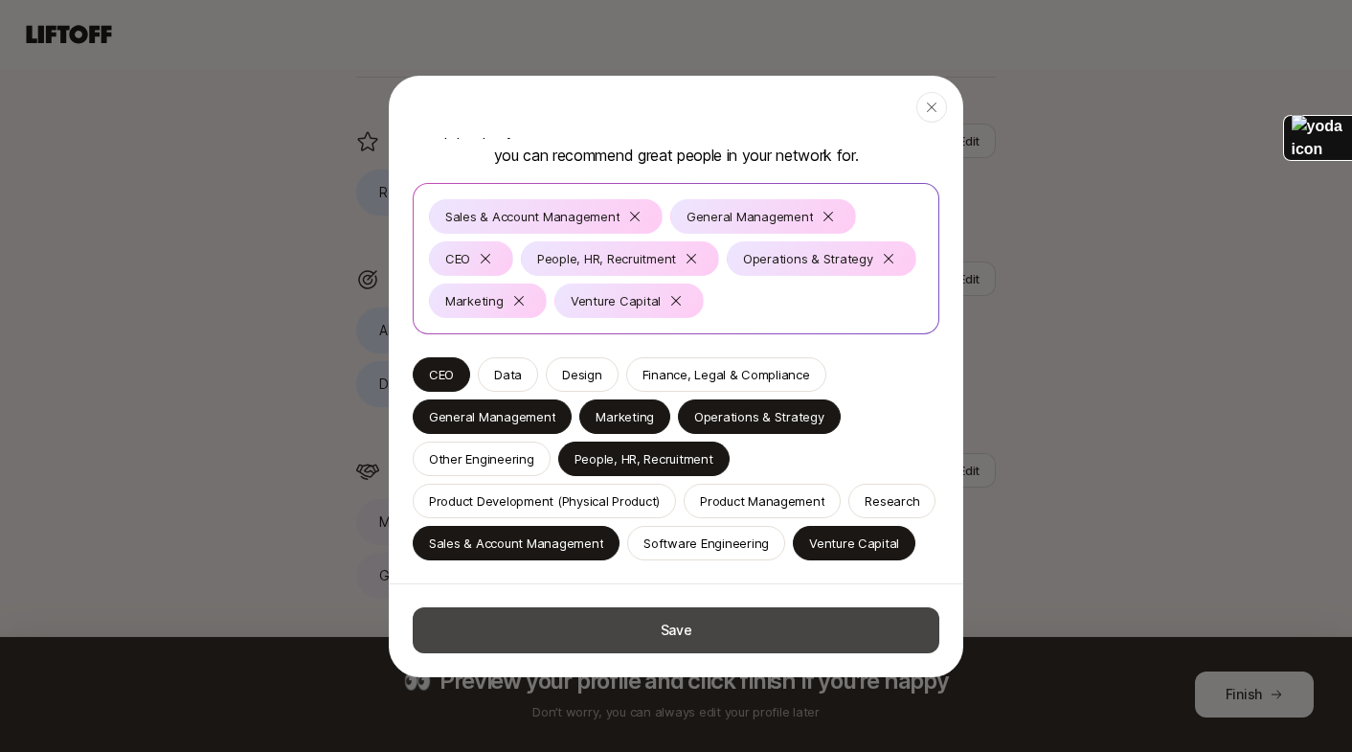
click at [732, 619] on button "Save" at bounding box center [676, 630] width 527 height 46
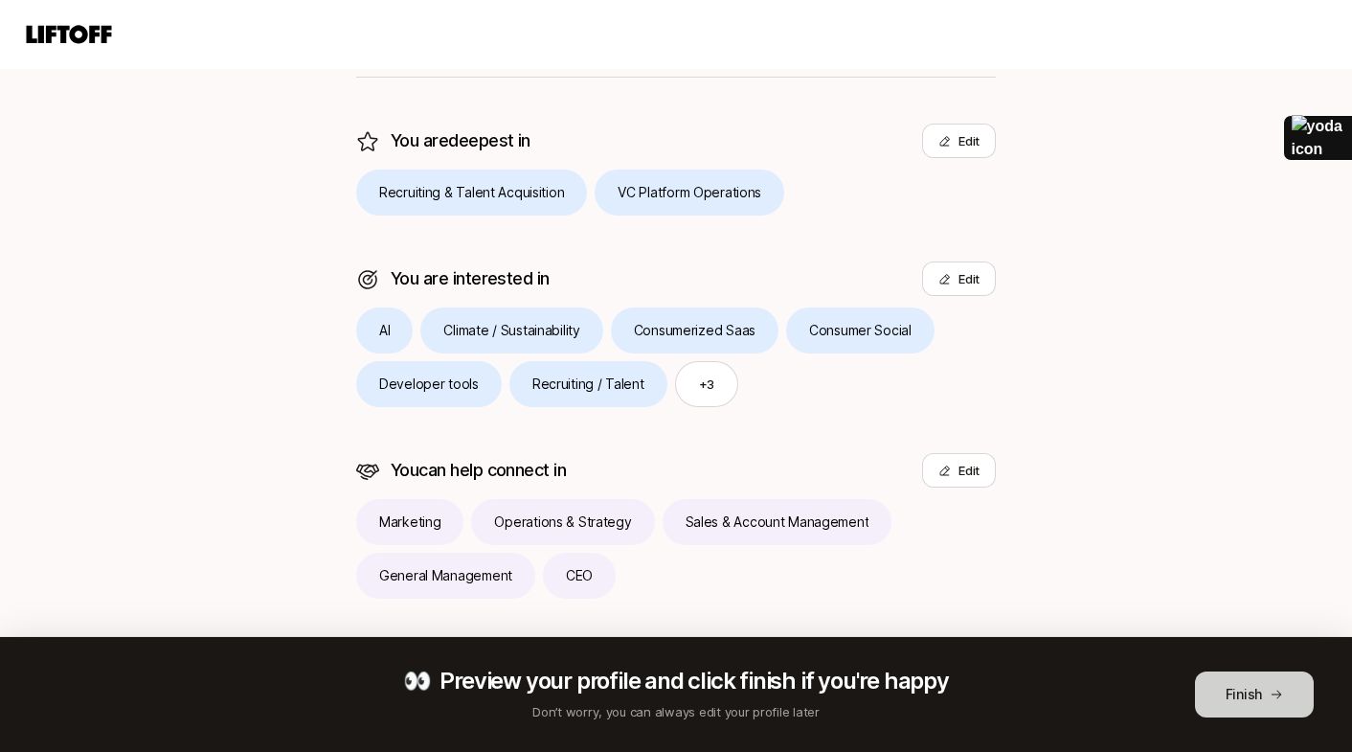
click at [1237, 698] on button "Finish" at bounding box center [1254, 694] width 119 height 46
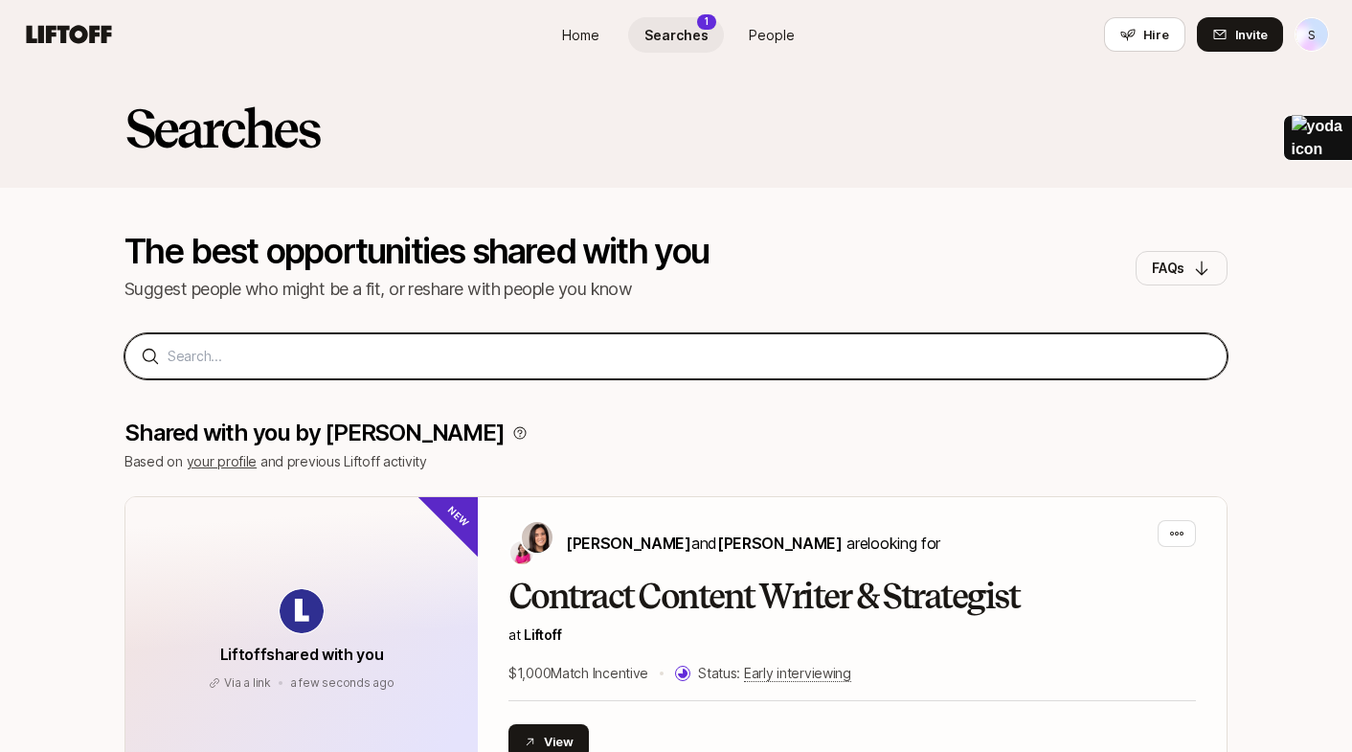
click at [792, 358] on input at bounding box center [690, 356] width 1044 height 23
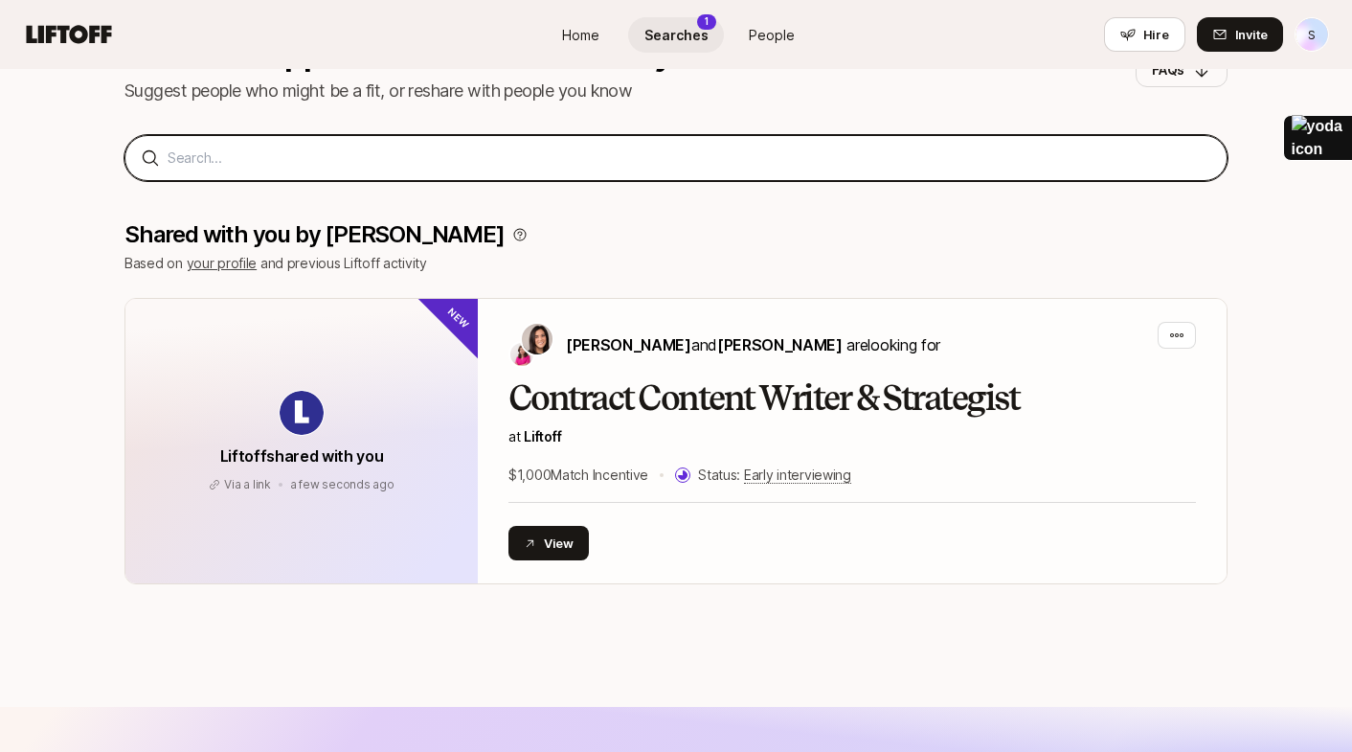
scroll to position [201, 0]
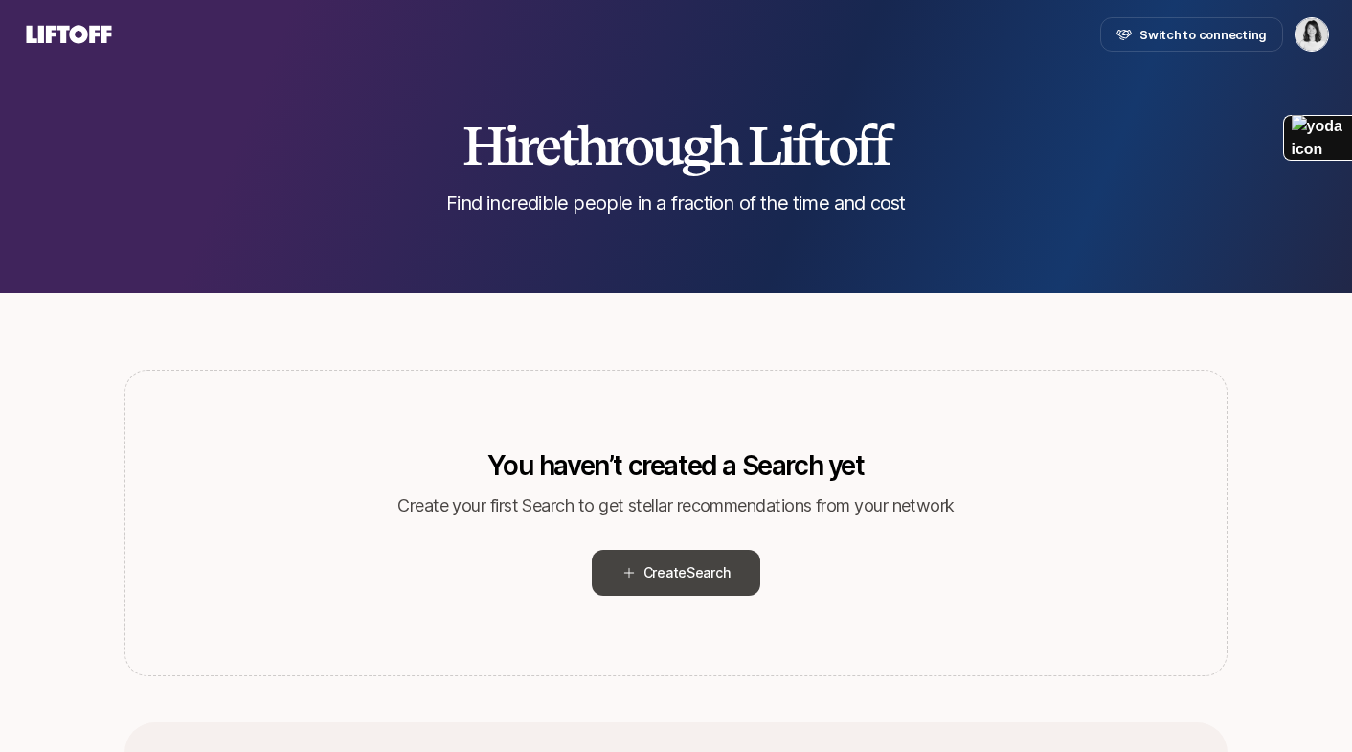
click at [681, 563] on span "Create Search" at bounding box center [686, 572] width 87 height 23
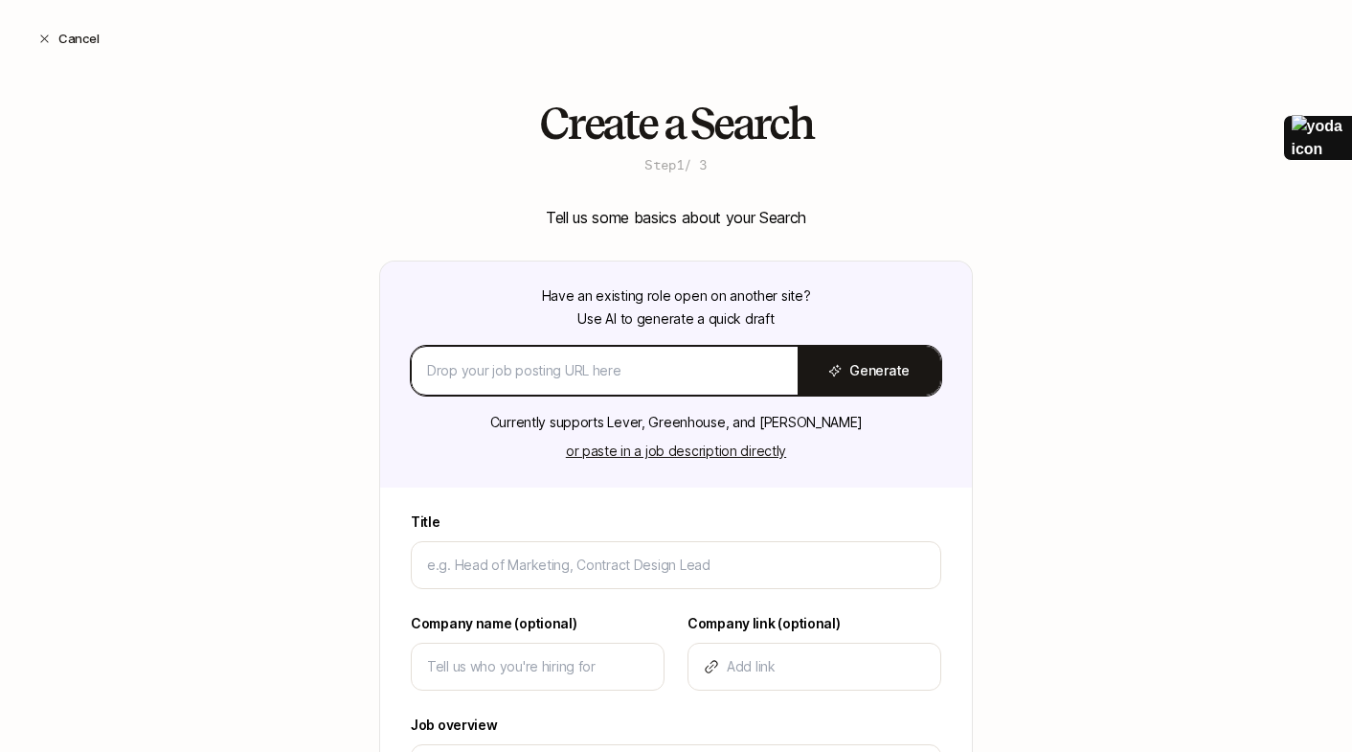
click at [535, 372] on input at bounding box center [604, 370] width 355 height 23
paste input "https://jobs.ashbyhq.com/decagon/e570a822-e422-43e7-a001-3863c85842bf"
type input "https://jobs.ashbyhq.com/decagon/e570a822-e422-43e7-a001-3863c85842bf"
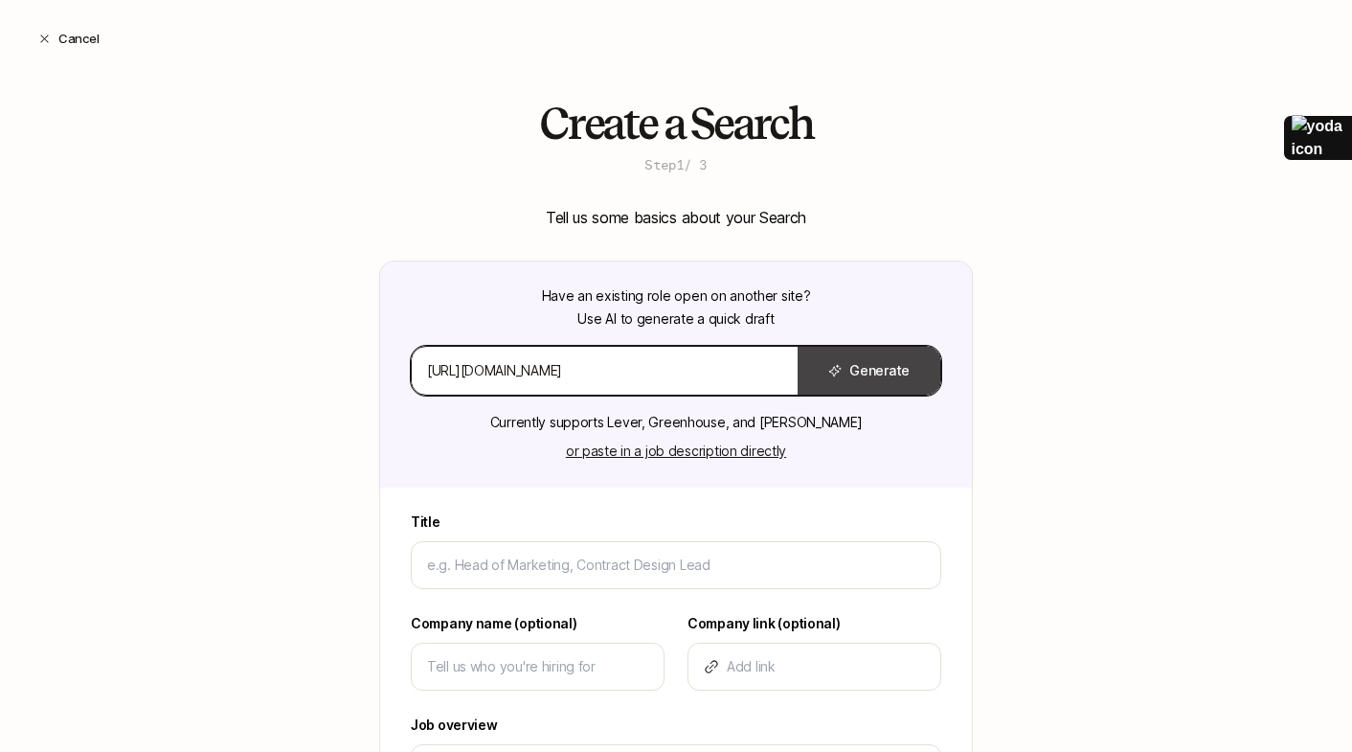
click at [883, 369] on button "Generate" at bounding box center [869, 371] width 143 height 48
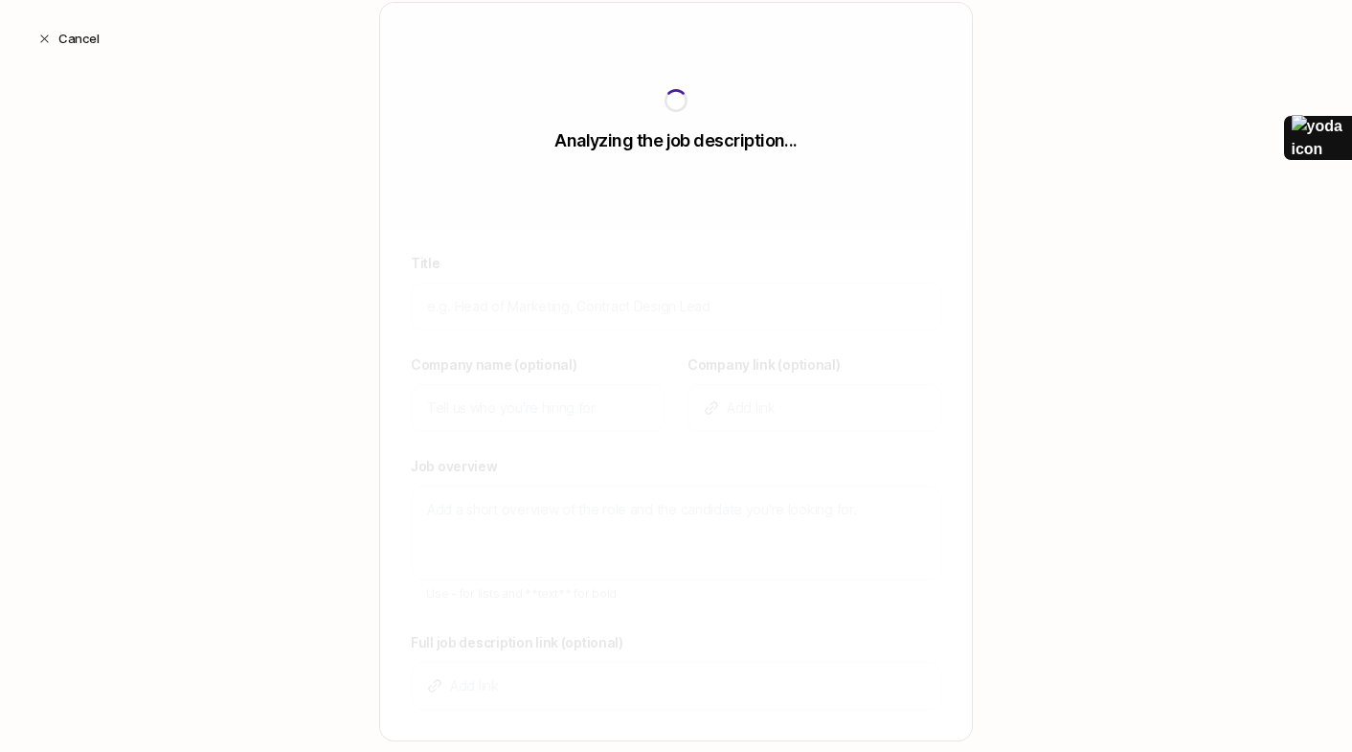
scroll to position [261, 0]
type input "Head of Growth Marketing"
type input "Decagon"
type textarea "Decagon is a leading conversational AI platform empowering brands to deliver co…"
type input "https://jobs.ashbyhq.com/decagon/e570a822-e422-43e7-a001-3863c85842bf"
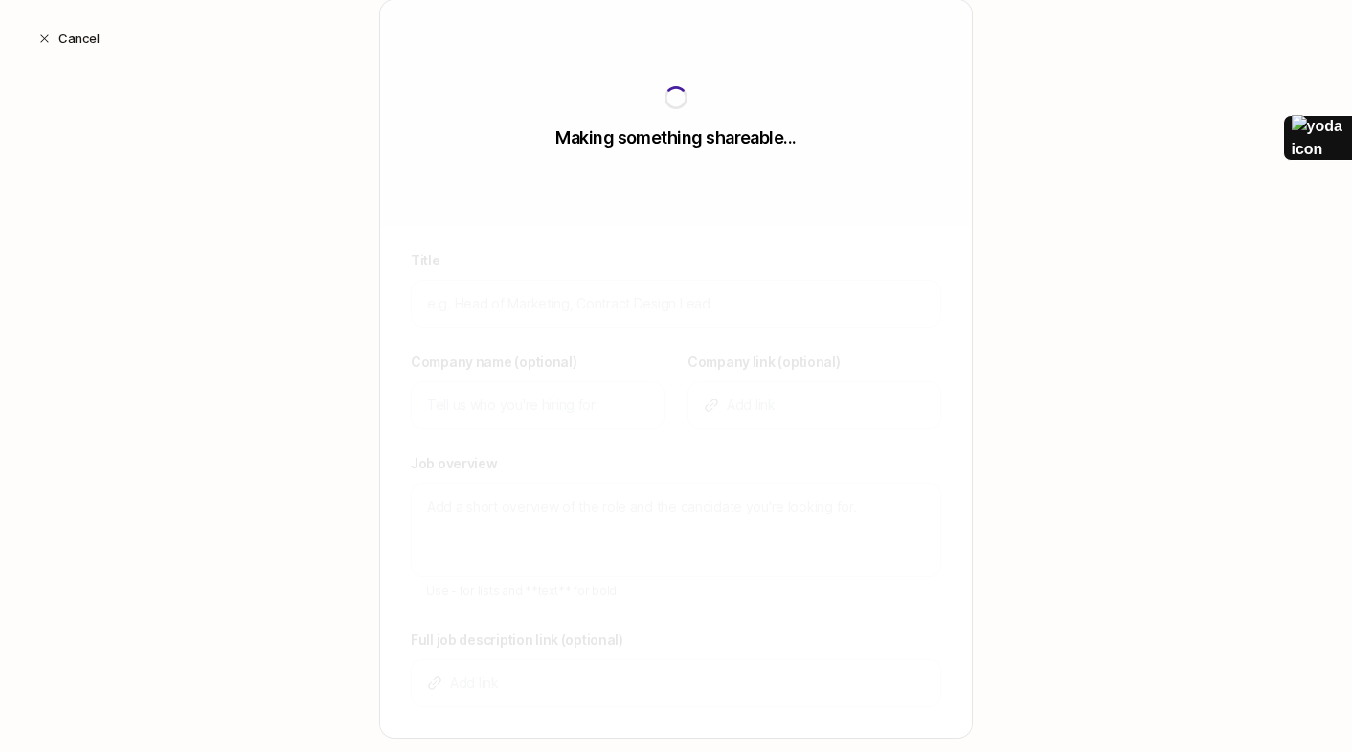
type textarea "x"
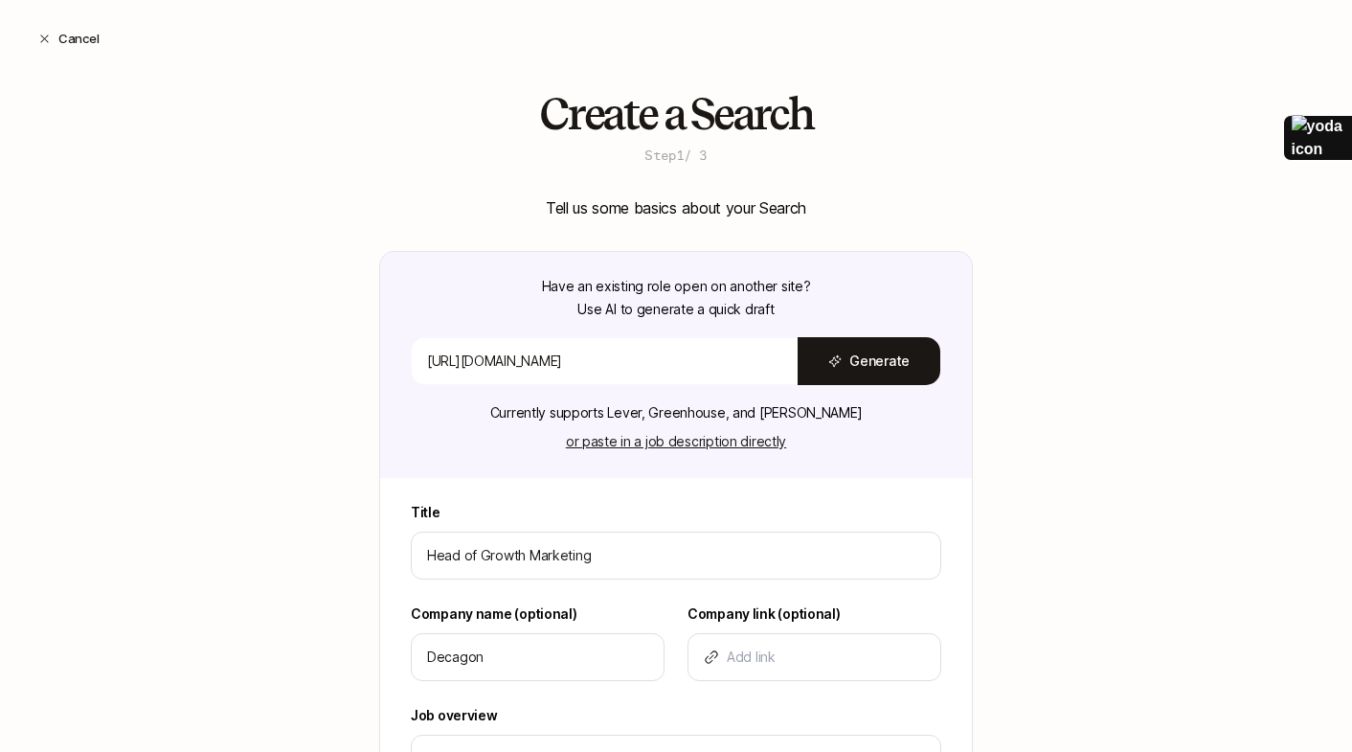
scroll to position [0, 0]
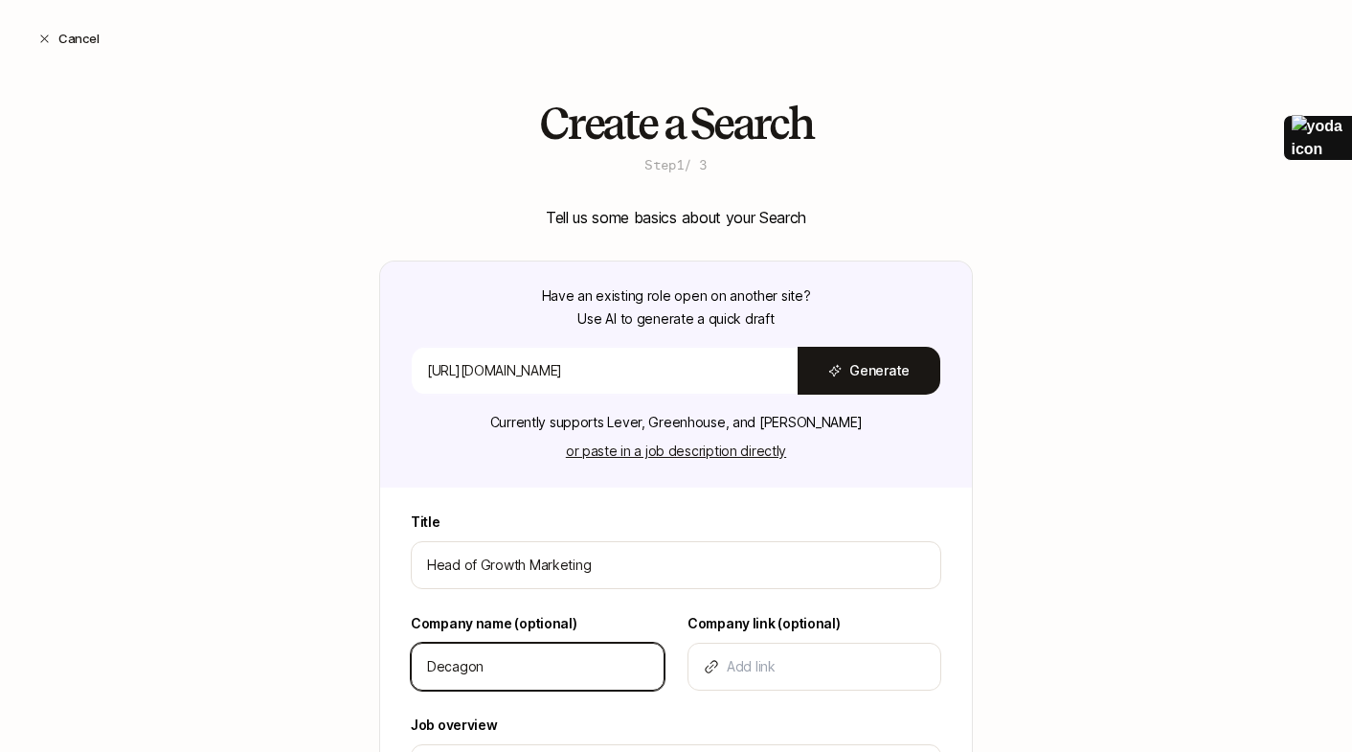
click at [522, 667] on input "Decagon" at bounding box center [537, 666] width 221 height 23
type textarea "x"
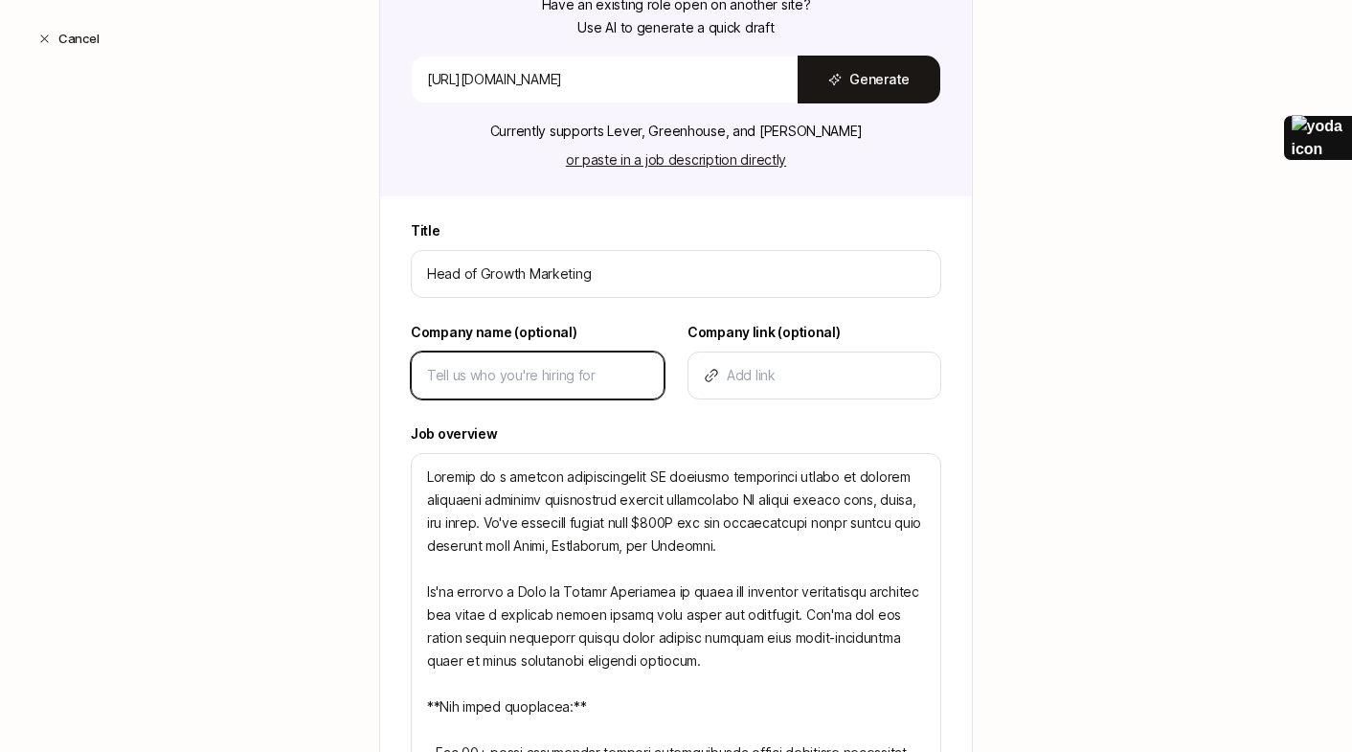
scroll to position [387, 0]
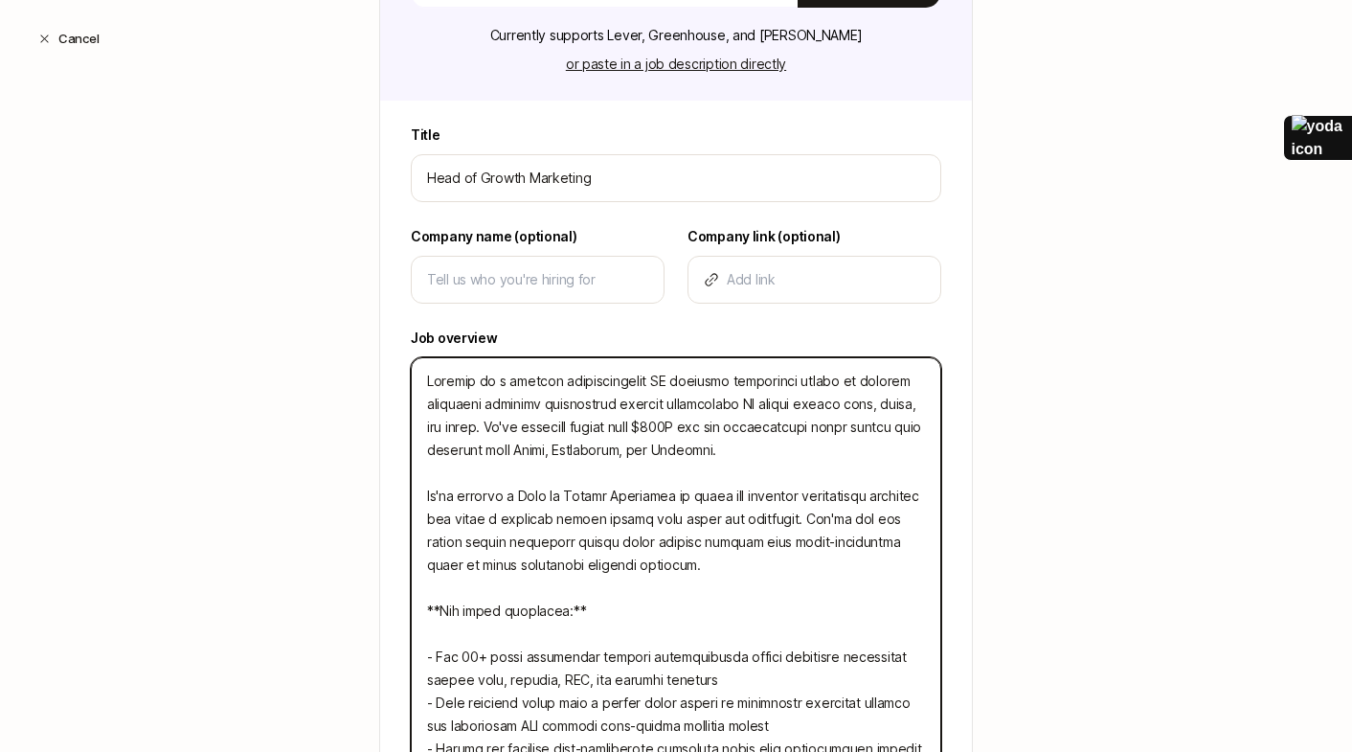
click at [762, 457] on textarea at bounding box center [676, 656] width 530 height 599
type textarea "We've recently raised over $200M and are experiencing rapid growth with partner…"
type textarea "x"
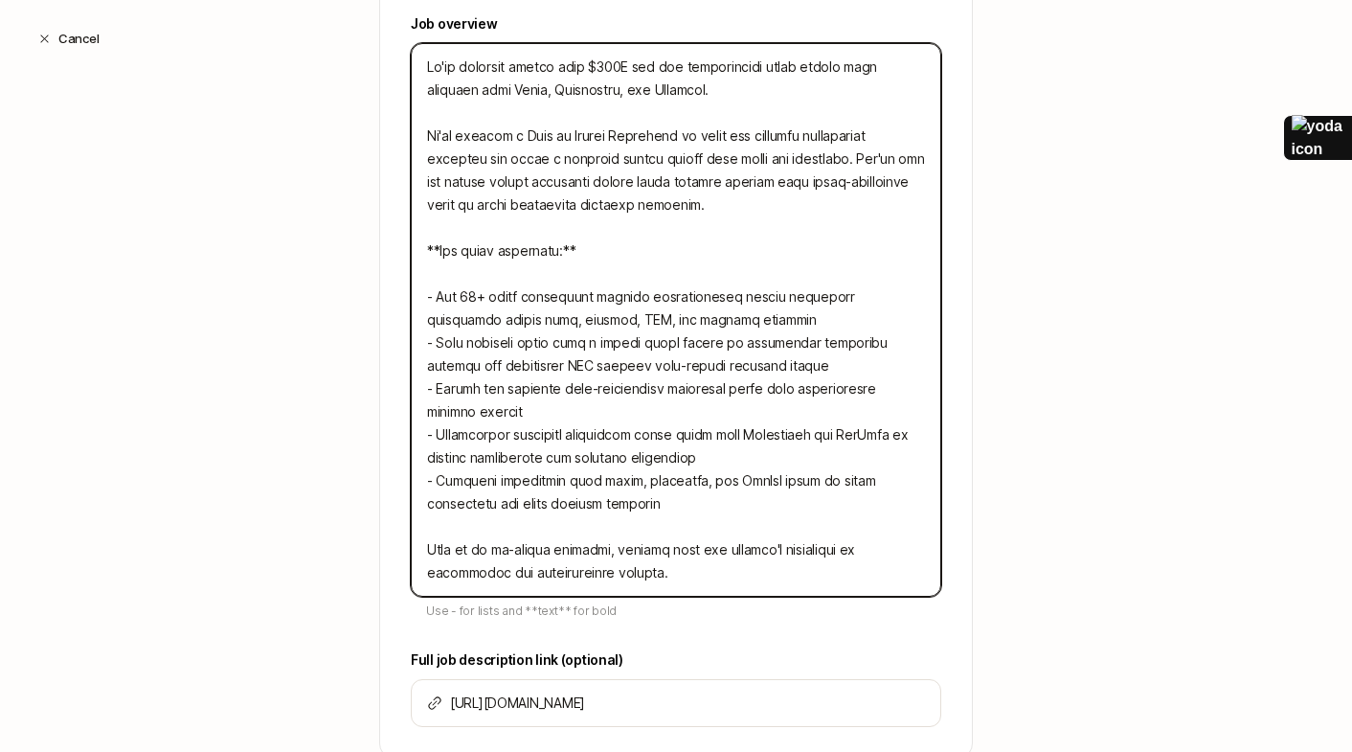
scroll to position [838, 0]
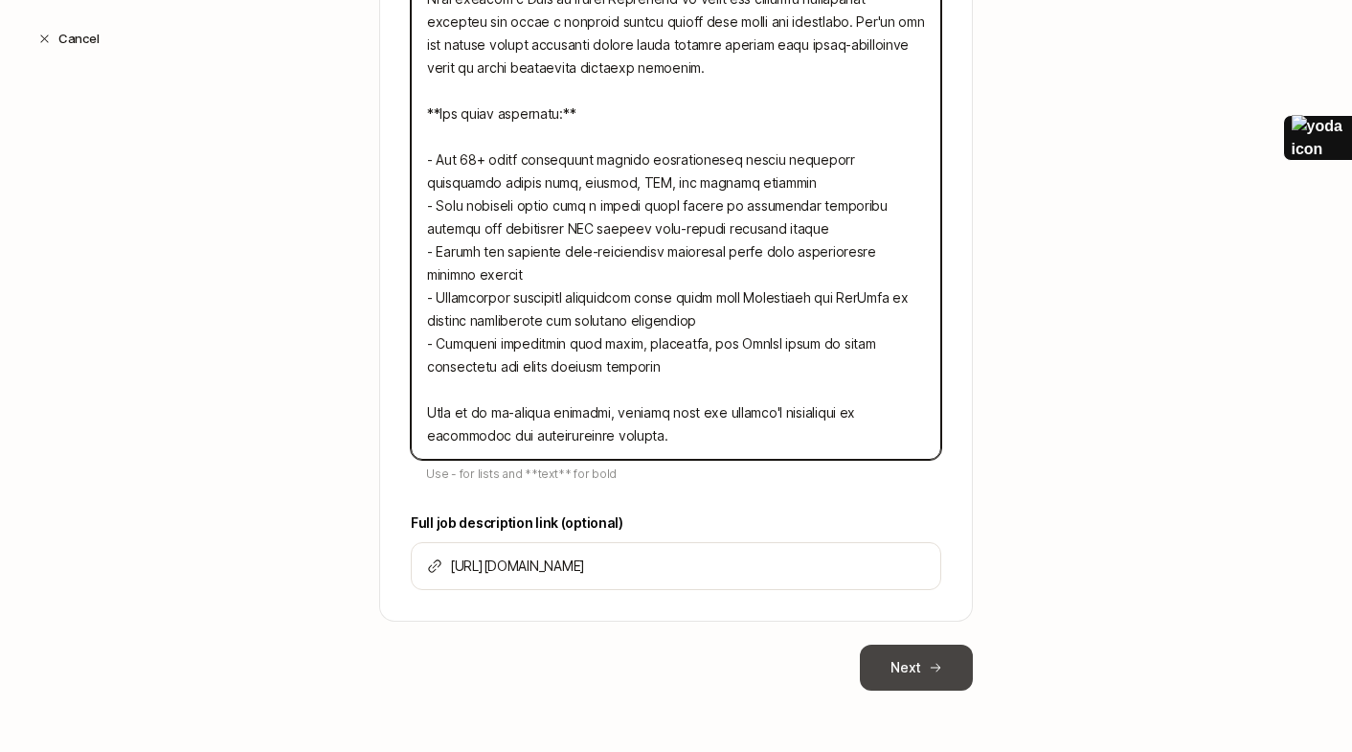
type textarea "We've recently raised over $200M and are experiencing rapid growth with partner…"
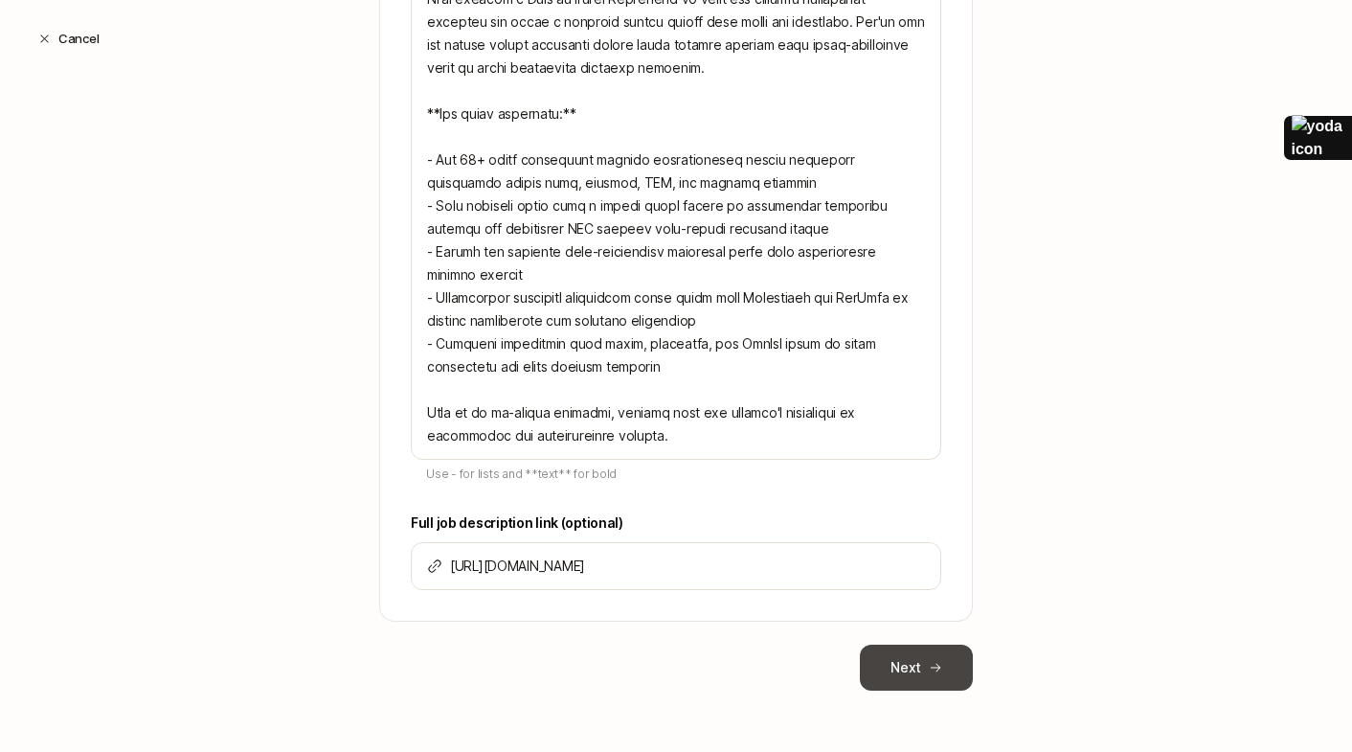
click at [926, 680] on button "Next" at bounding box center [916, 667] width 113 height 46
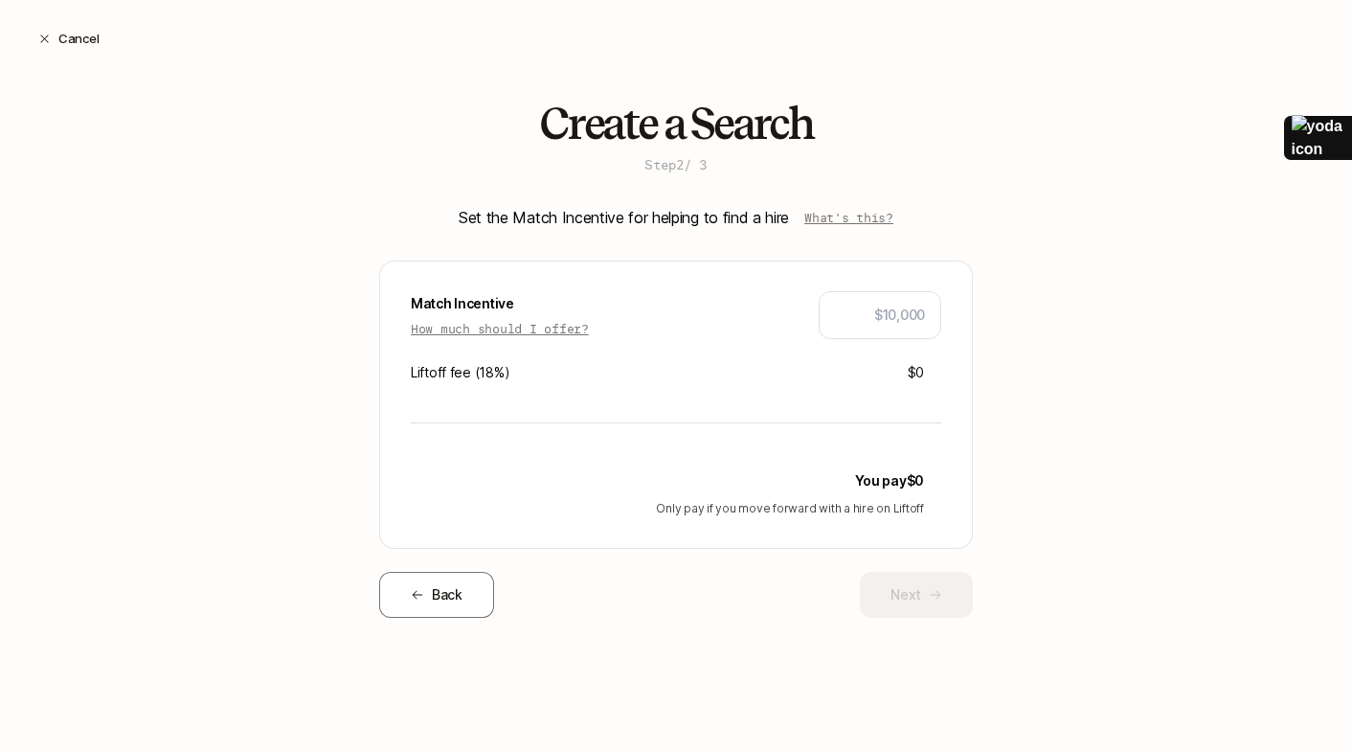
scroll to position [0, 0]
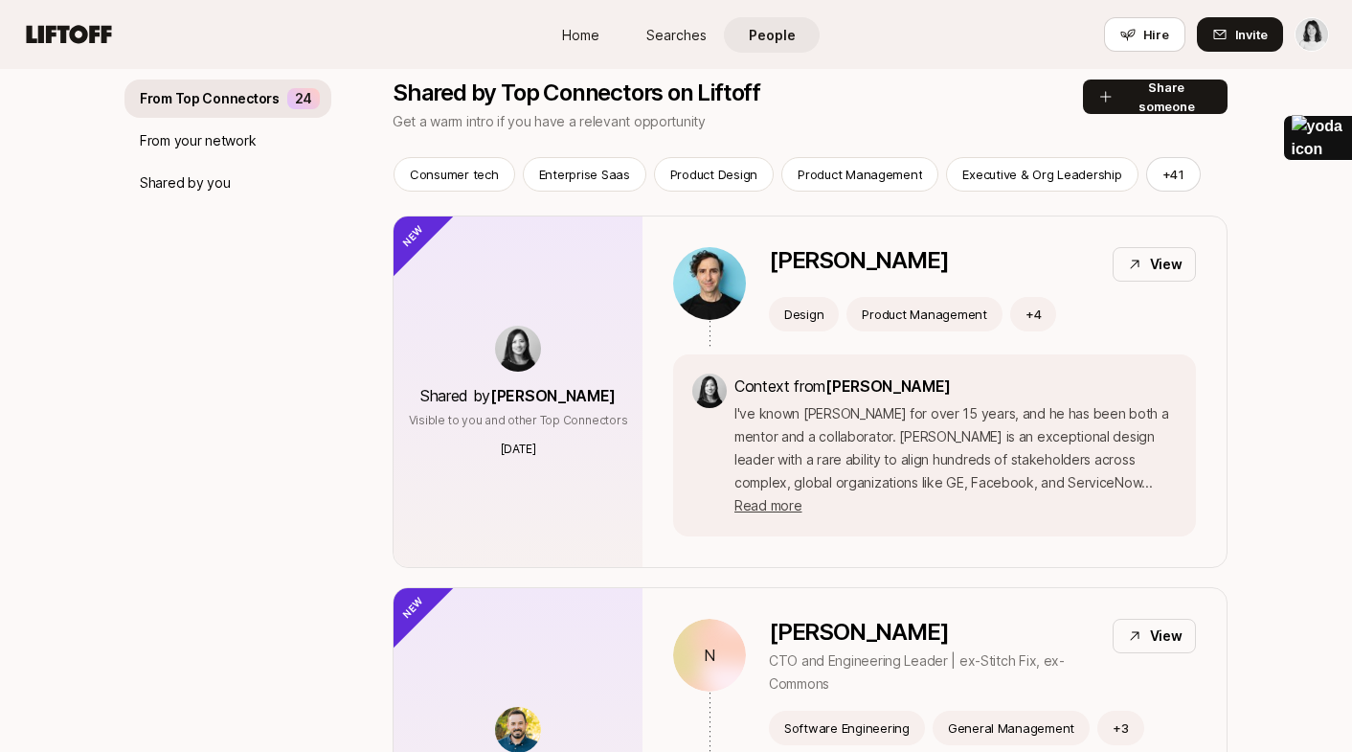
scroll to position [256, 0]
